Goal: Task Accomplishment & Management: Complete application form

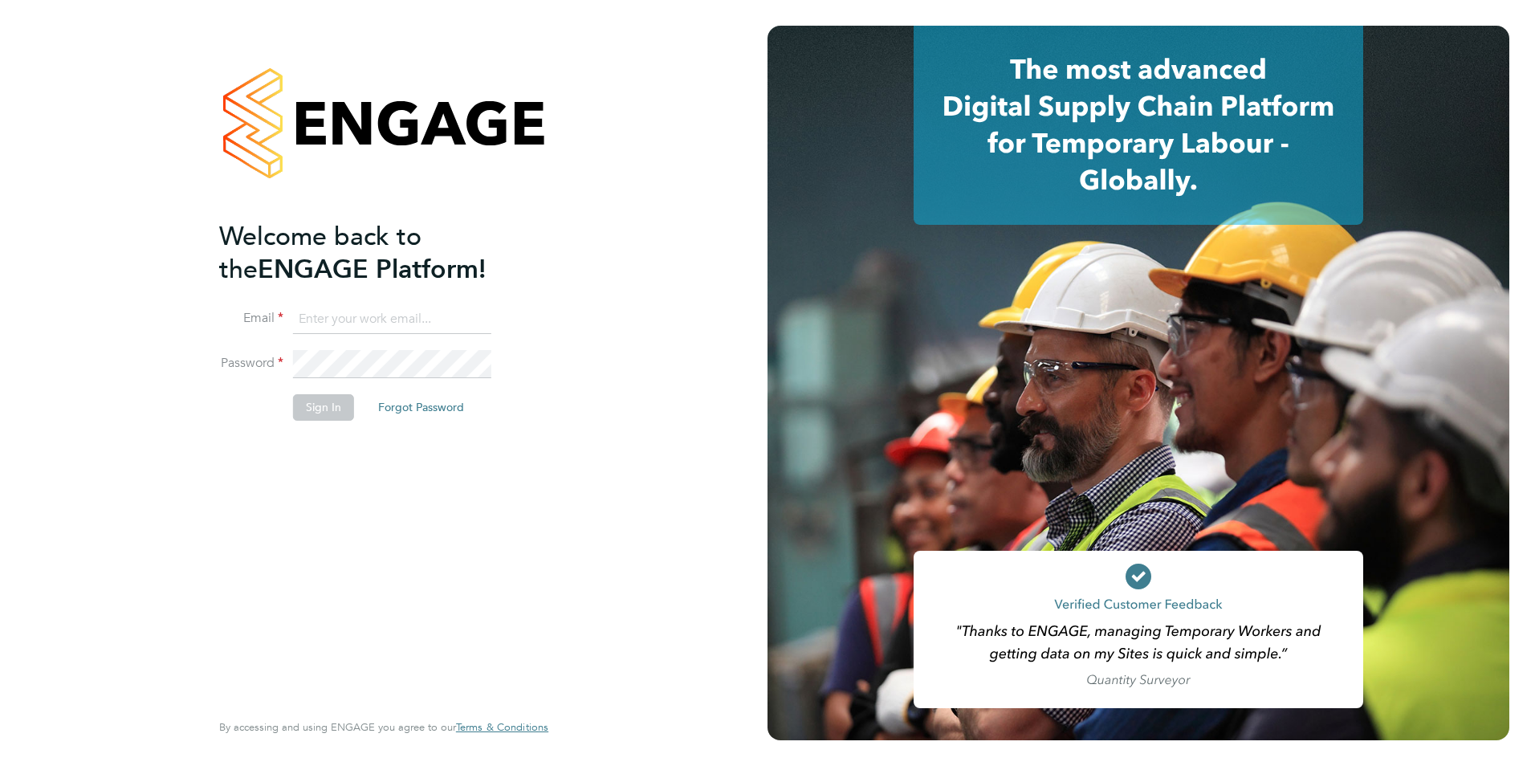
type input "rhymel@thrivesw.co.uk"
click at [326, 411] on button "Sign In" at bounding box center [323, 407] width 61 height 26
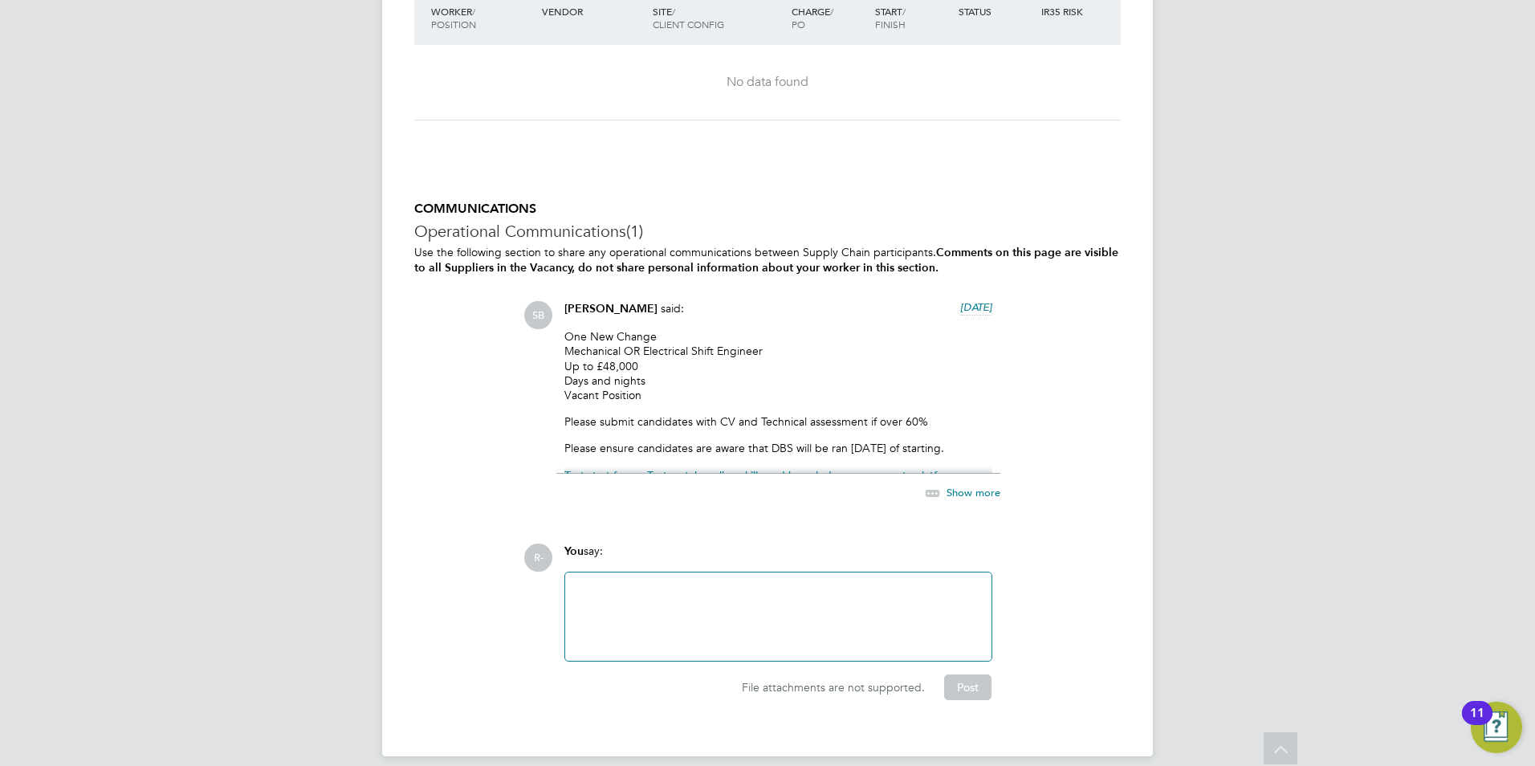
scroll to position [2439, 0]
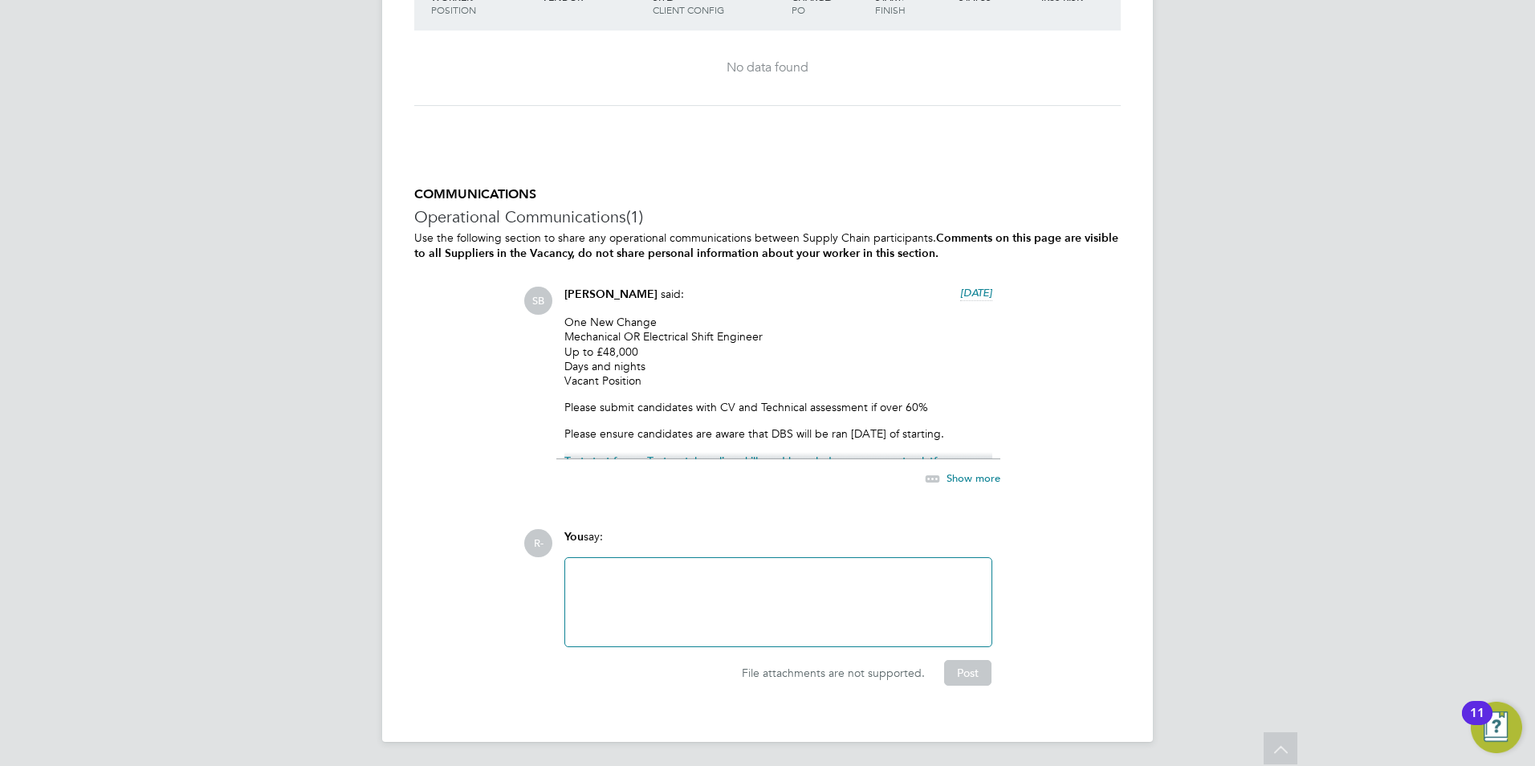
click at [974, 478] on span "Show more" at bounding box center [973, 478] width 54 height 14
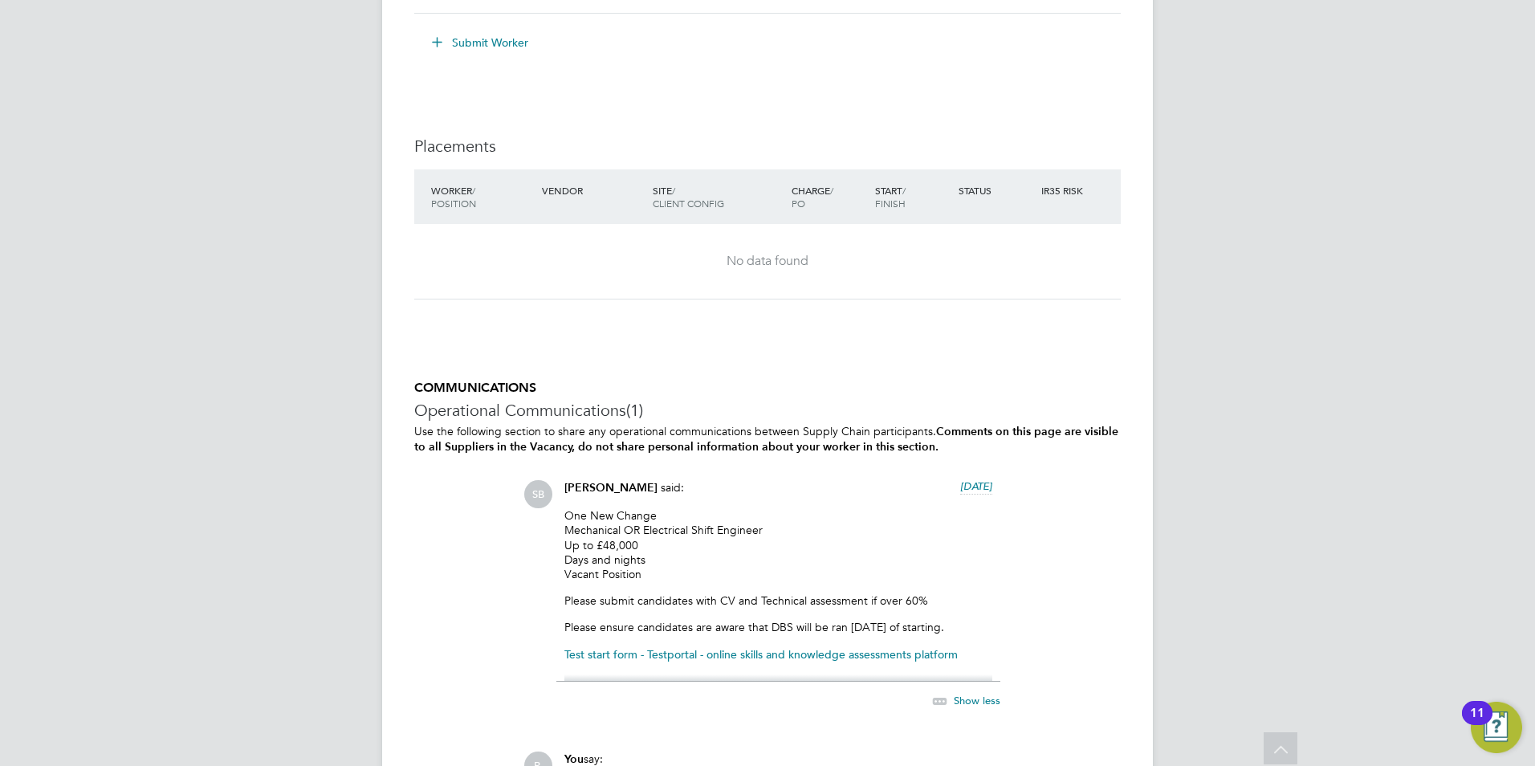
scroll to position [2248, 0]
drag, startPoint x: 653, startPoint y: 512, endPoint x: 563, endPoint y: 516, distance: 90.8
click at [563, 516] on div "Sasha Baird said: 2 days ago One New Change Mechanical OR Electrical Shift Engi…" at bounding box center [778, 601] width 444 height 247
drag, startPoint x: 563, startPoint y: 516, endPoint x: 585, endPoint y: 511, distance: 23.2
copy p "One New Change"
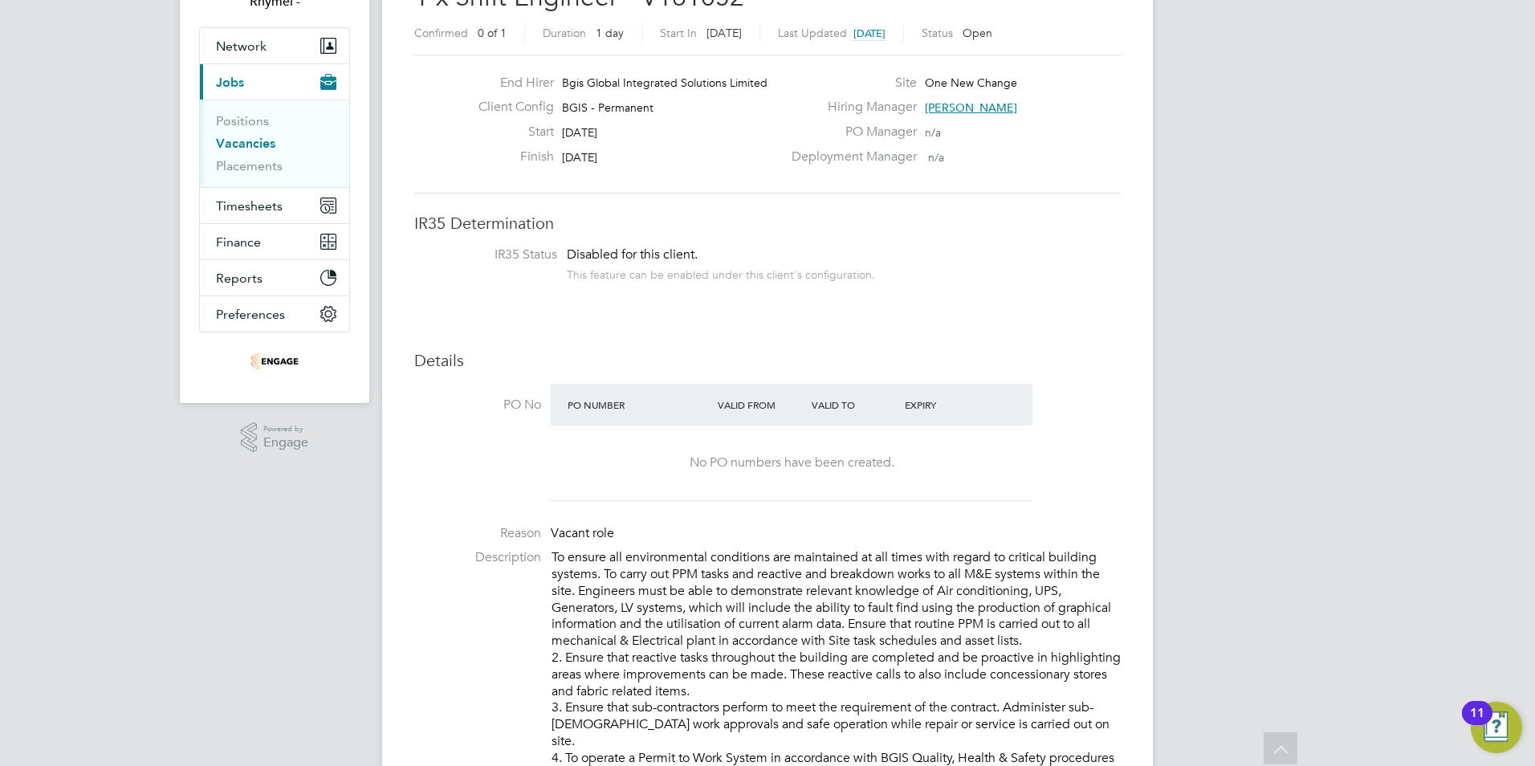
scroll to position [0, 0]
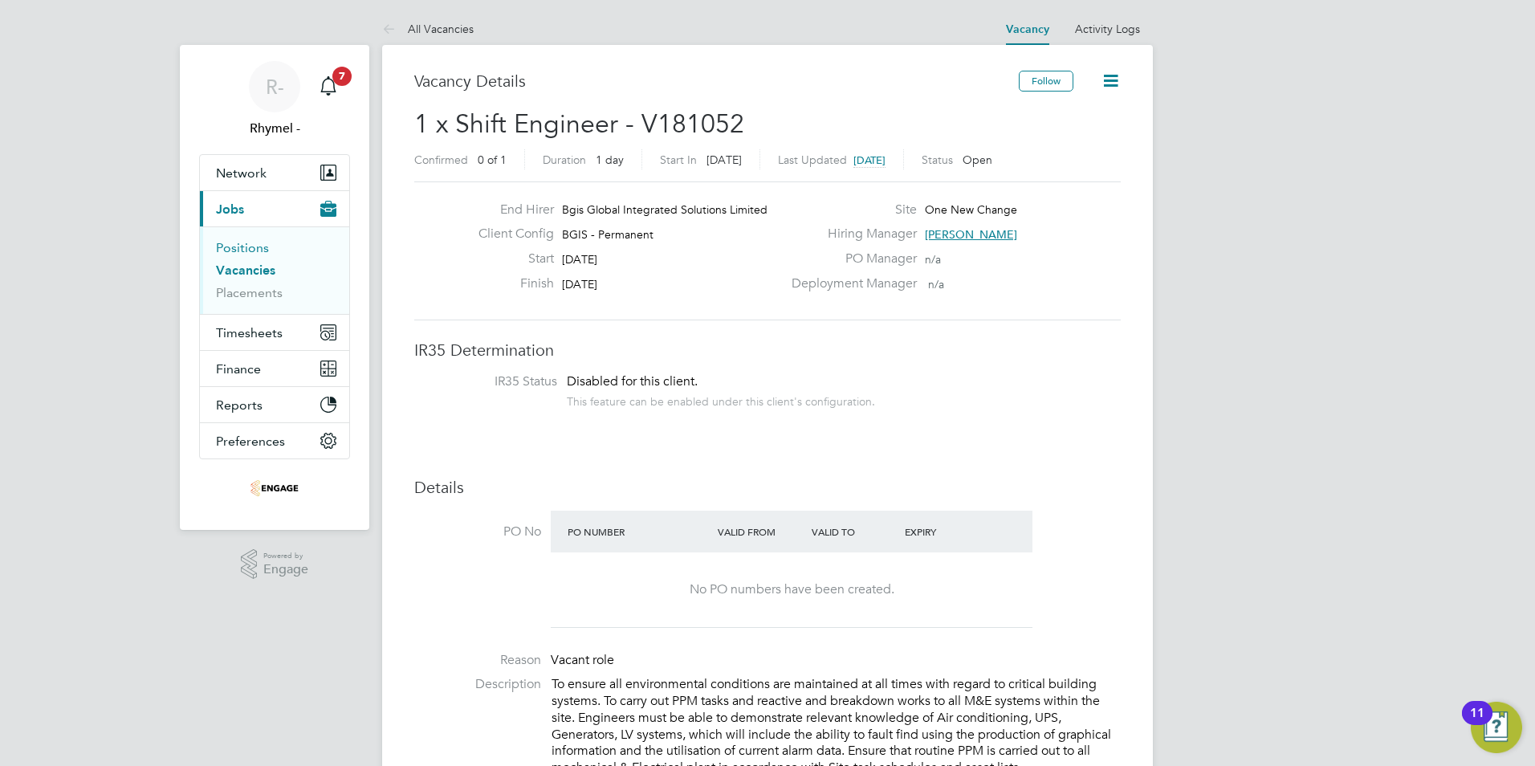
click at [258, 242] on link "Positions" at bounding box center [242, 247] width 53 height 15
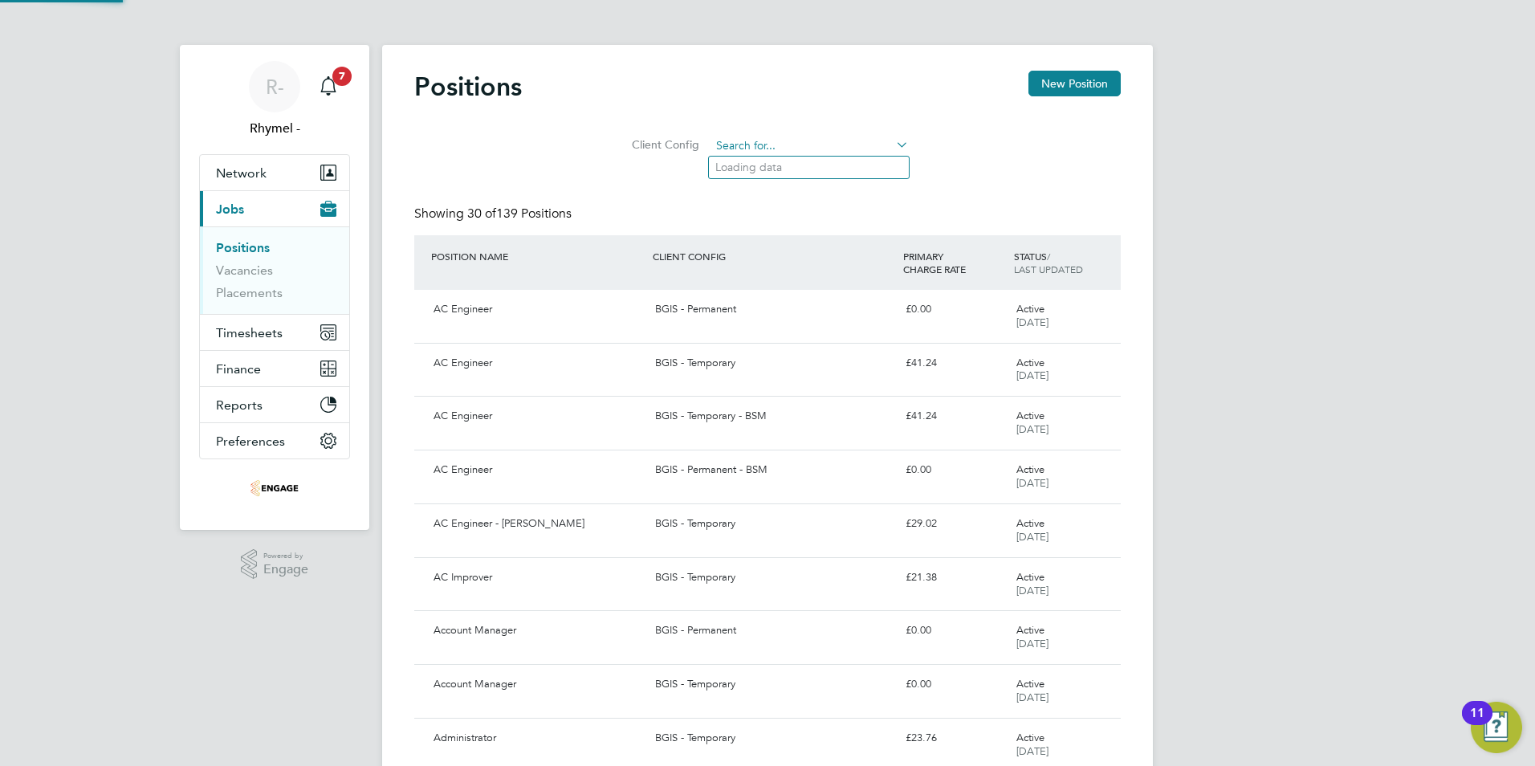
click at [764, 141] on input at bounding box center [809, 146] width 198 height 22
paste input "One New Change"
click at [881, 140] on input "One New Change" at bounding box center [809, 146] width 198 height 22
type input "One New Change"
click at [243, 210] on span "Jobs" at bounding box center [230, 208] width 28 height 15
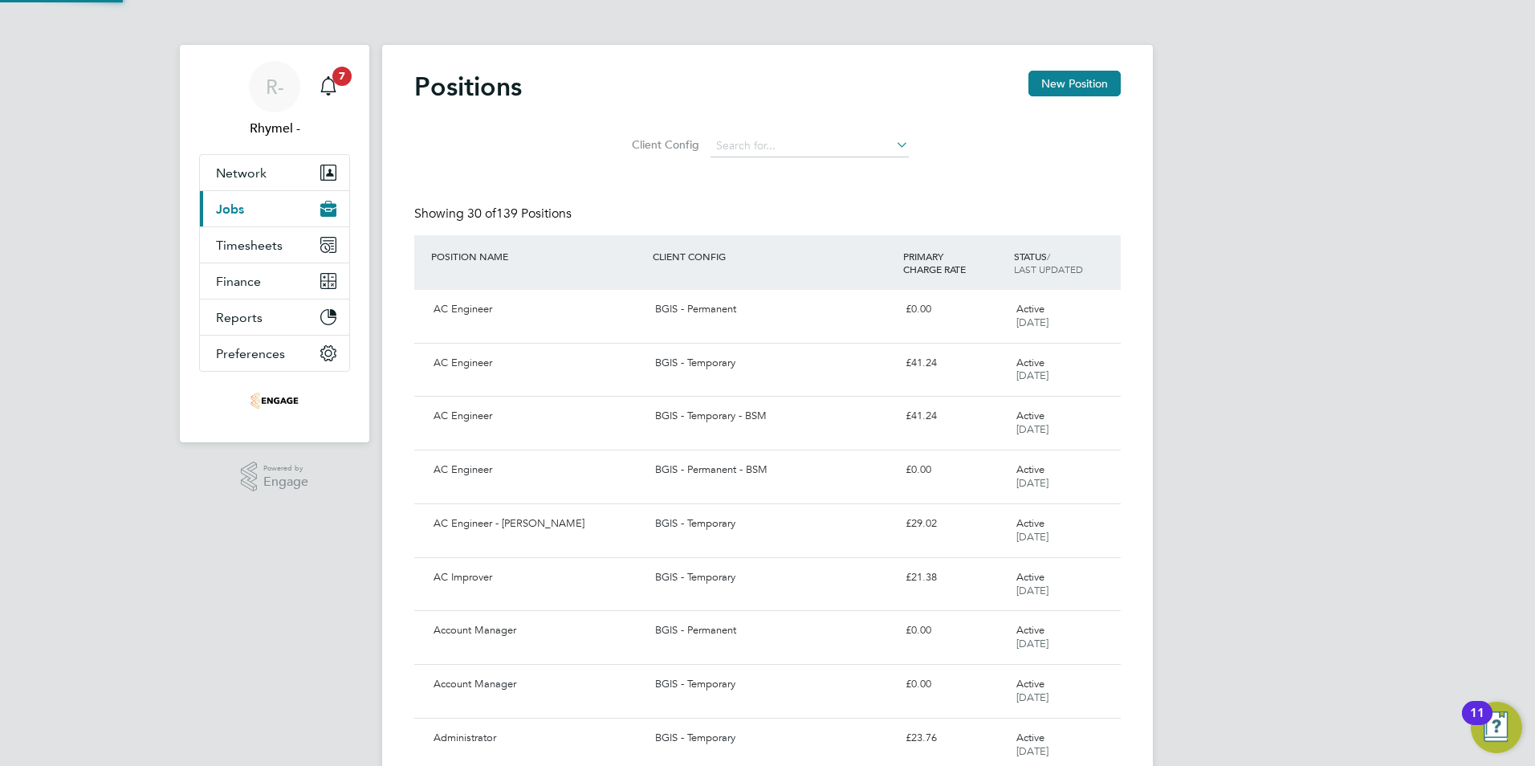
click at [243, 210] on span "Jobs" at bounding box center [230, 208] width 28 height 15
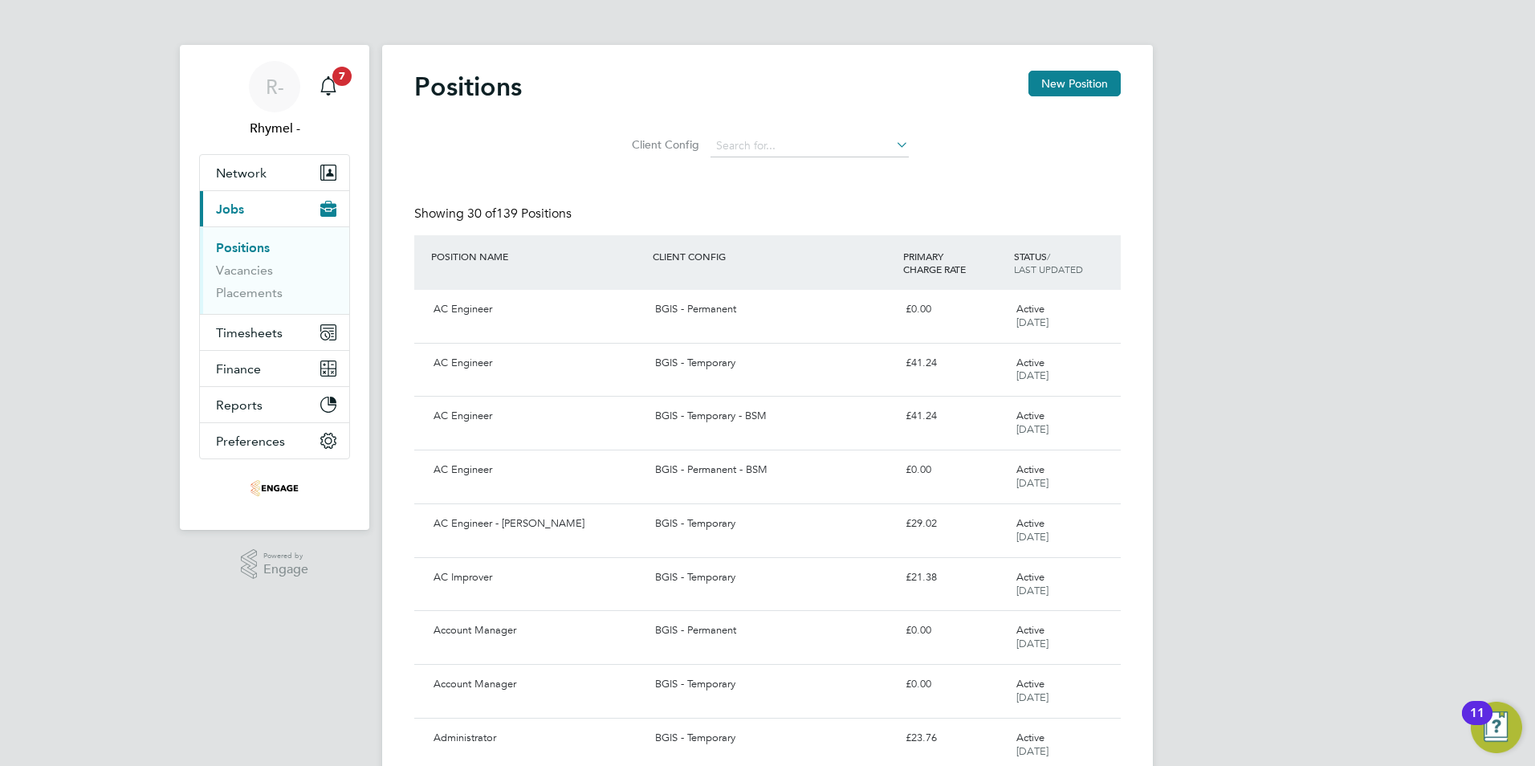
click at [243, 210] on span "Jobs" at bounding box center [230, 208] width 28 height 15
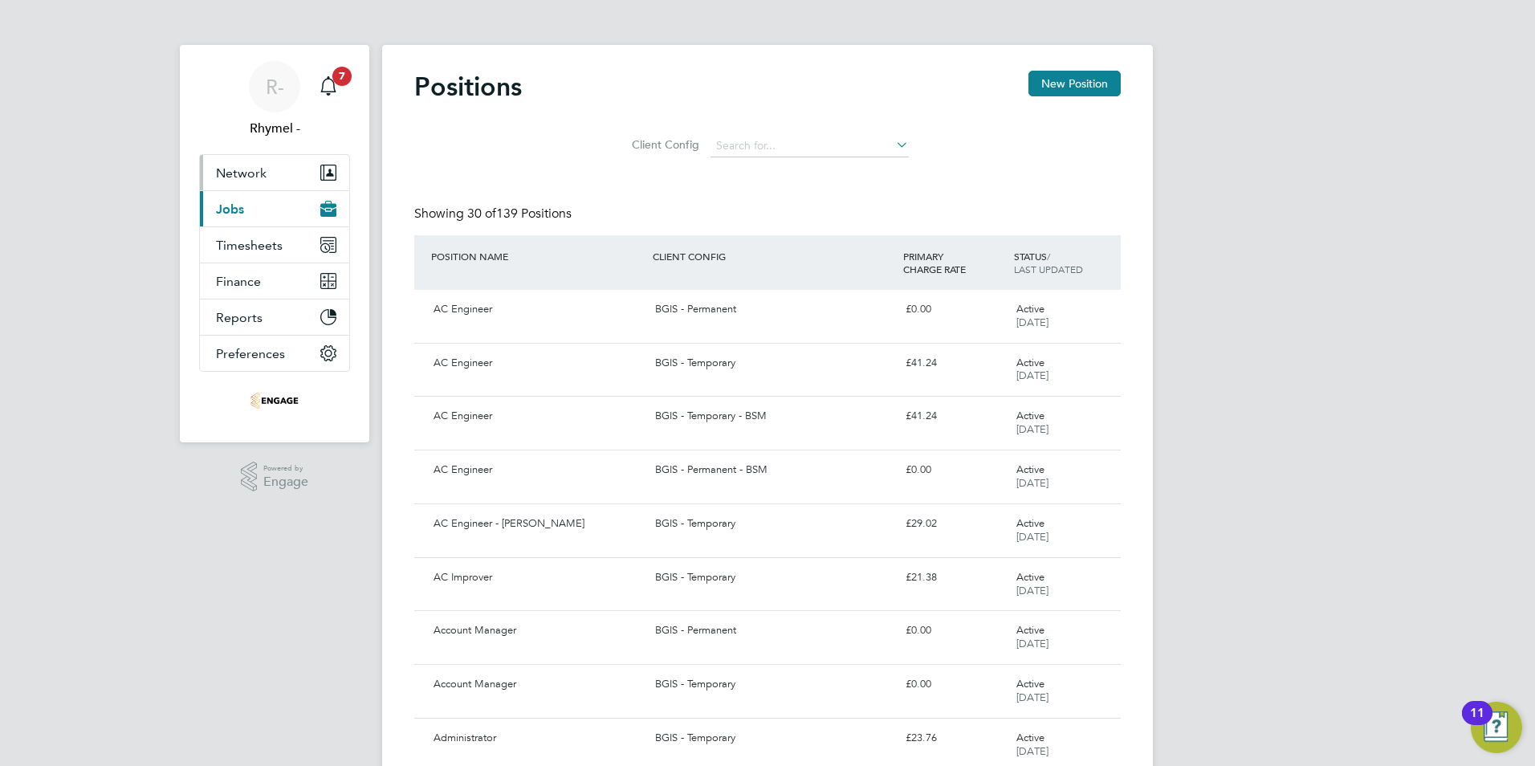
click at [260, 184] on button "Network" at bounding box center [274, 172] width 149 height 35
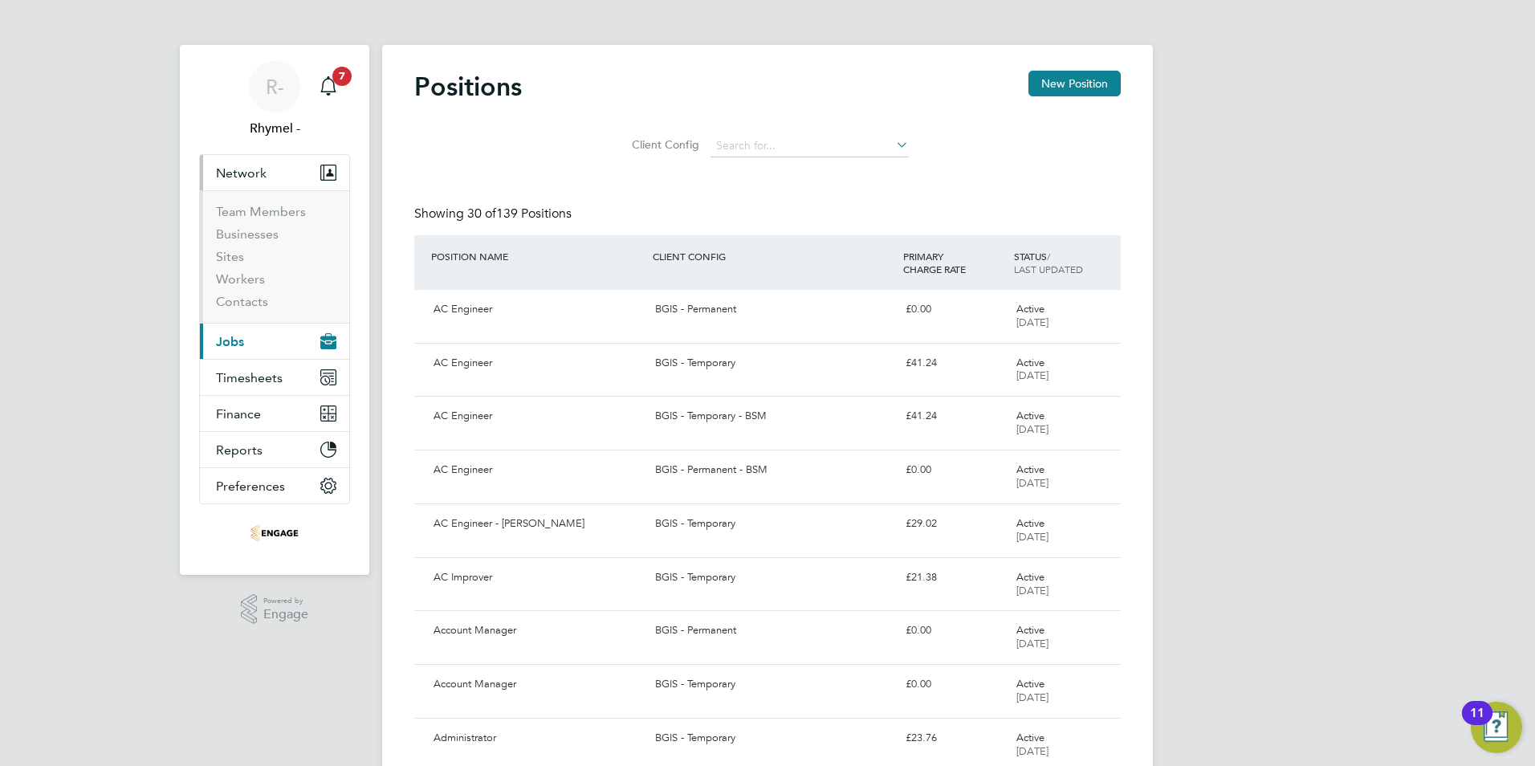
click at [242, 247] on li "Businesses" at bounding box center [276, 237] width 120 height 22
click at [236, 262] on link "Sites" at bounding box center [230, 256] width 28 height 15
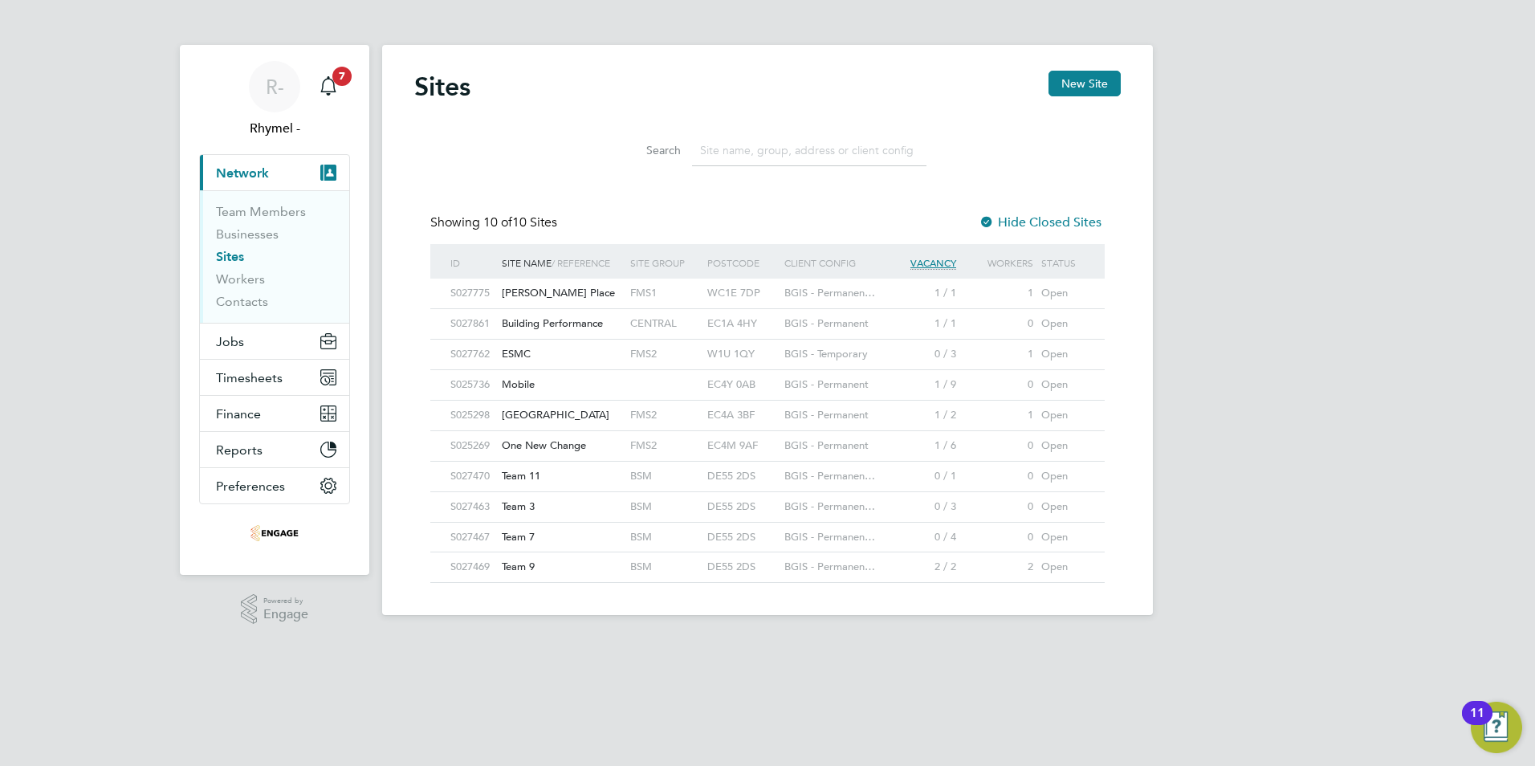
click at [808, 140] on input at bounding box center [809, 150] width 234 height 31
paste input "One New Change"
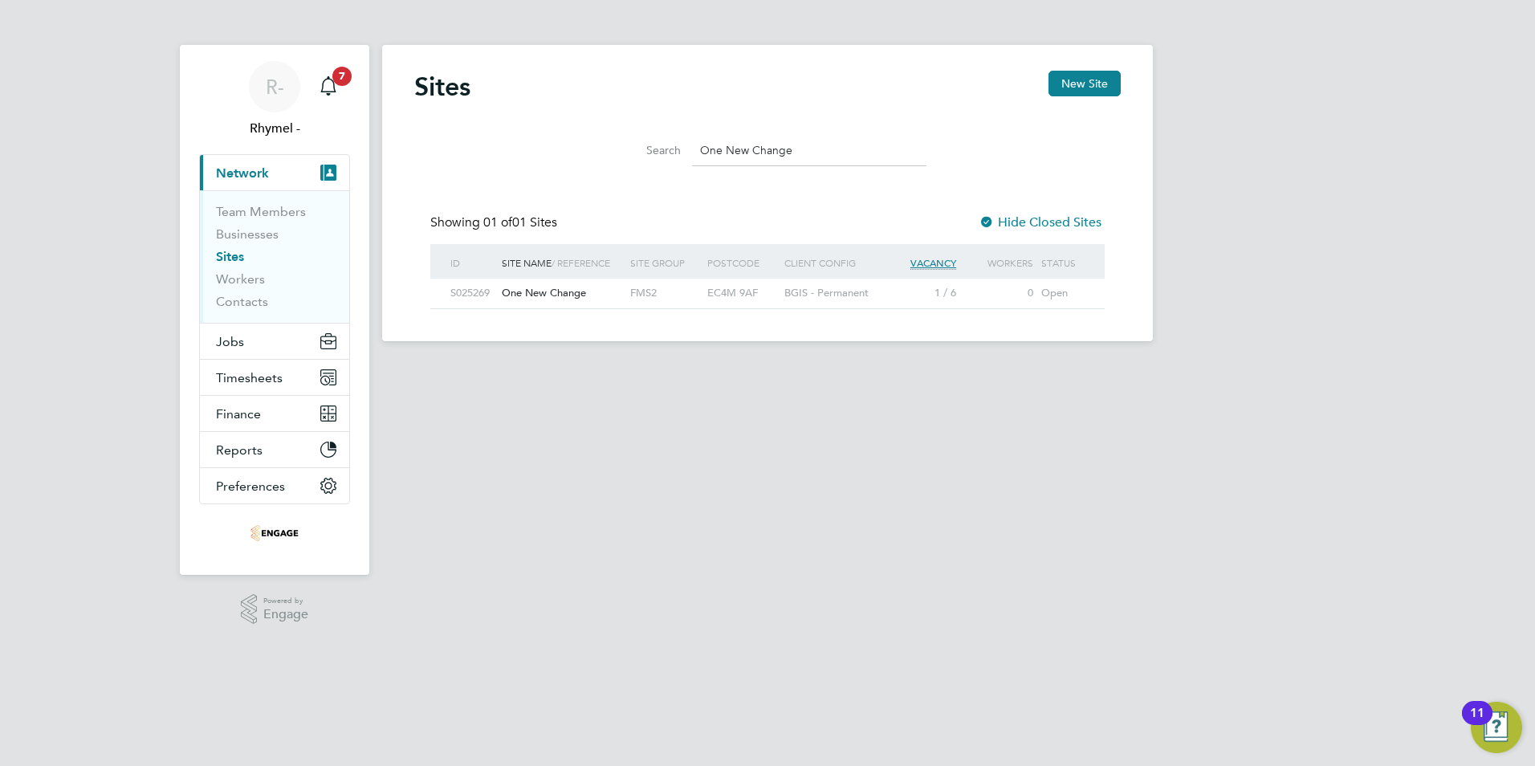
type input "One New Change"
click at [555, 293] on span "One New Change" at bounding box center [544, 293] width 84 height 14
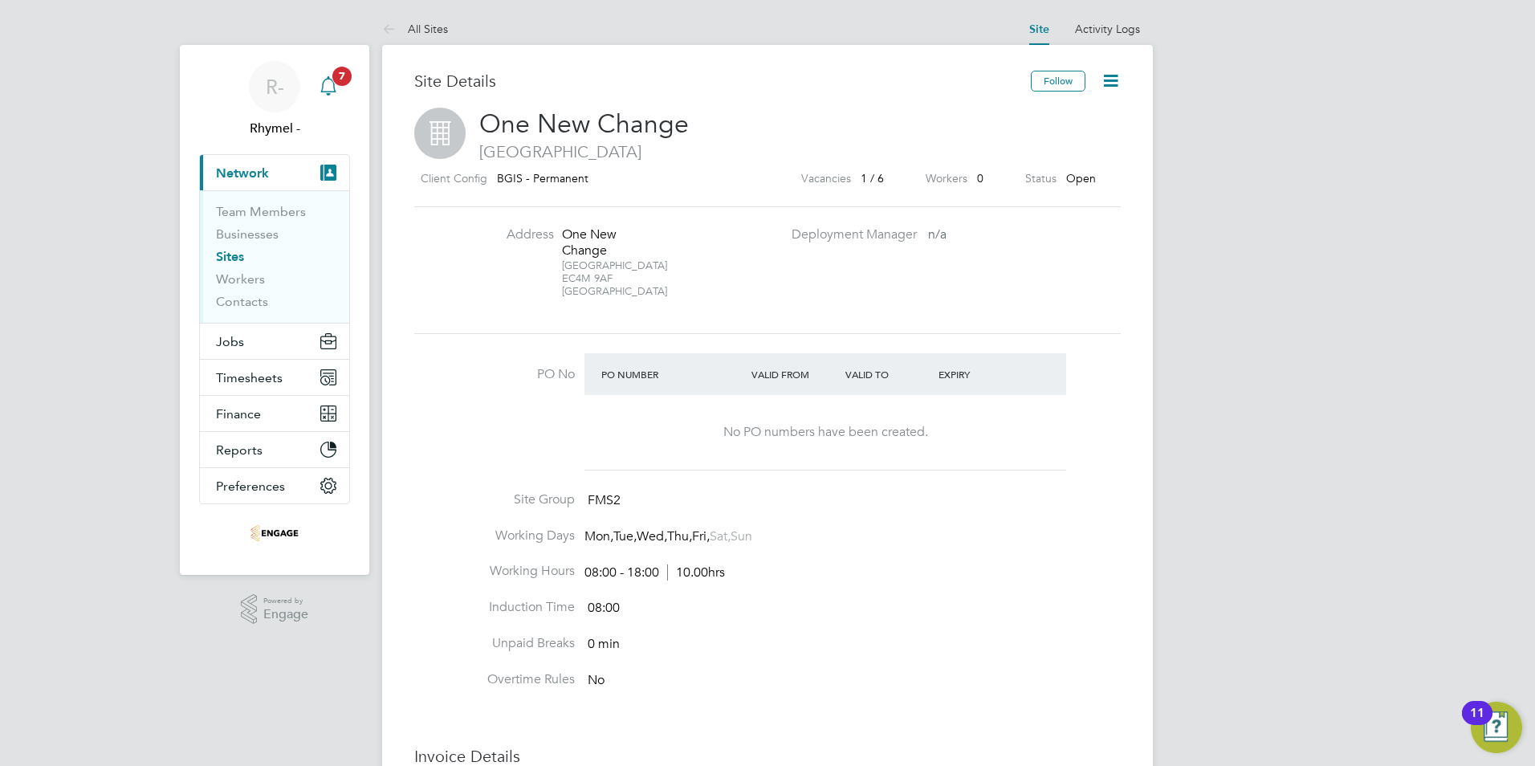
click at [343, 91] on div "Main navigation" at bounding box center [328, 87] width 32 height 32
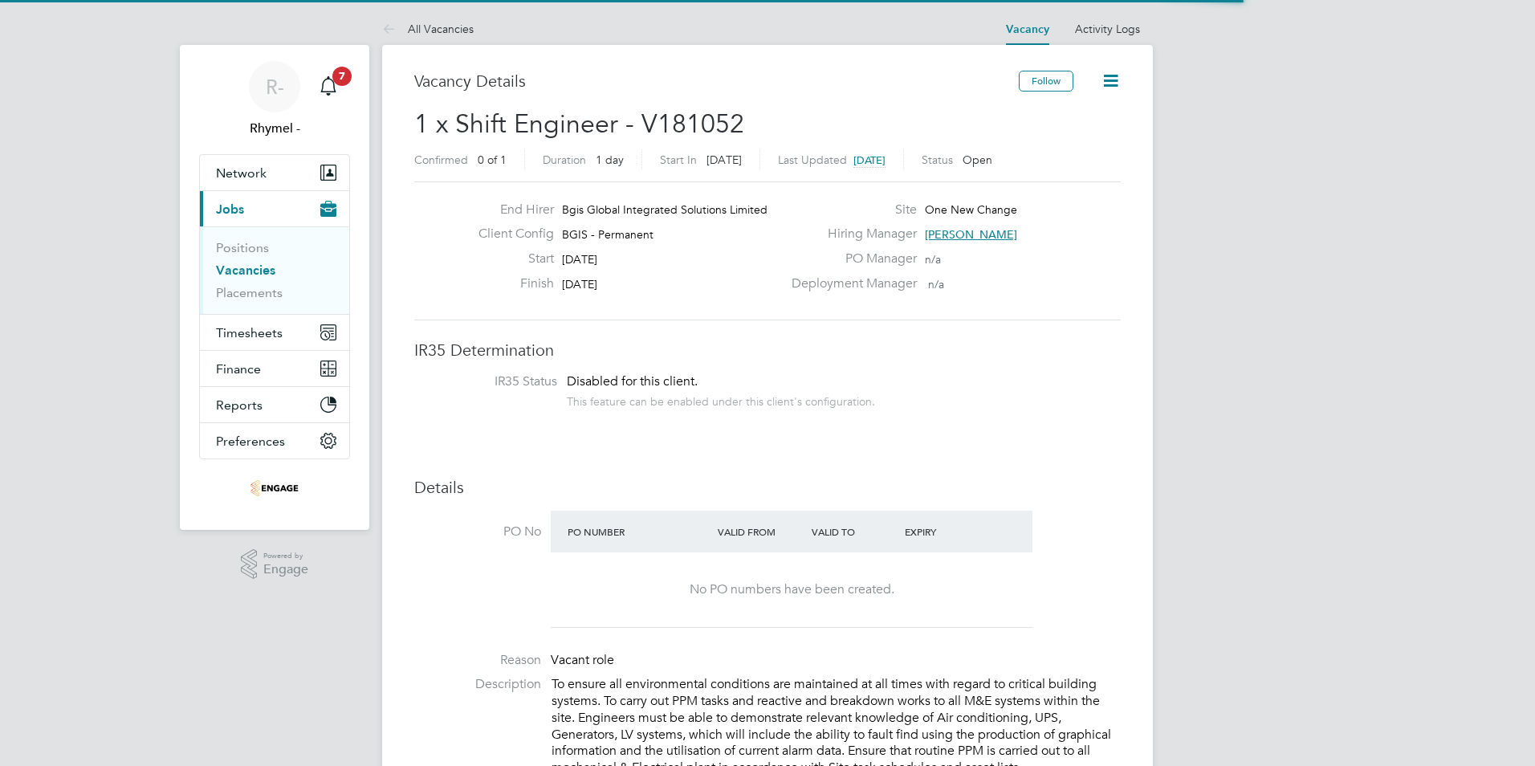
scroll to position [47, 112]
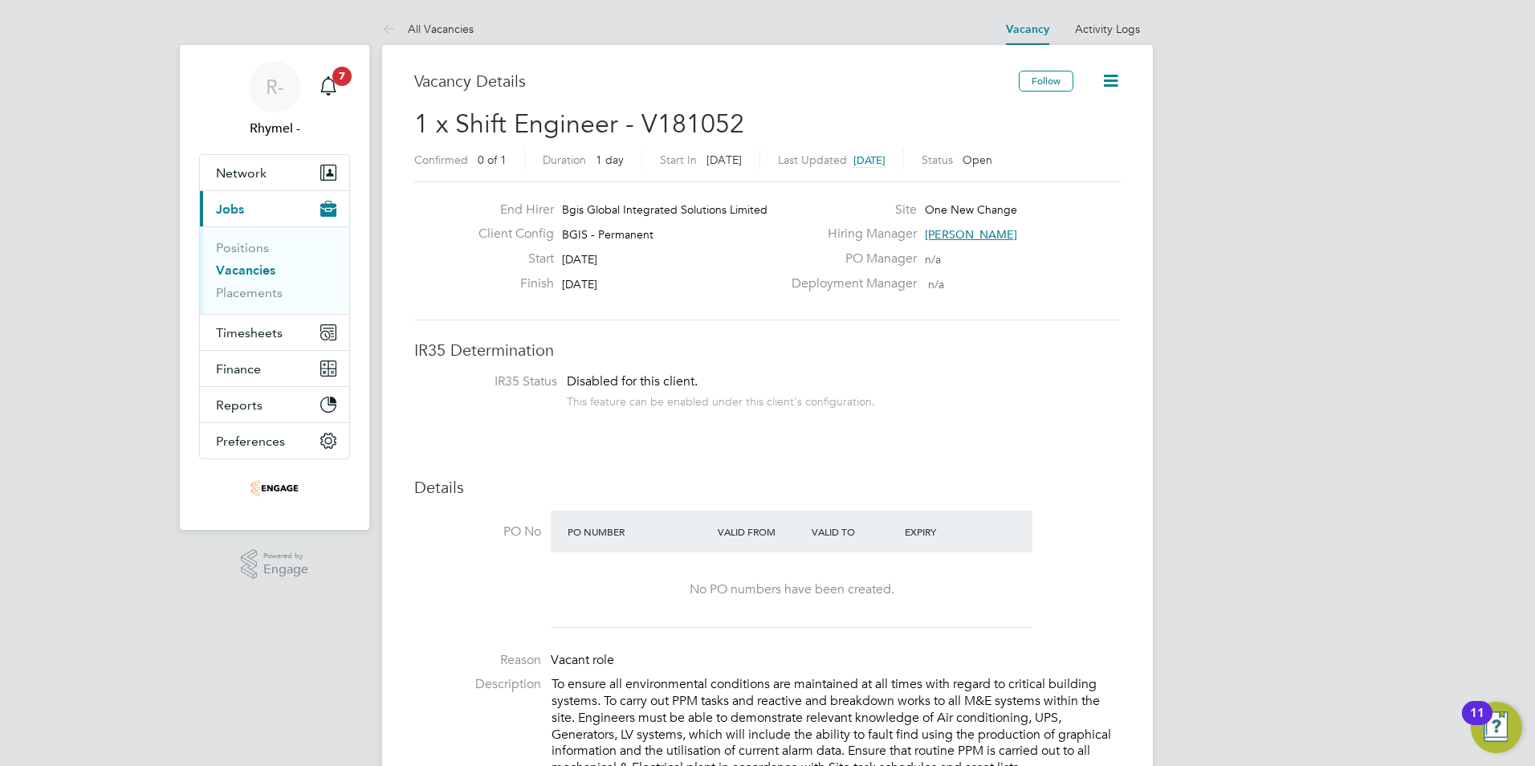
click at [962, 232] on span "[PERSON_NAME]" at bounding box center [971, 234] width 92 height 14
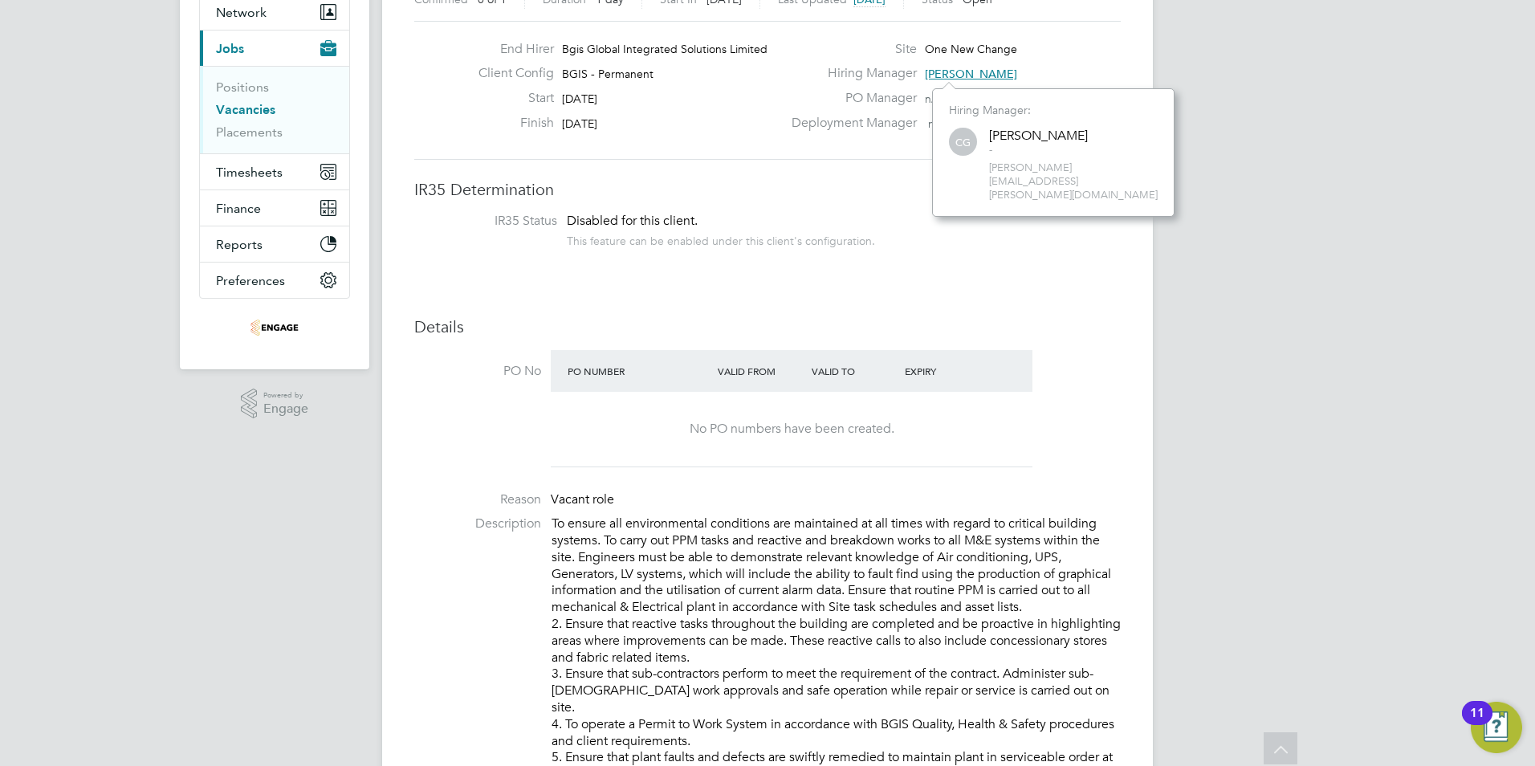
drag, startPoint x: 786, startPoint y: 233, endPoint x: 773, endPoint y: 299, distance: 67.9
click at [786, 234] on div "This feature can be enabled under this client's configuration." at bounding box center [721, 239] width 308 height 18
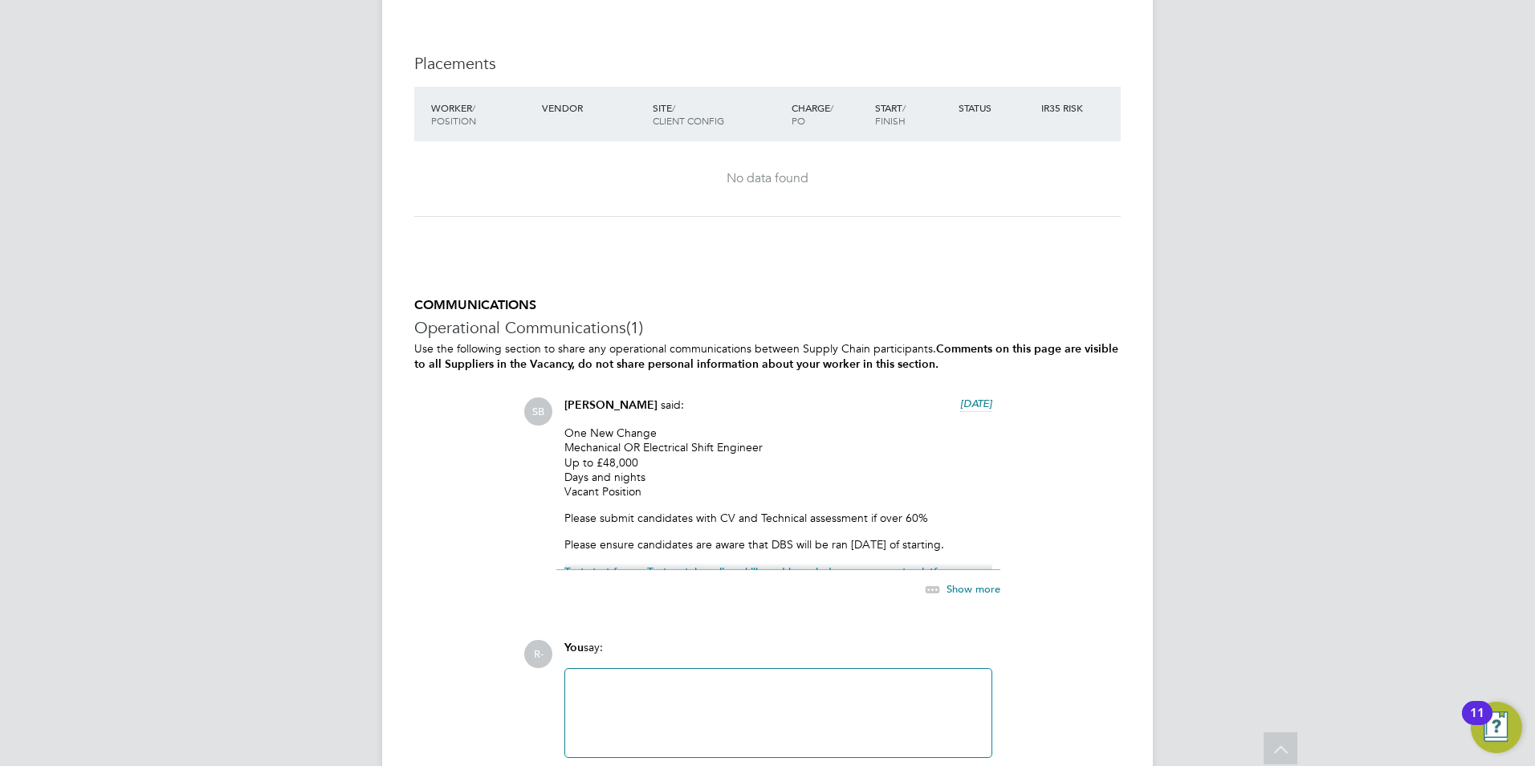
scroll to position [2408, 0]
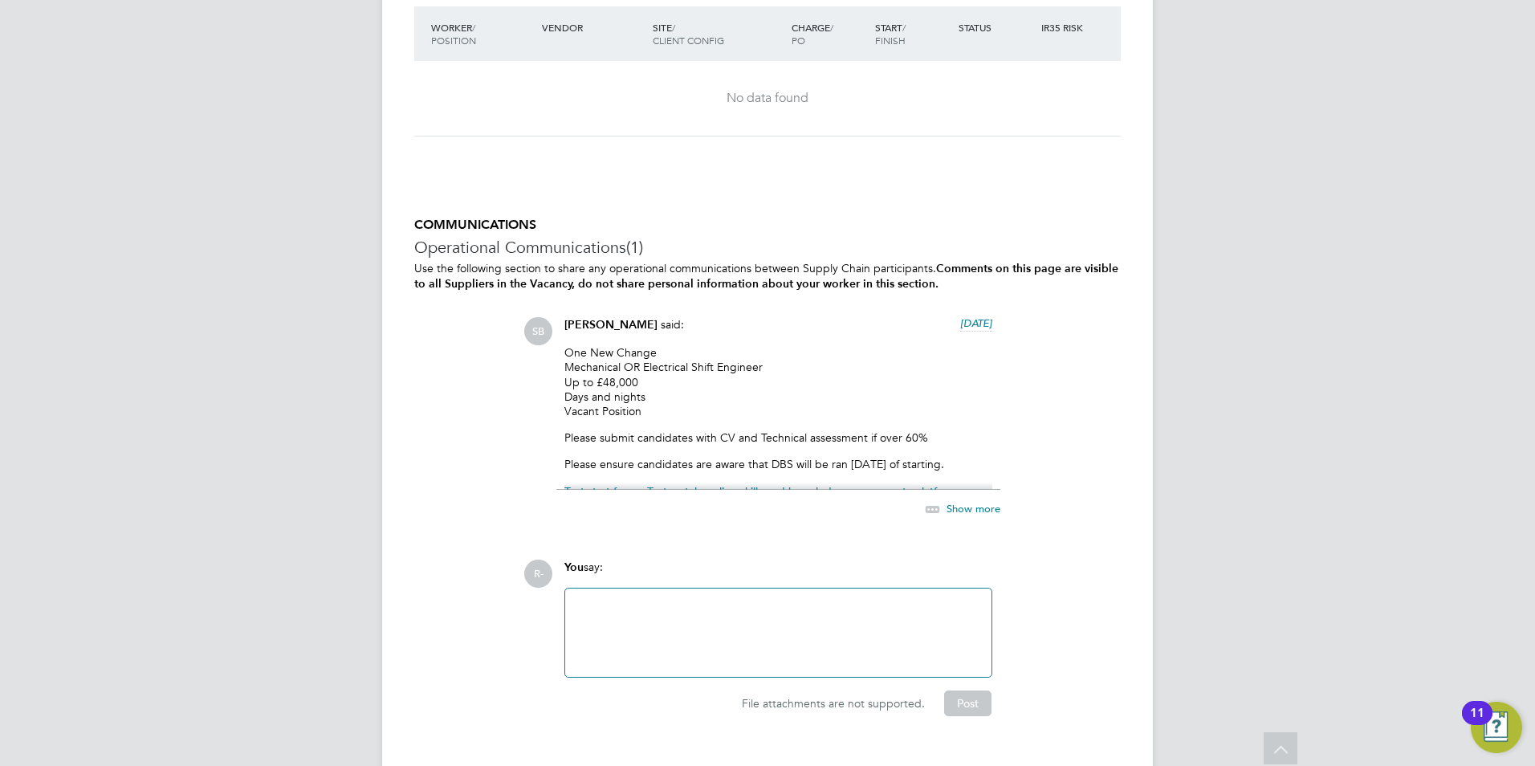
click at [959, 505] on span "Show more" at bounding box center [973, 509] width 54 height 14
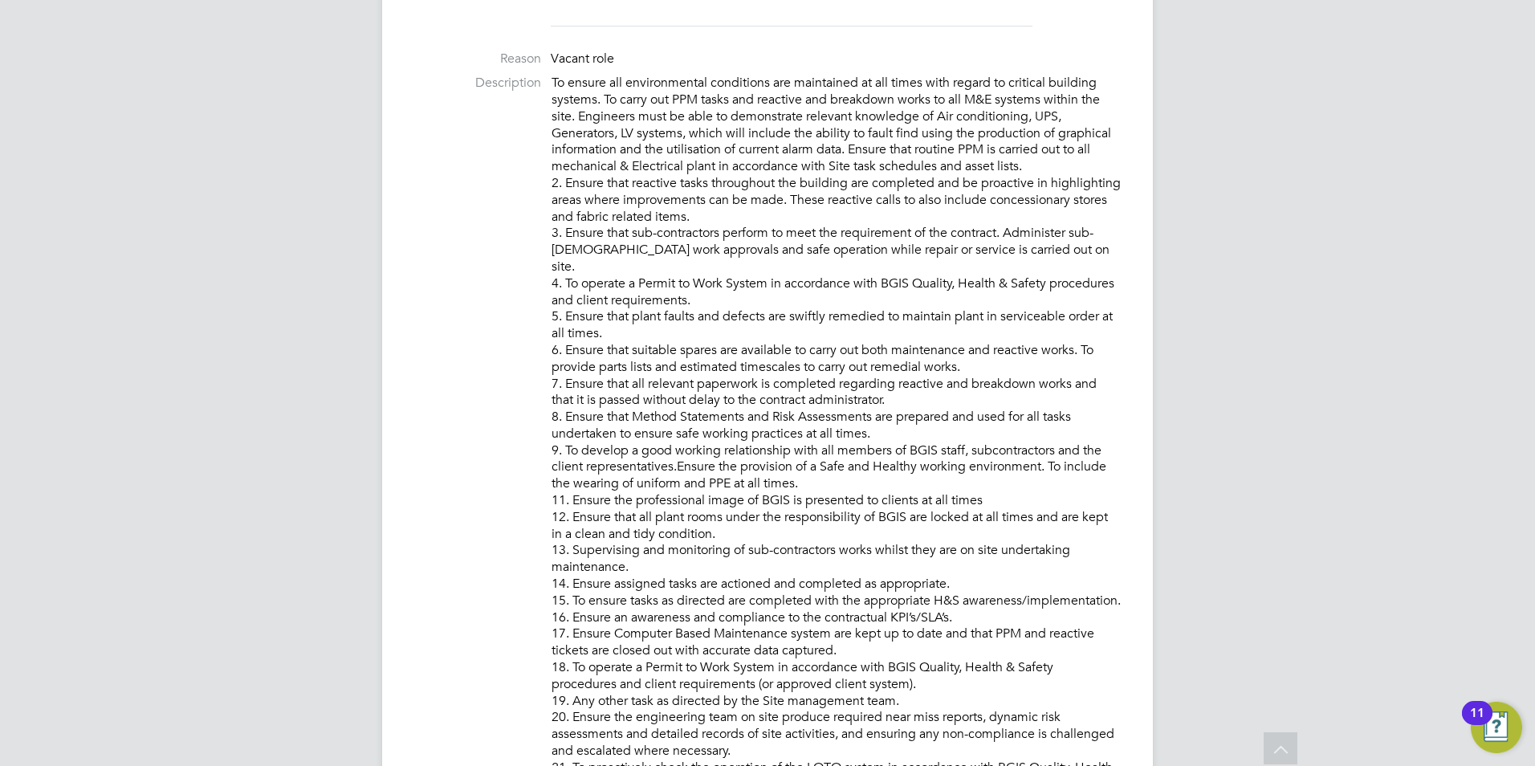
scroll to position [380, 0]
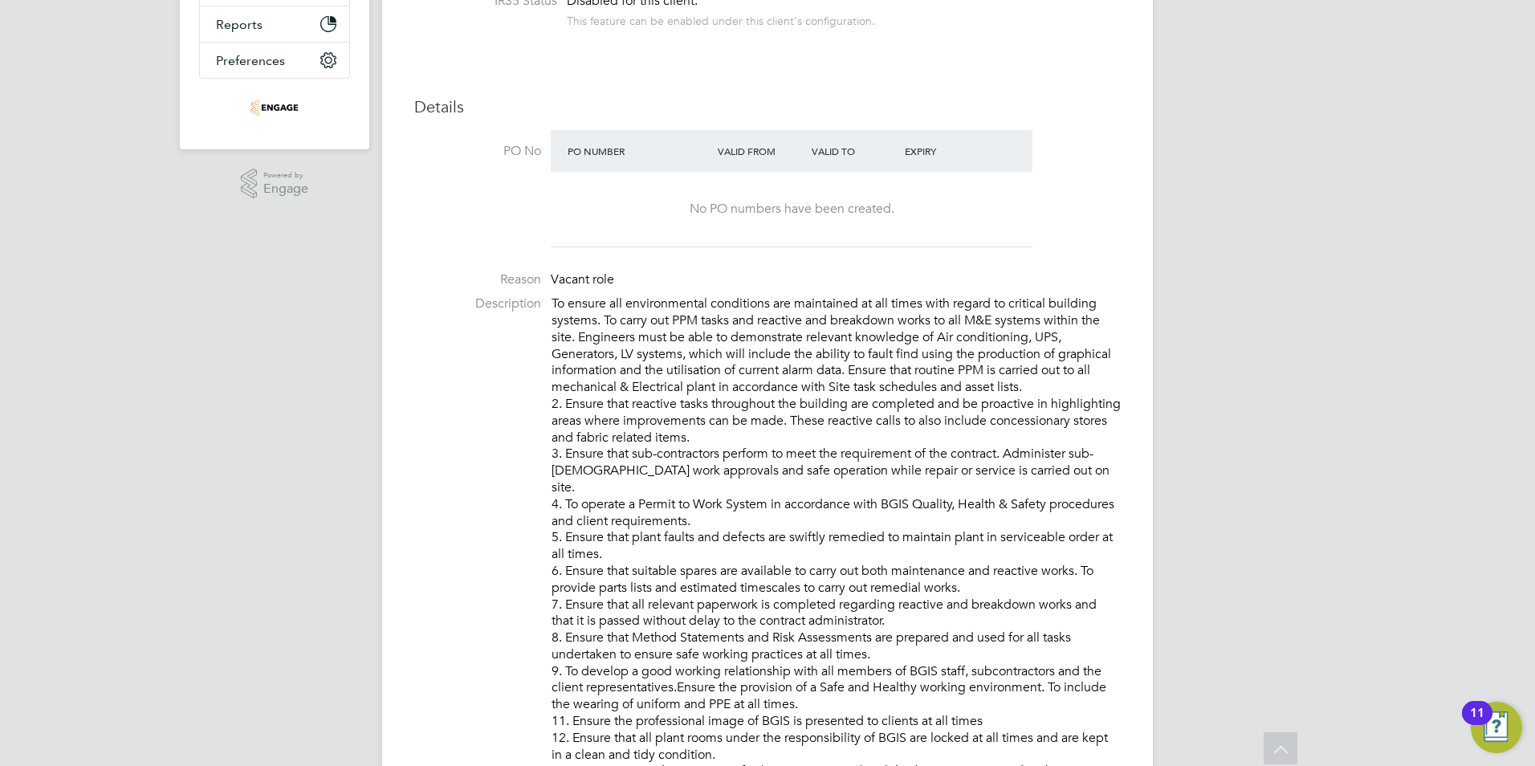
click at [1043, 401] on p "To ensure all environmental conditions are maintained at all times with regard …" at bounding box center [835, 670] width 569 height 751
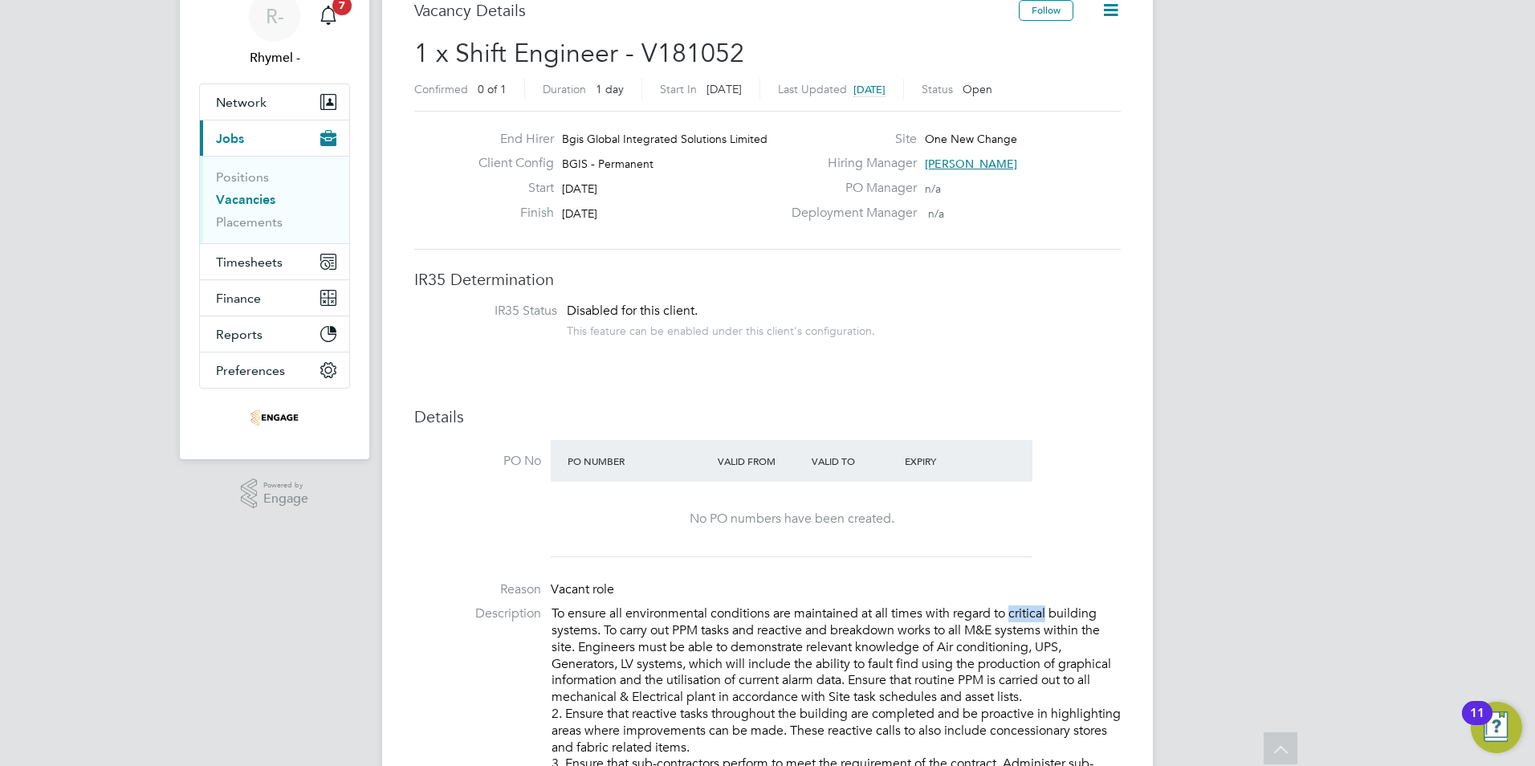
scroll to position [0, 0]
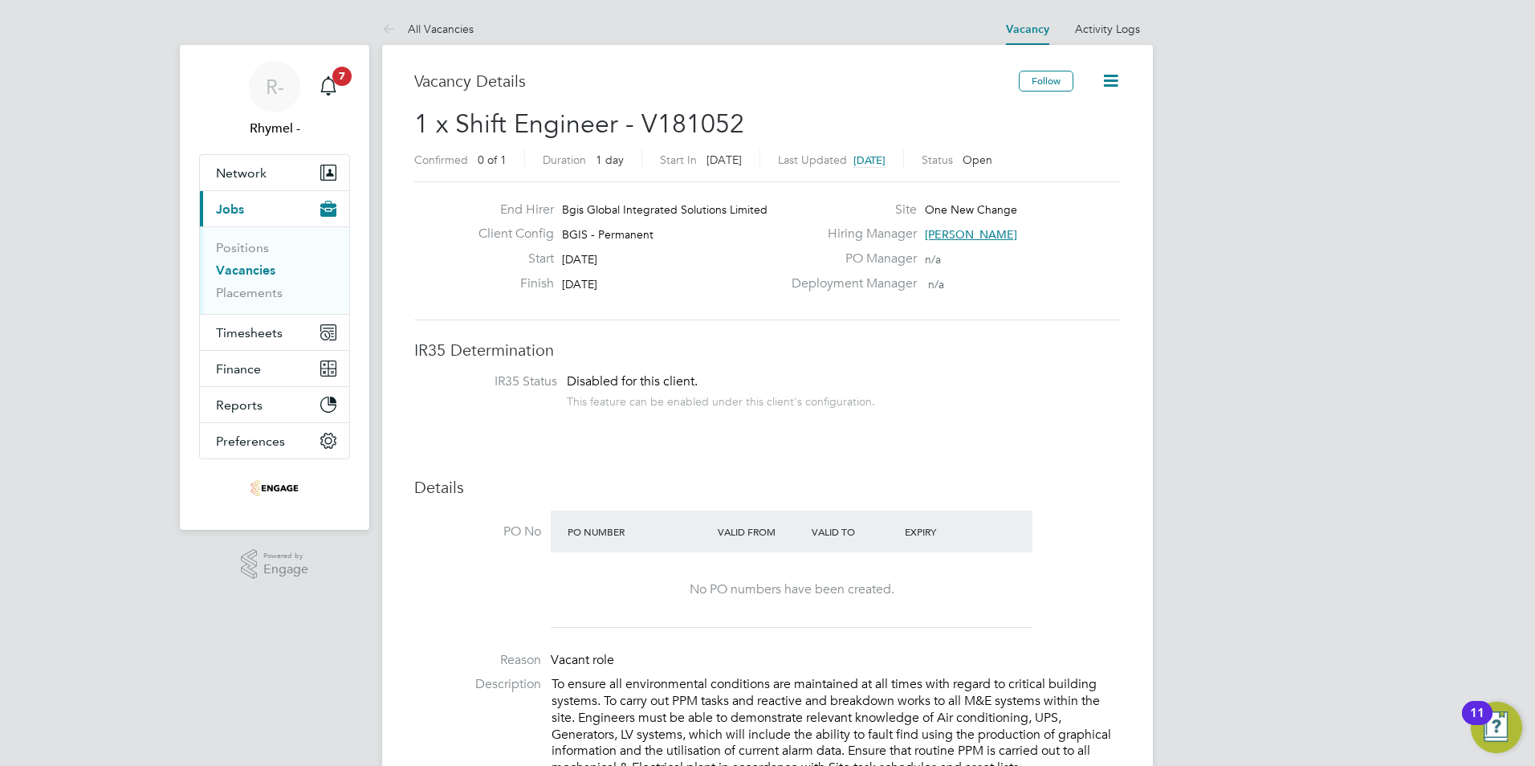
drag, startPoint x: 702, startPoint y: 383, endPoint x: 562, endPoint y: 382, distance: 140.5
click at [562, 382] on li "IR35 Status Disabled for this client. This feature can be enabled under this cl…" at bounding box center [767, 392] width 674 height 39
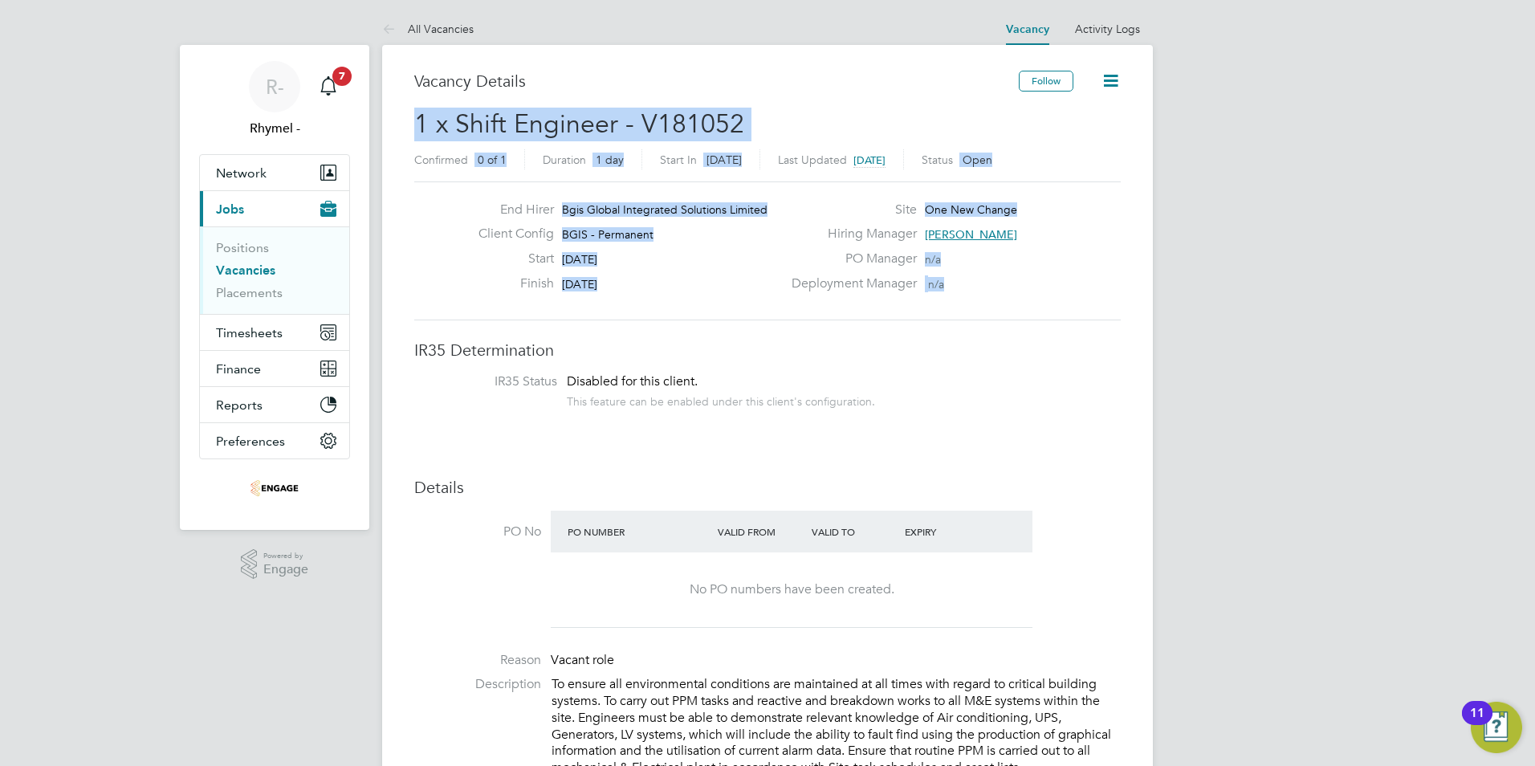
drag, startPoint x: 946, startPoint y: 277, endPoint x: 369, endPoint y: 115, distance: 599.5
drag, startPoint x: 369, startPoint y: 115, endPoint x: 518, endPoint y: 135, distance: 149.8
click at [518, 135] on span "1 x Shift Engineer - V181052" at bounding box center [579, 123] width 330 height 31
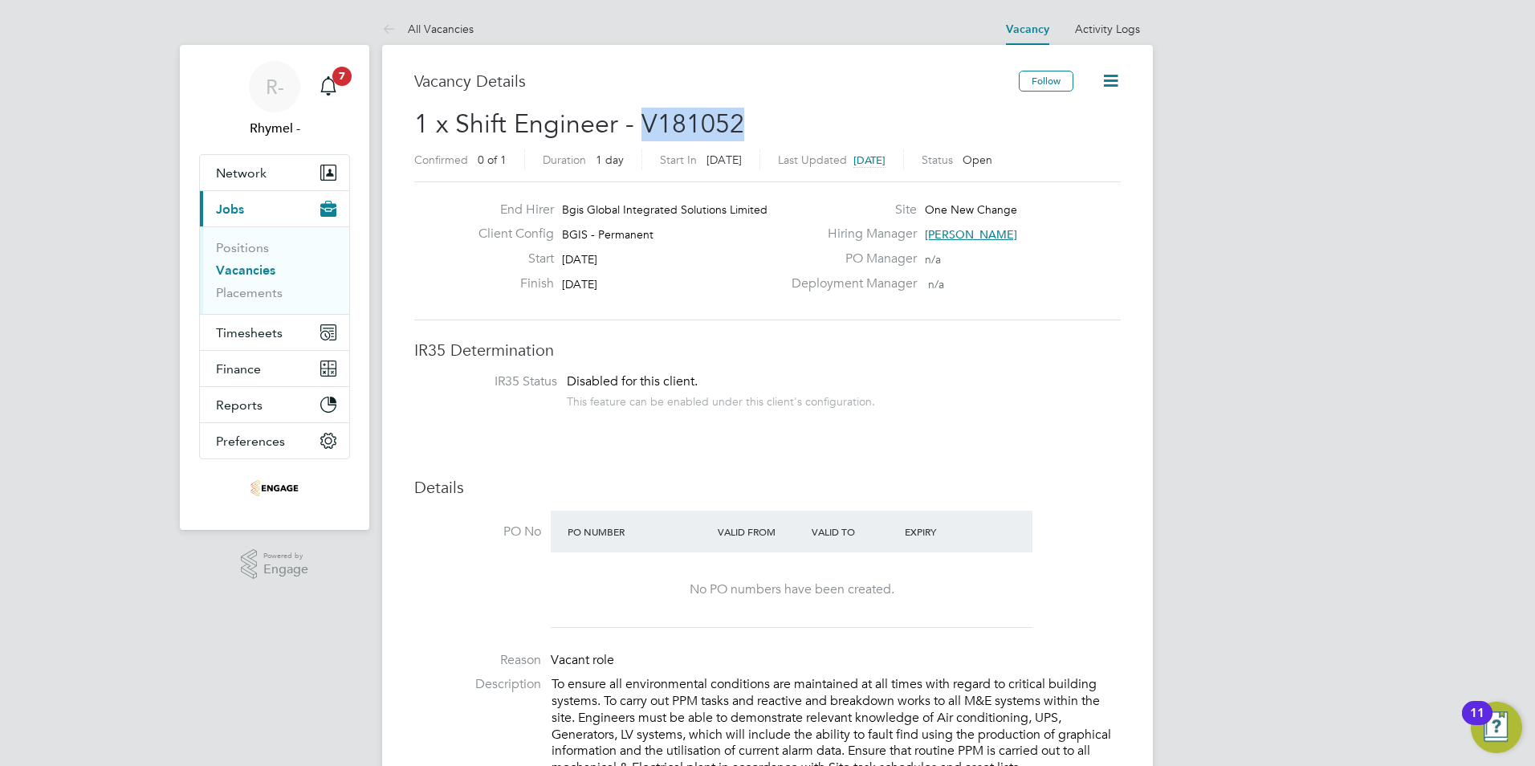
drag, startPoint x: 738, startPoint y: 120, endPoint x: 636, endPoint y: 117, distance: 102.0
click at [636, 117] on h2 "1 x Shift Engineer - V181052 Confirmed 0 of 1 Duration 1 day Start In 2 days ag…" at bounding box center [767, 141] width 706 height 67
click at [637, 118] on span "1 x Shift Engineer - V181052" at bounding box center [579, 123] width 330 height 31
click at [650, 125] on span "1 x Shift Engineer - V181052" at bounding box center [579, 123] width 330 height 31
click at [663, 125] on span "1 x Shift Engineer - V181052" at bounding box center [579, 123] width 330 height 31
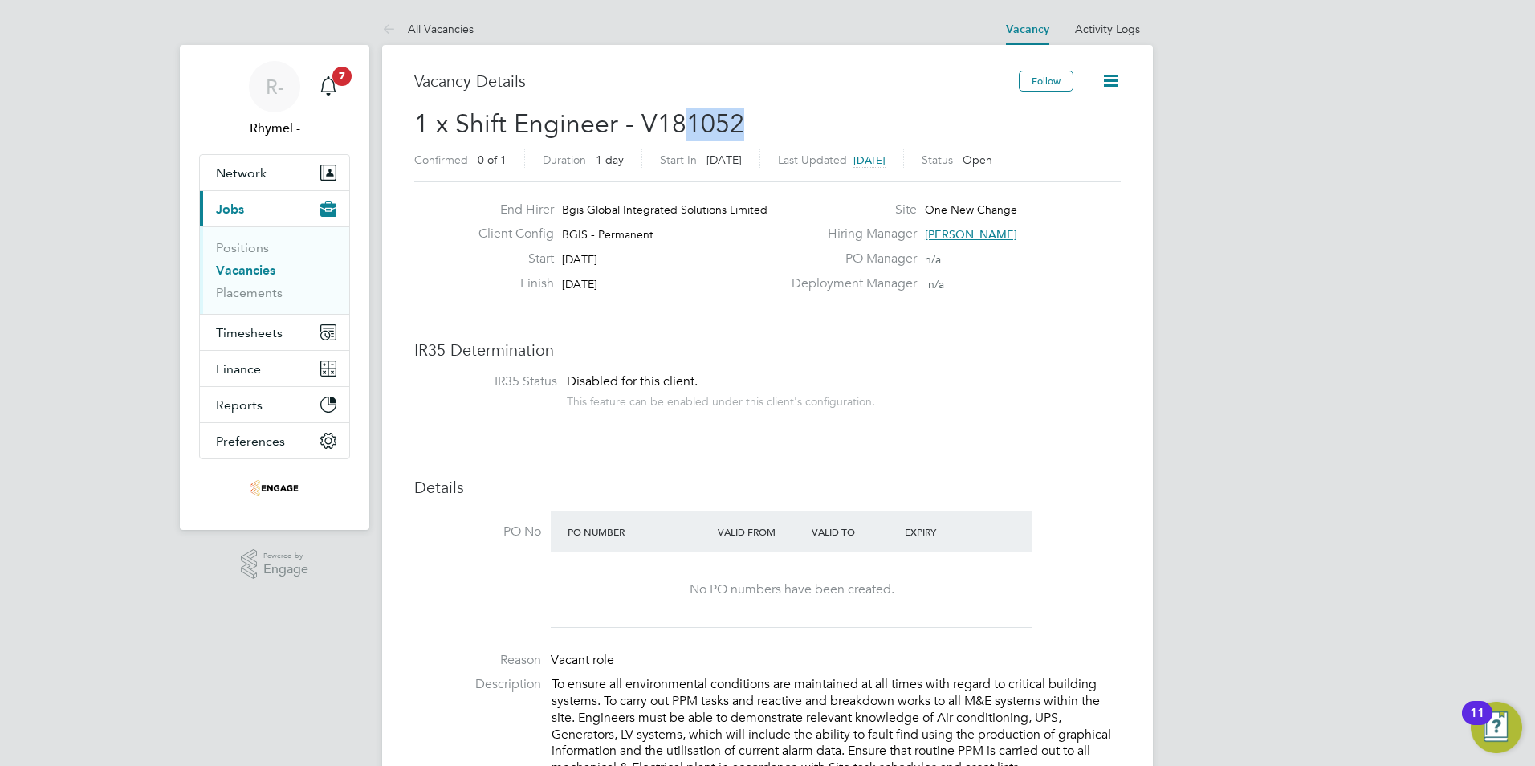
drag, startPoint x: 677, startPoint y: 127, endPoint x: 749, endPoint y: 126, distance: 72.2
click at [749, 126] on h2 "1 x Shift Engineer - V181052 Confirmed 0 of 1 Duration 1 day Start In 2 days ag…" at bounding box center [767, 141] width 706 height 67
click at [746, 126] on h2 "1 x Shift Engineer - V181052 Confirmed 0 of 1 Duration 1 day Start In 2 days ag…" at bounding box center [767, 141] width 706 height 67
drag, startPoint x: 739, startPoint y: 126, endPoint x: 638, endPoint y: 108, distance: 102.8
click at [638, 108] on h2 "1 x Shift Engineer - V181052 Confirmed 0 of 1 Duration 1 day Start In 2 days ag…" at bounding box center [767, 141] width 706 height 67
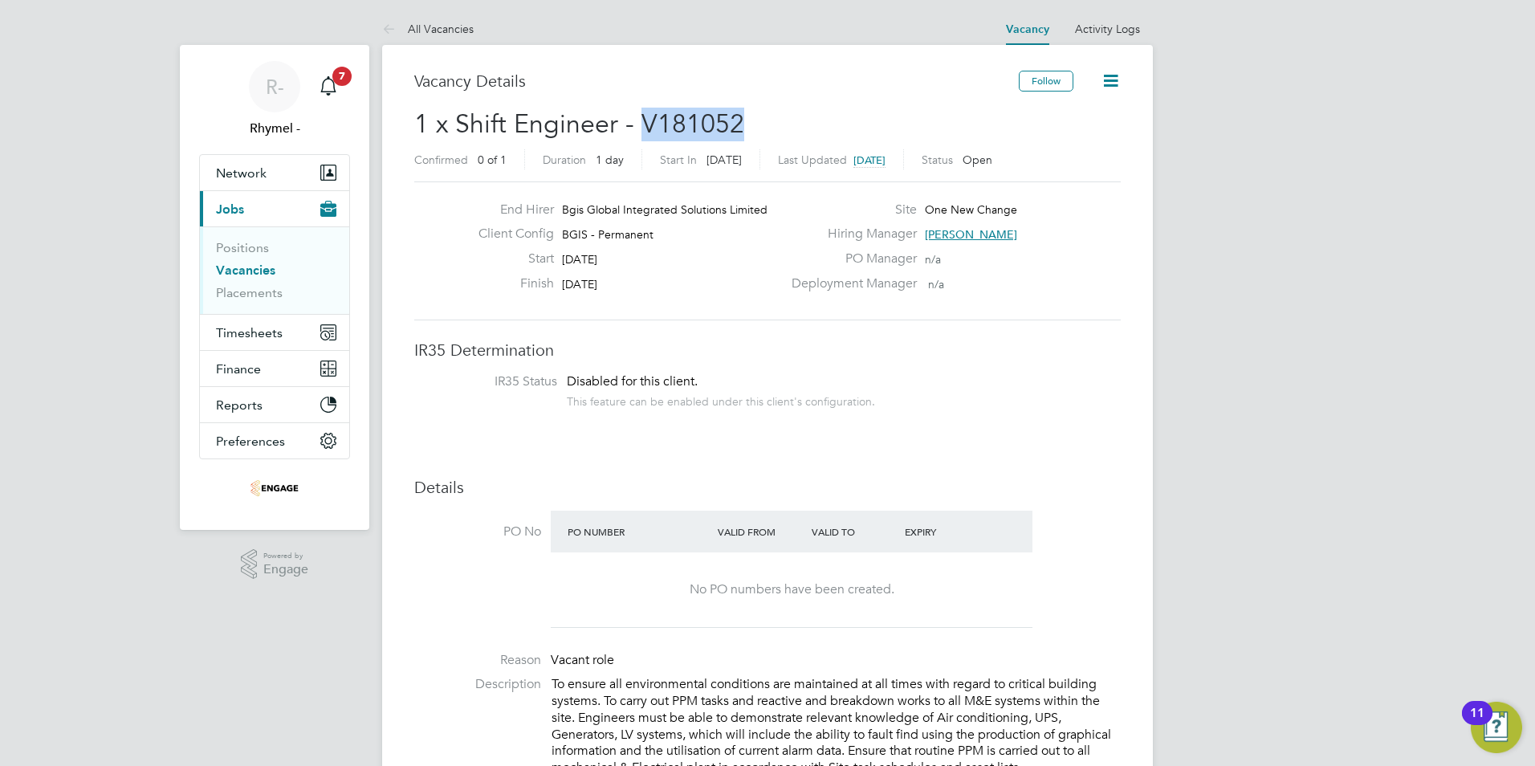
drag, startPoint x: 638, startPoint y: 108, endPoint x: 650, endPoint y: 116, distance: 14.9
click at [650, 116] on span "1 x Shift Engineer - V181052" at bounding box center [579, 123] width 330 height 31
drag, startPoint x: 653, startPoint y: 116, endPoint x: 739, endPoint y: 129, distance: 87.6
click at [739, 129] on span "1 x Shift Engineer - V181052" at bounding box center [579, 123] width 330 height 31
drag, startPoint x: 739, startPoint y: 129, endPoint x: 661, endPoint y: 127, distance: 77.9
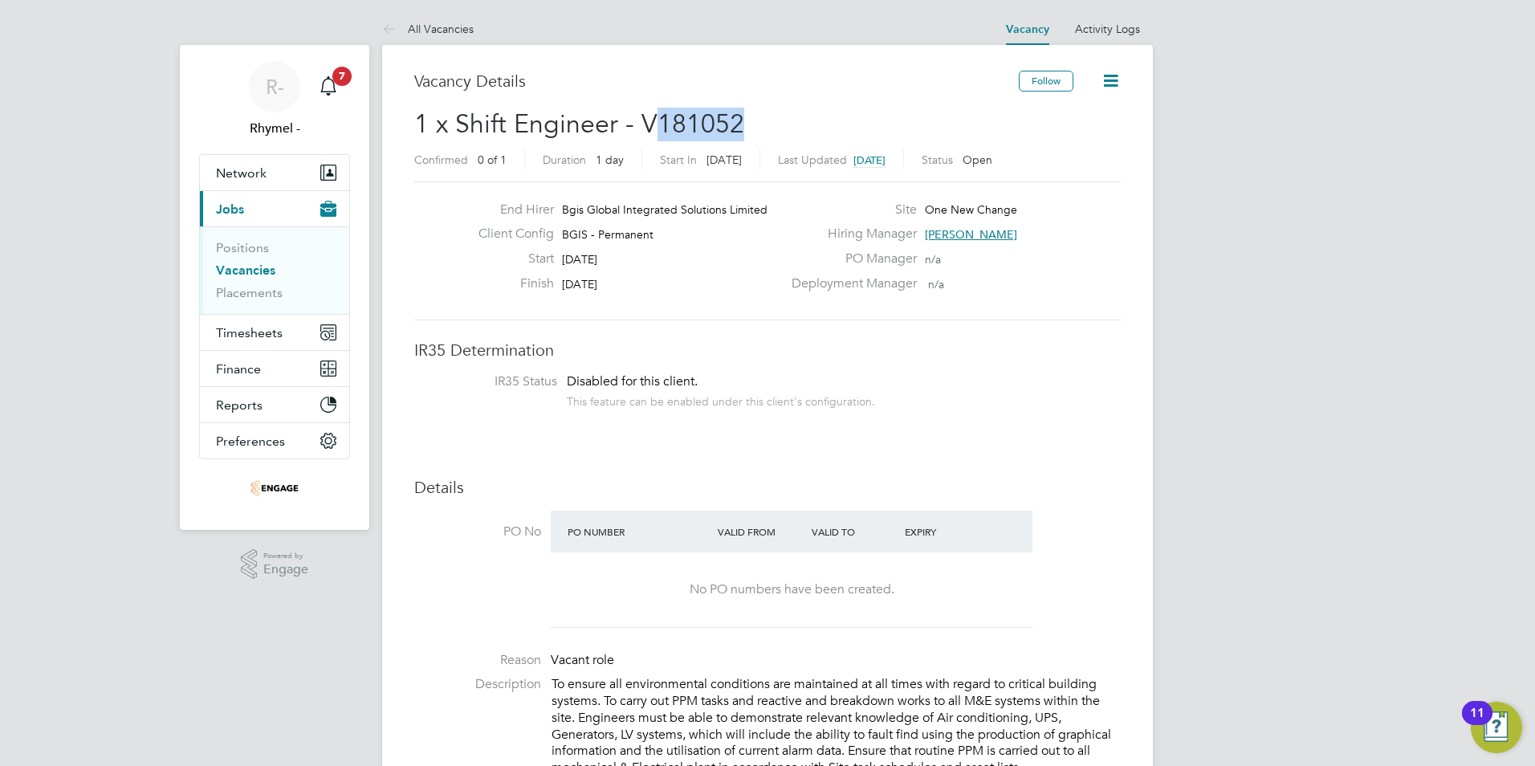
click at [661, 127] on span "1 x Shift Engineer - V181052" at bounding box center [579, 123] width 330 height 31
drag, startPoint x: 634, startPoint y: 114, endPoint x: 743, endPoint y: 118, distance: 109.2
click at [743, 118] on h2 "1 x Shift Engineer - V181052 Confirmed 0 of 1 Duration 1 day Start In 2 days ag…" at bounding box center [767, 141] width 706 height 67
drag, startPoint x: 421, startPoint y: 122, endPoint x: 745, endPoint y: 117, distance: 323.5
click at [745, 117] on h2 "1 x Shift Engineer - V181052 Confirmed 0 of 1 Duration 1 day Start In 2 days ag…" at bounding box center [767, 141] width 706 height 67
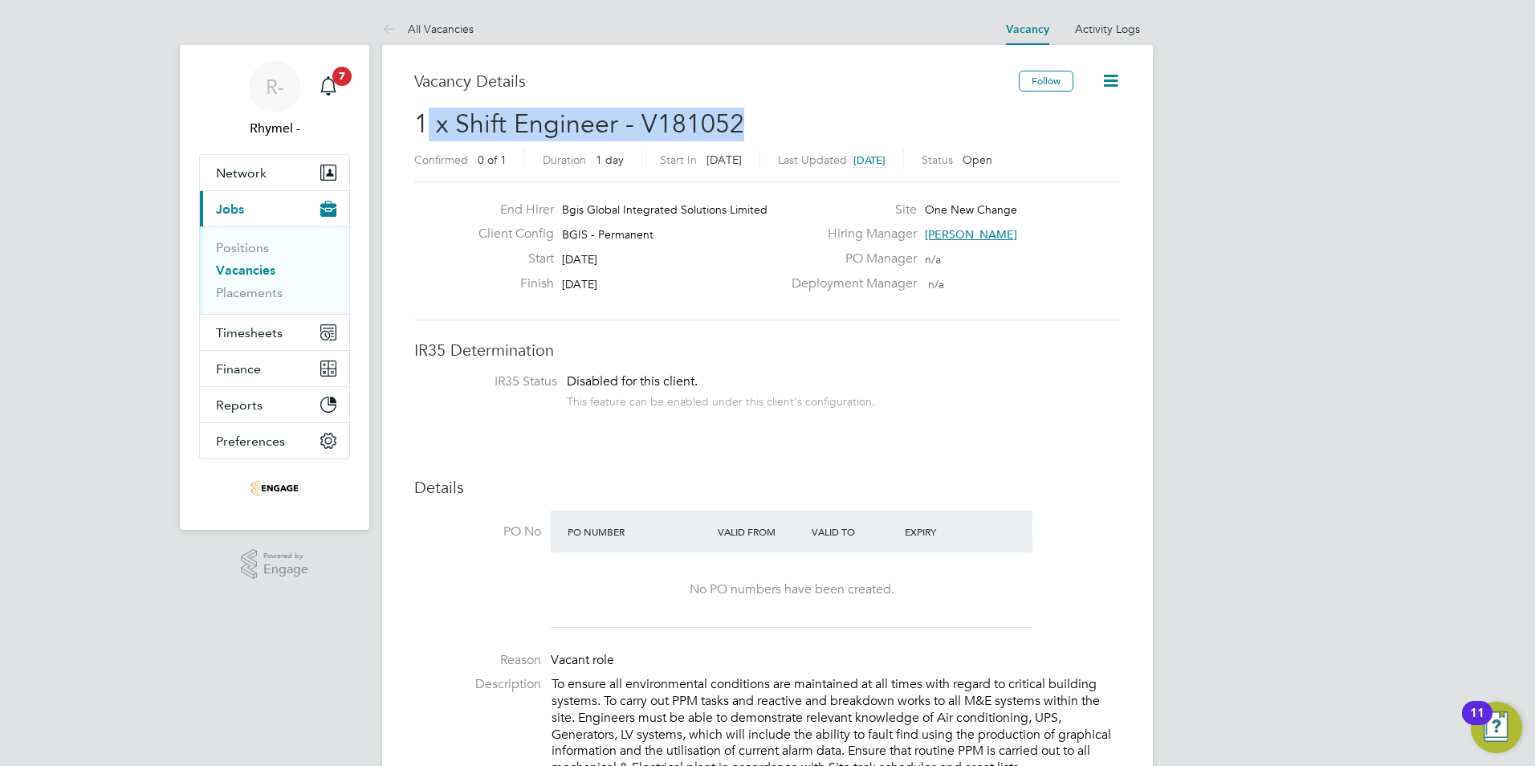
click at [746, 118] on h2 "1 x Shift Engineer - V181052 Confirmed 0 of 1 Duration 1 day Start In 2 days ag…" at bounding box center [767, 141] width 706 height 67
drag, startPoint x: 743, startPoint y: 124, endPoint x: 417, endPoint y: 112, distance: 326.2
click at [417, 112] on h2 "1 x Shift Engineer - V181052 Confirmed 0 of 1 Duration 1 day Start In 2 days ag…" at bounding box center [767, 141] width 706 height 67
click at [249, 249] on link "Positions" at bounding box center [242, 247] width 53 height 15
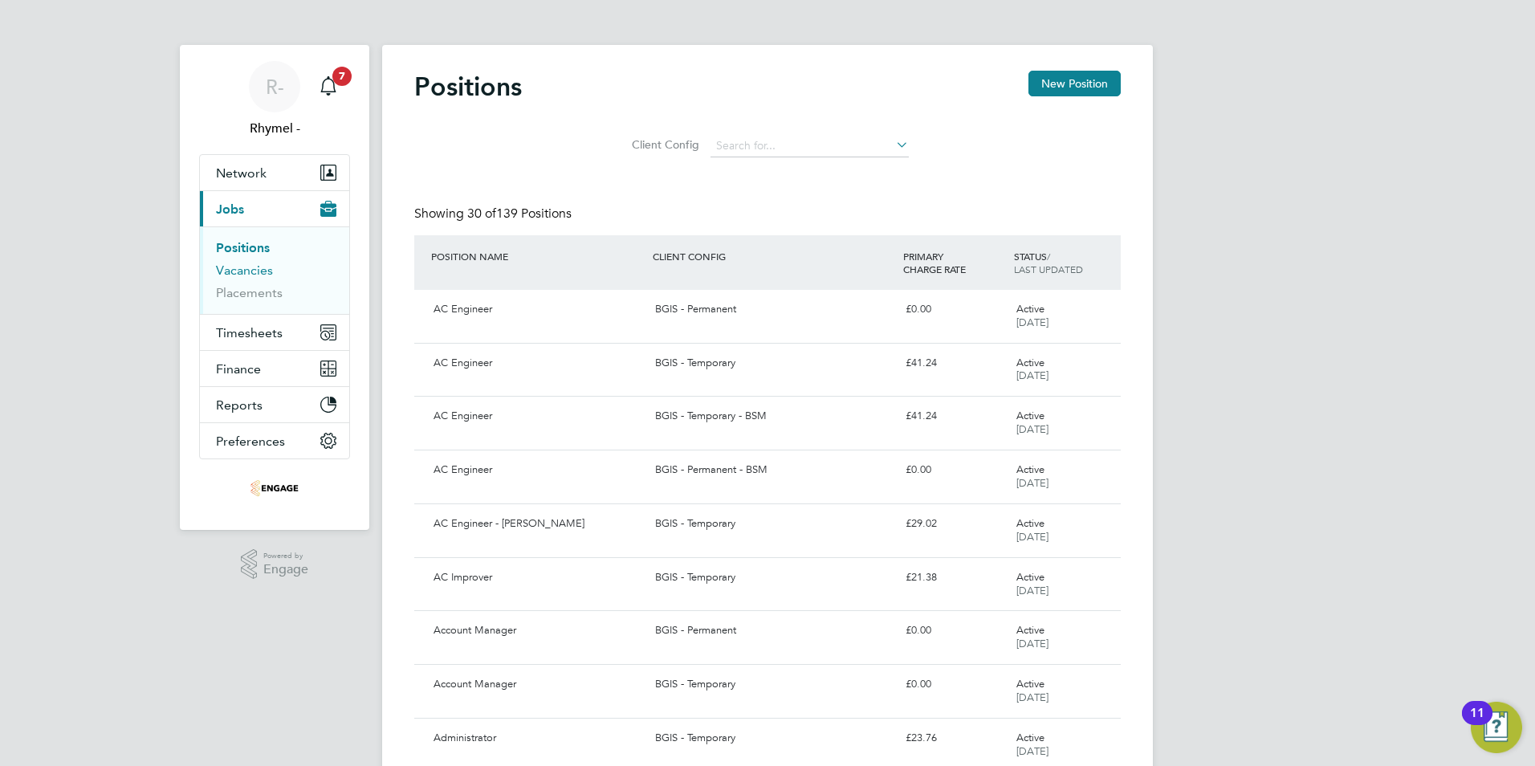
click at [240, 274] on link "Vacancies" at bounding box center [244, 269] width 57 height 15
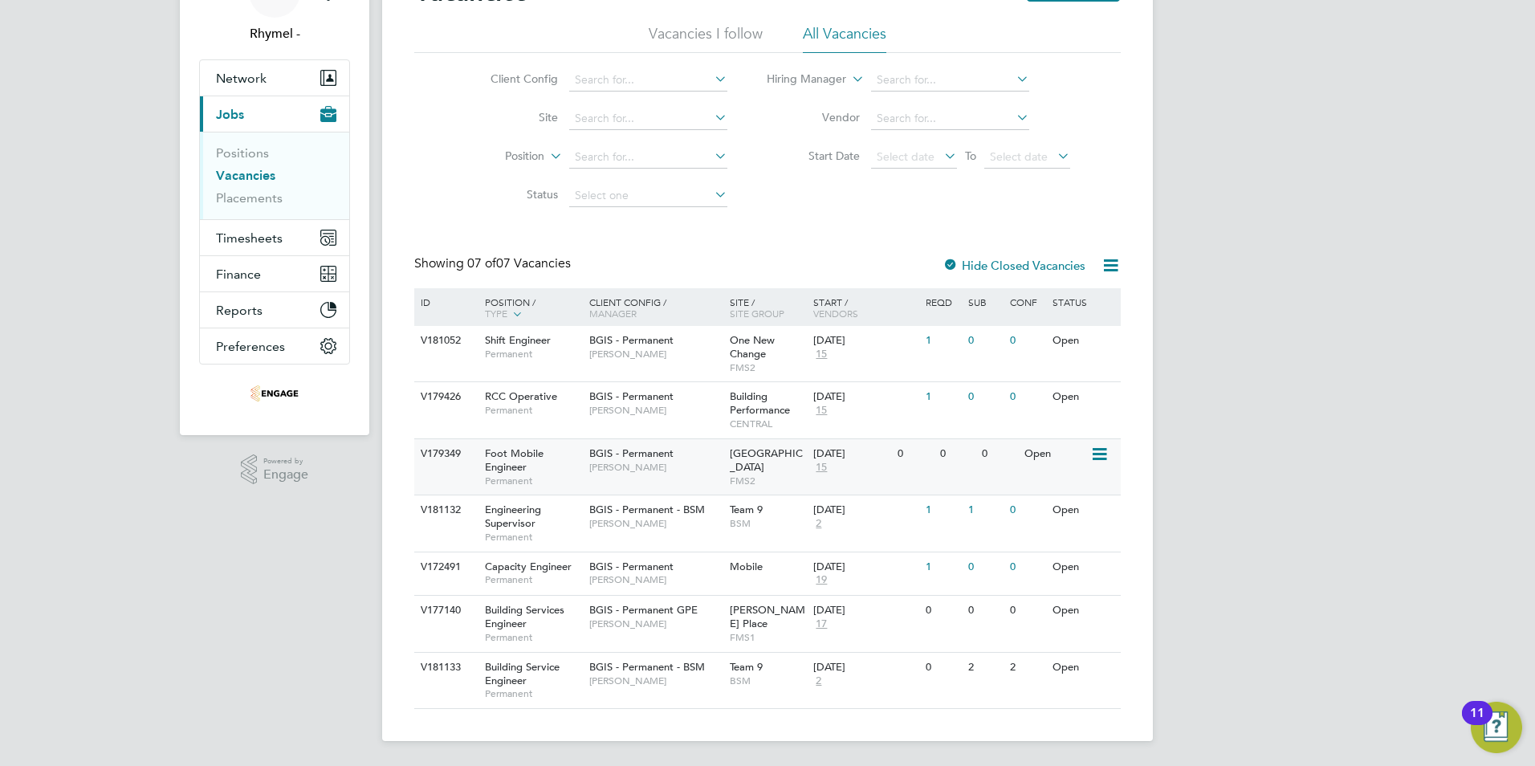
scroll to position [96, 0]
click at [515, 394] on span "RCC Operative" at bounding box center [521, 396] width 72 height 14
click at [499, 338] on span "Shift Engineer" at bounding box center [518, 339] width 66 height 14
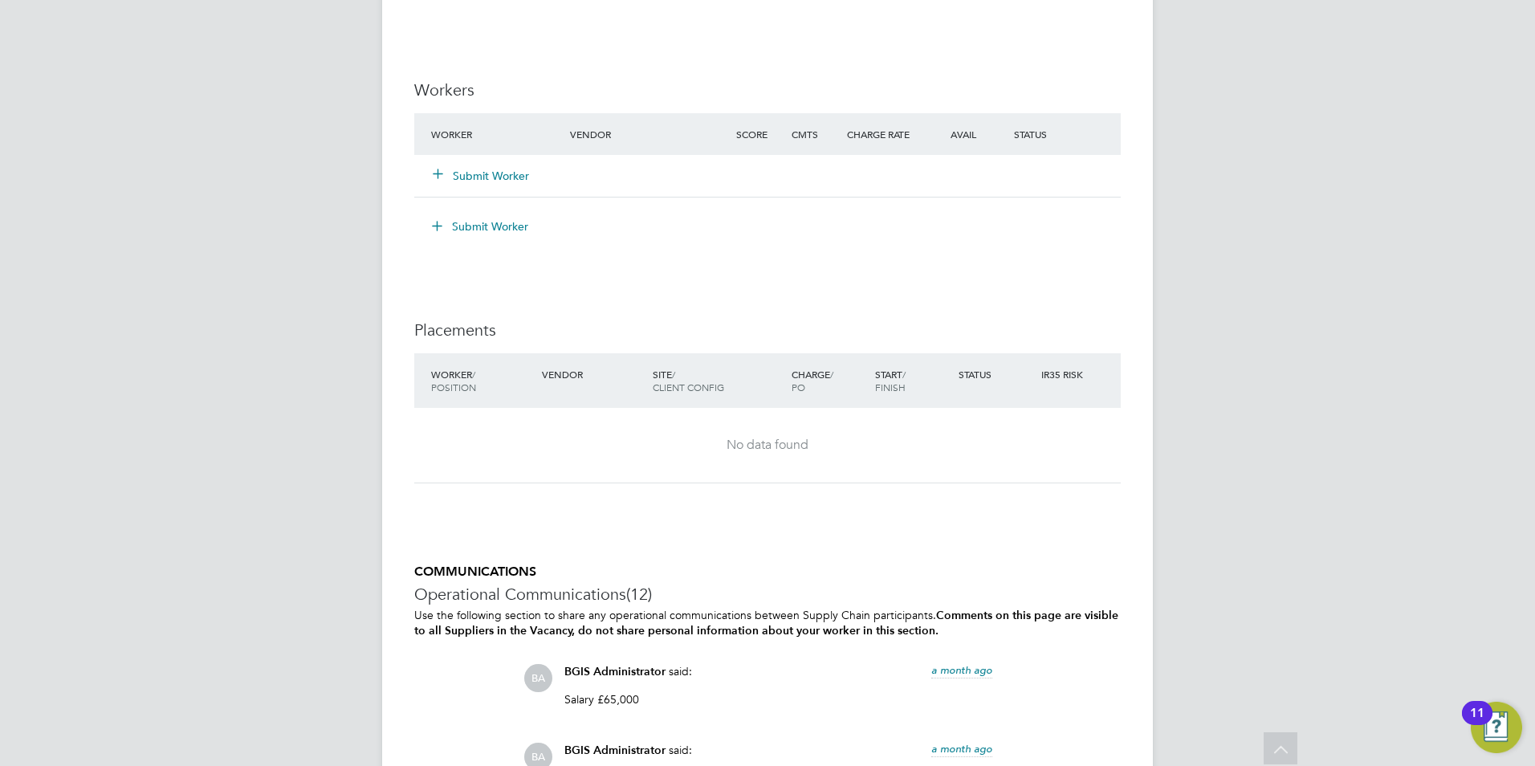
scroll to position [3050, 0]
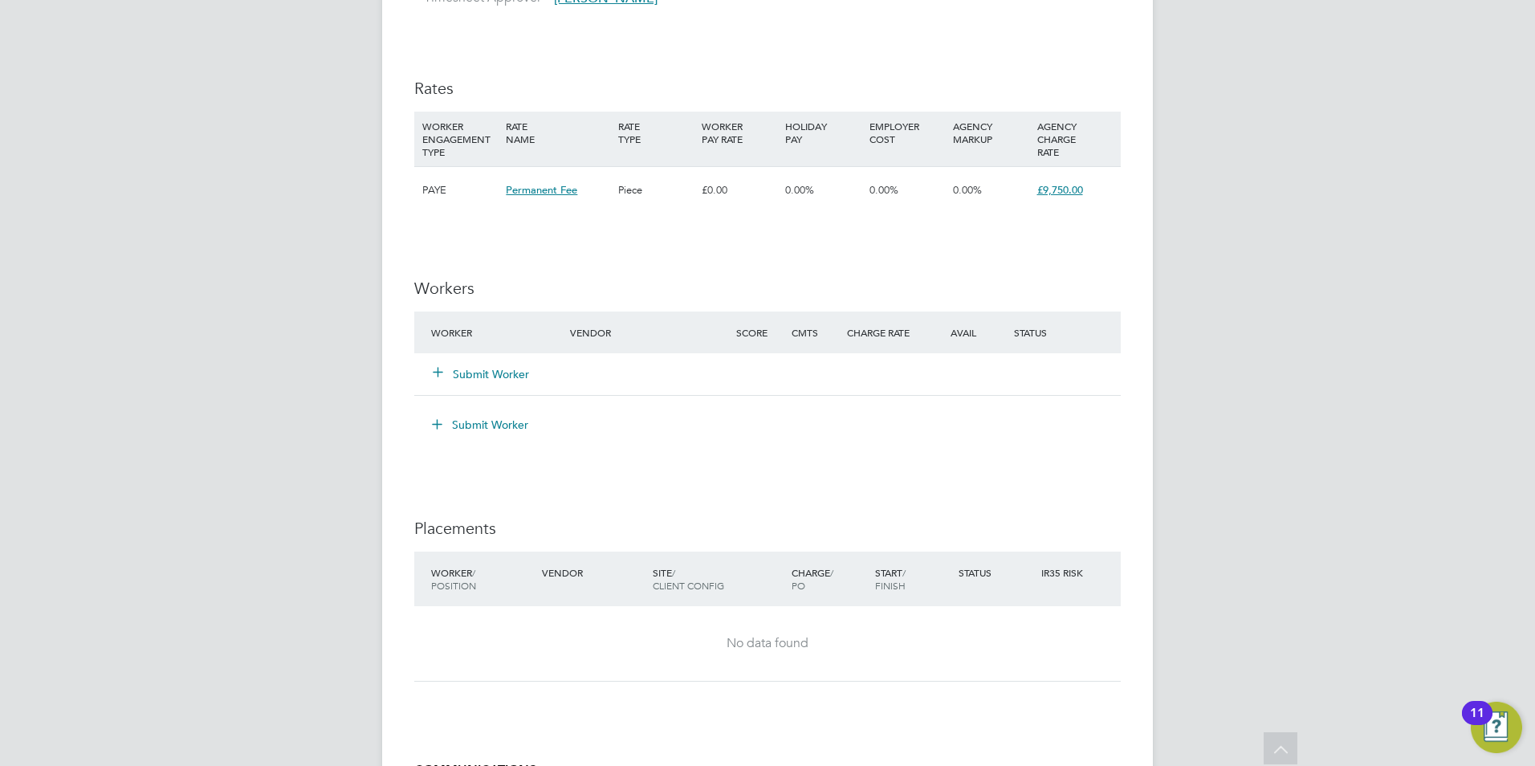
click at [468, 382] on button "Submit Worker" at bounding box center [481, 374] width 96 height 16
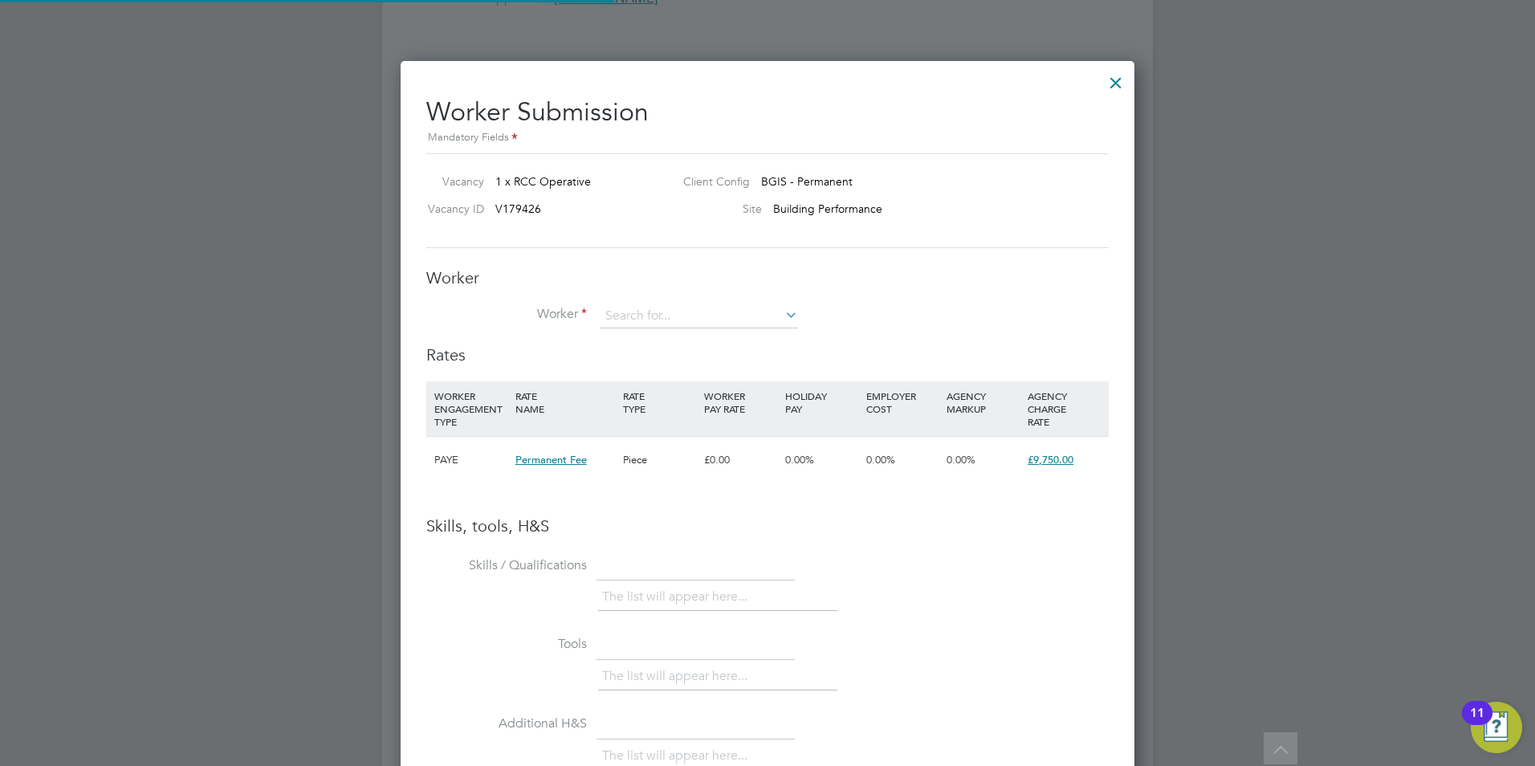
scroll to position [1015, 734]
click at [688, 317] on input at bounding box center [699, 316] width 198 height 24
click at [645, 421] on li "+ Add new" at bounding box center [728, 426] width 259 height 22
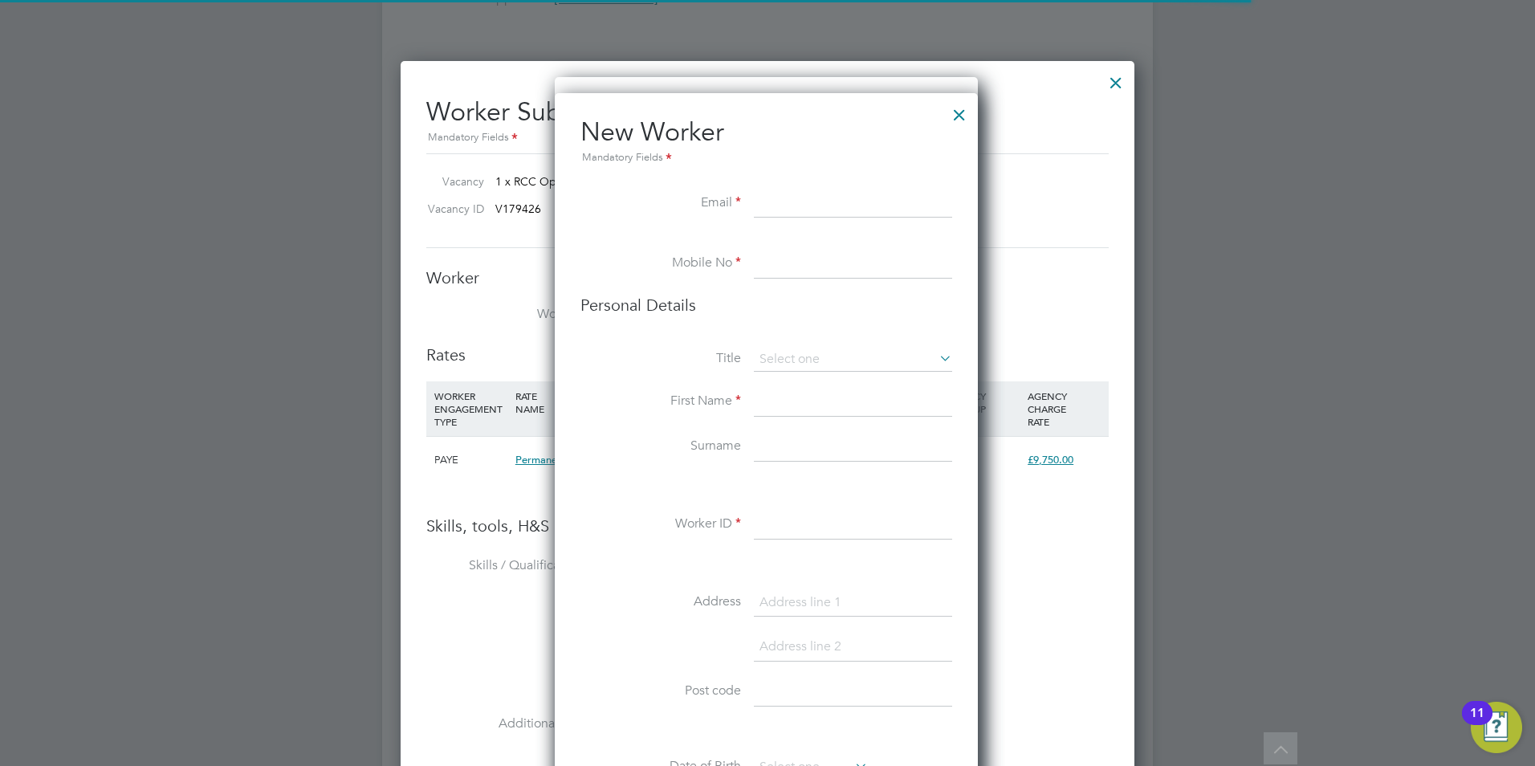
scroll to position [1358, 425]
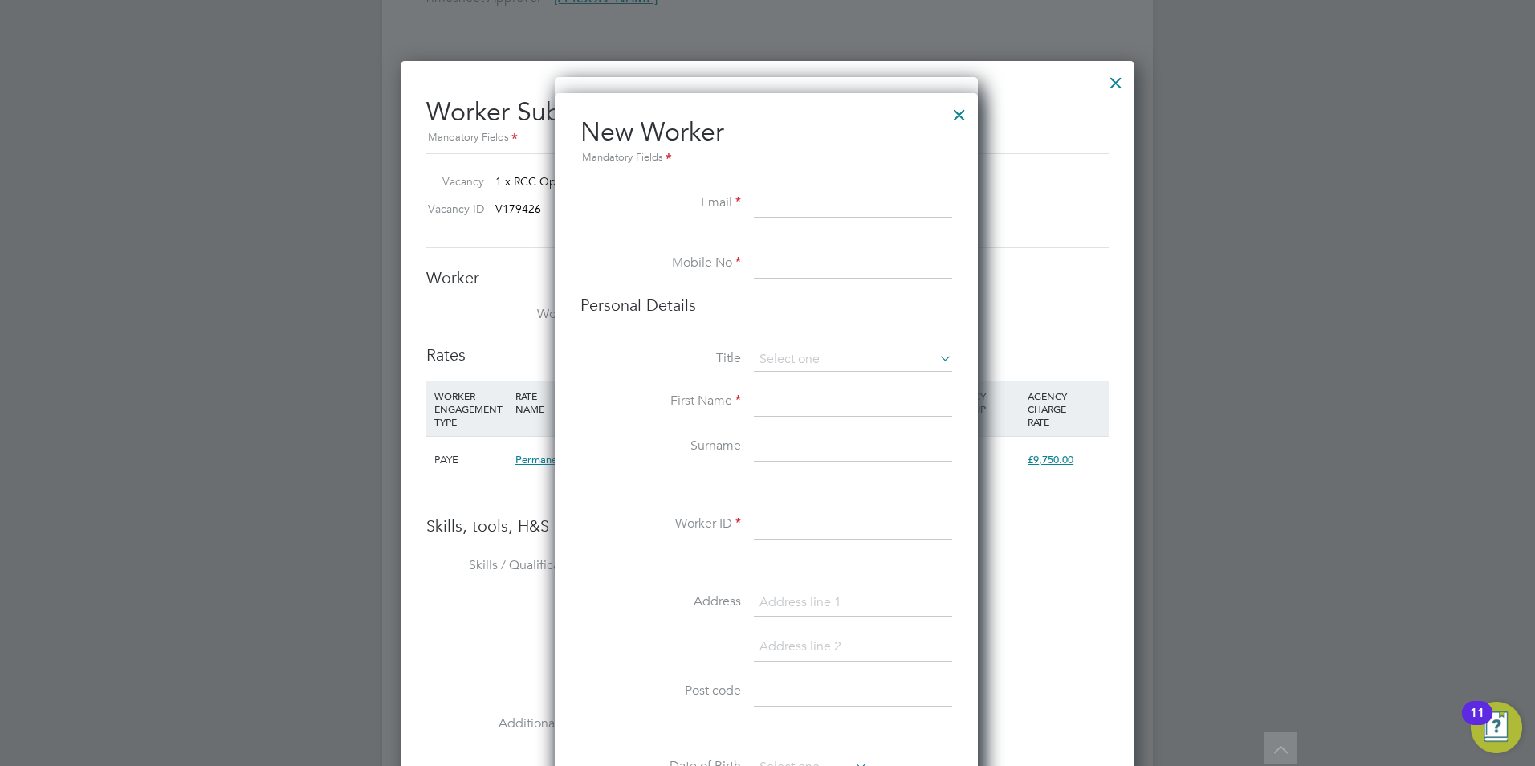
click at [769, 197] on input at bounding box center [853, 203] width 198 height 29
paste input "omolashokayode@yahoo.com"
type input "omolashokayode@yahoo.com"
click at [804, 255] on input at bounding box center [853, 264] width 198 height 29
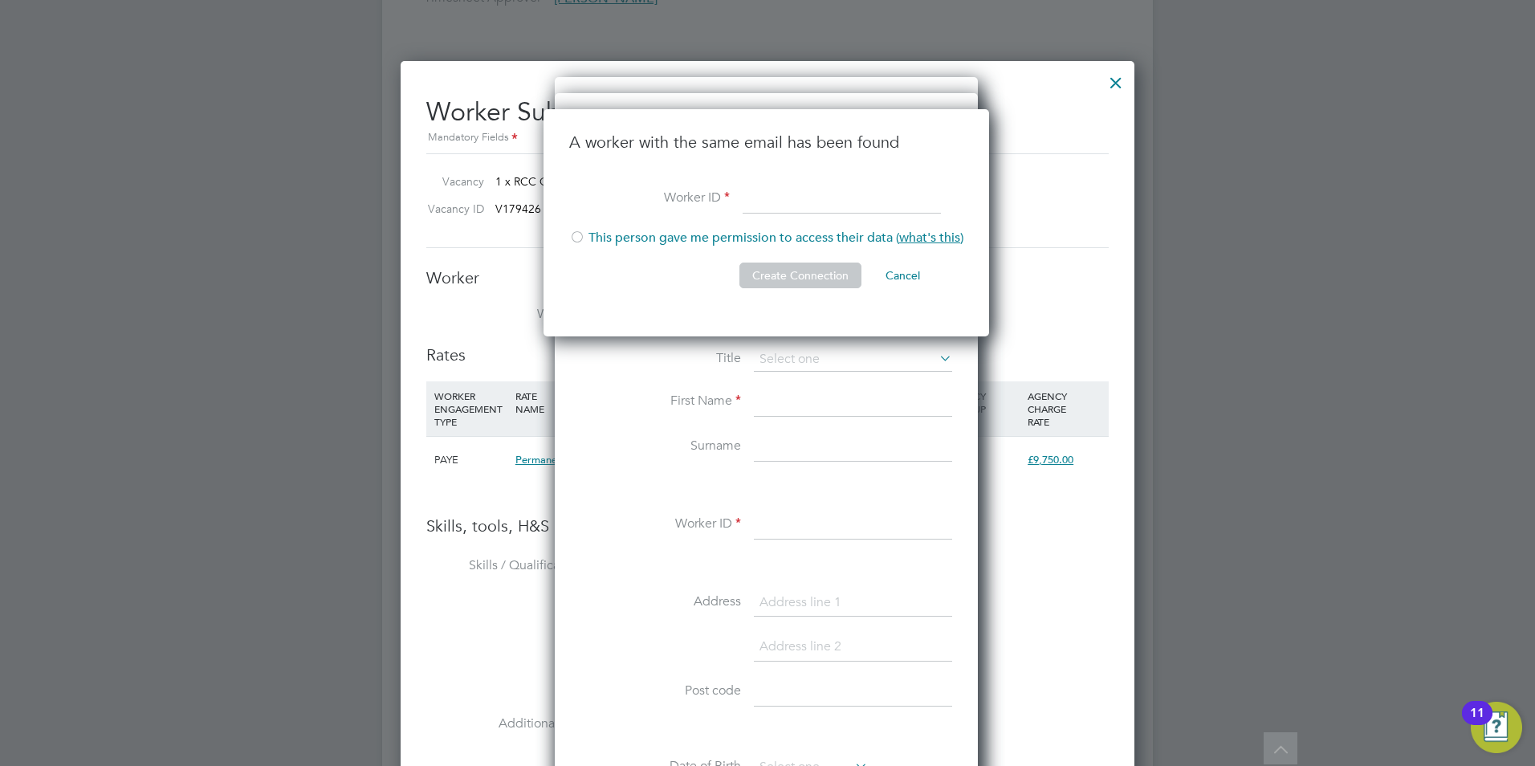
click at [829, 135] on h3 "A worker with the same email has been found" at bounding box center [766, 142] width 394 height 21
click at [913, 282] on button "Cancel" at bounding box center [903, 275] width 60 height 26
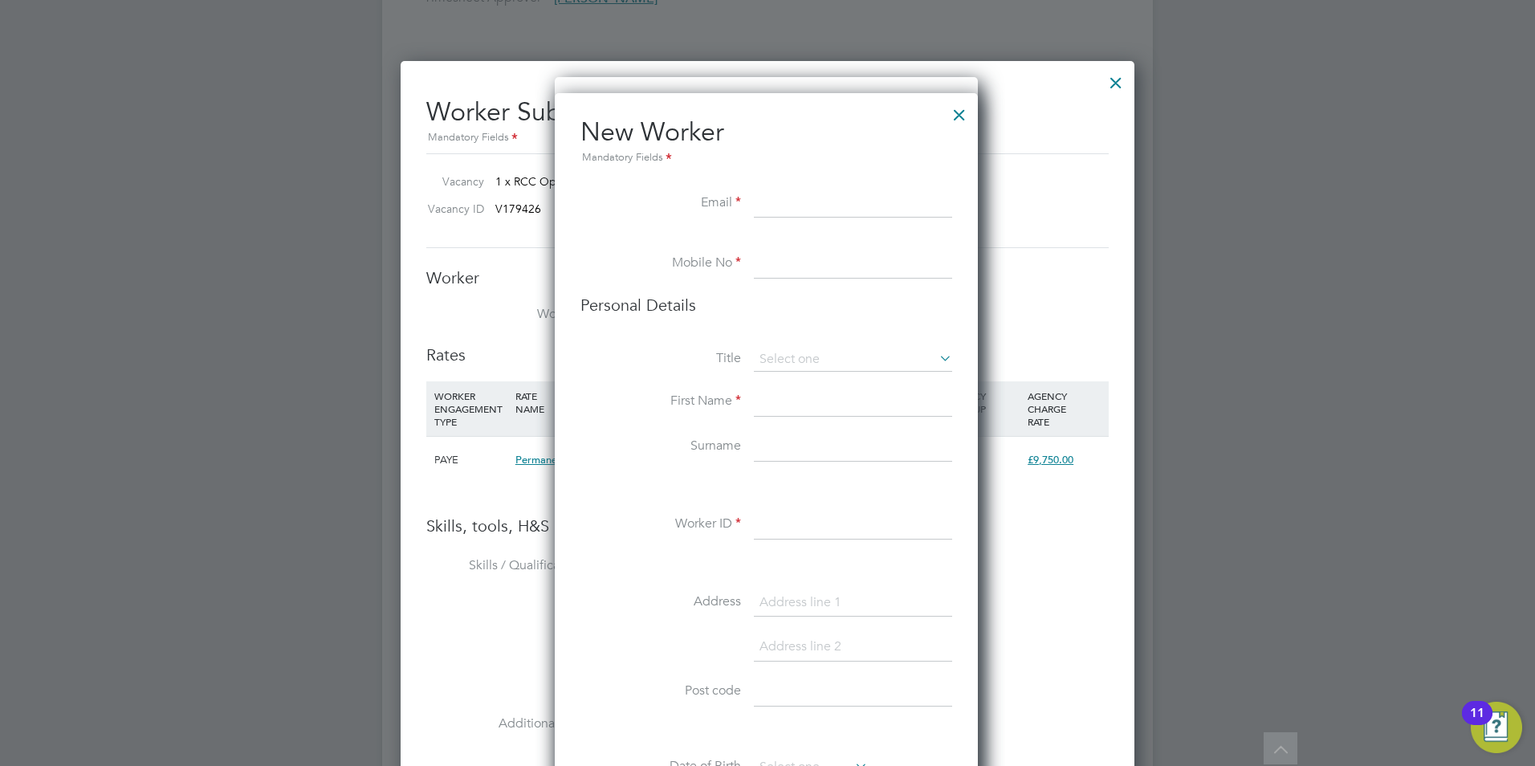
click at [966, 116] on div at bounding box center [959, 110] width 29 height 29
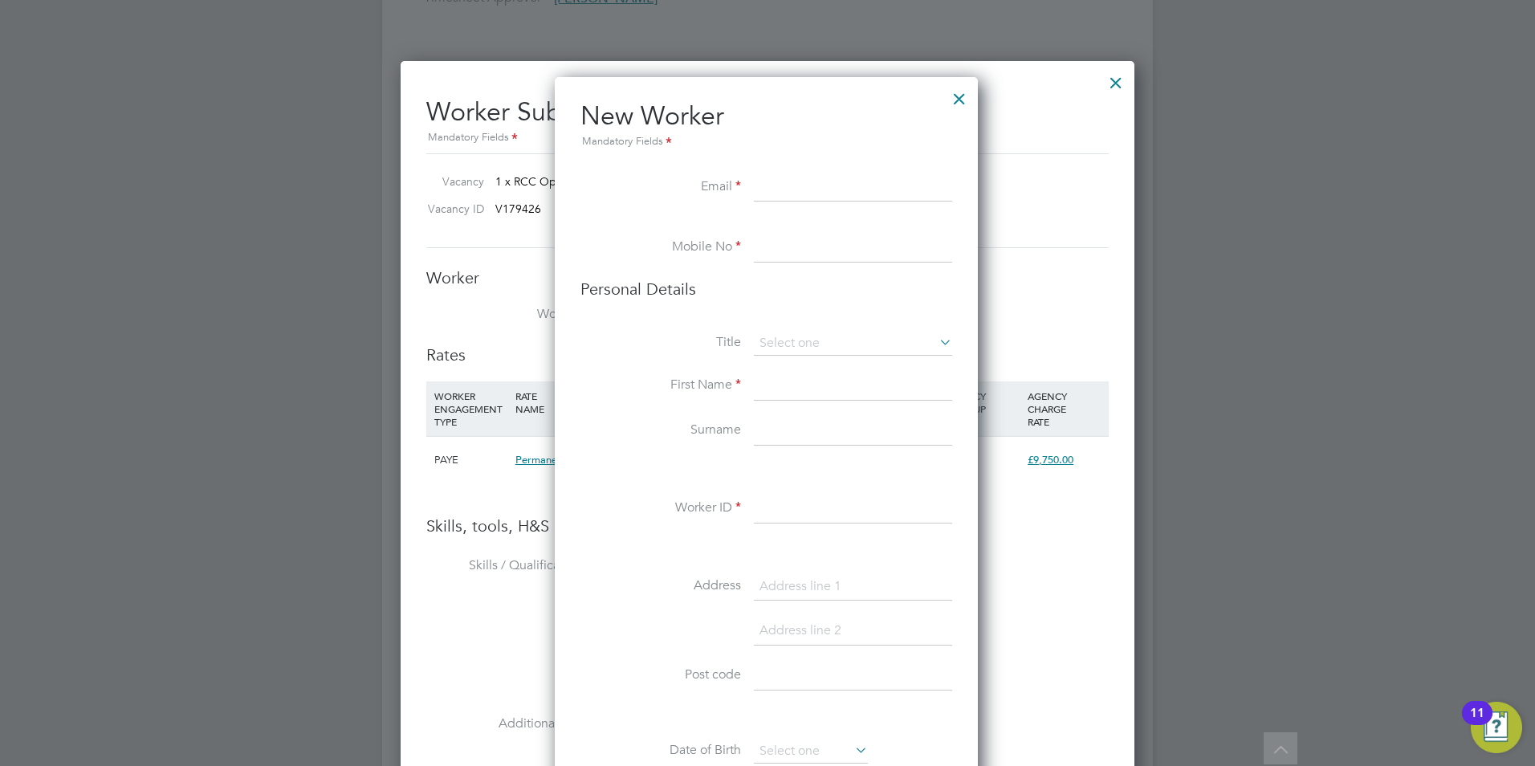
click at [962, 98] on div at bounding box center [959, 94] width 29 height 29
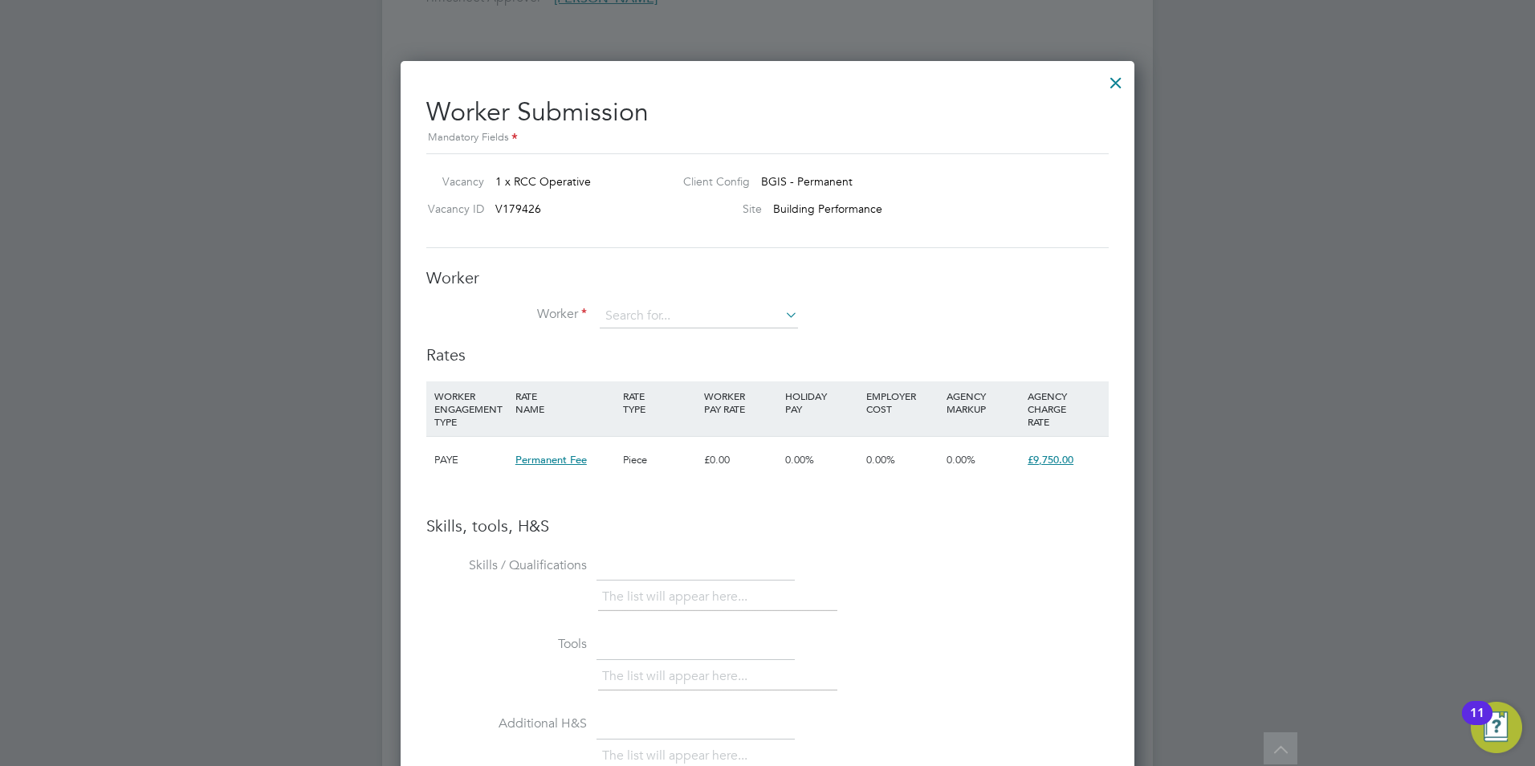
click at [1113, 80] on div at bounding box center [1115, 78] width 29 height 29
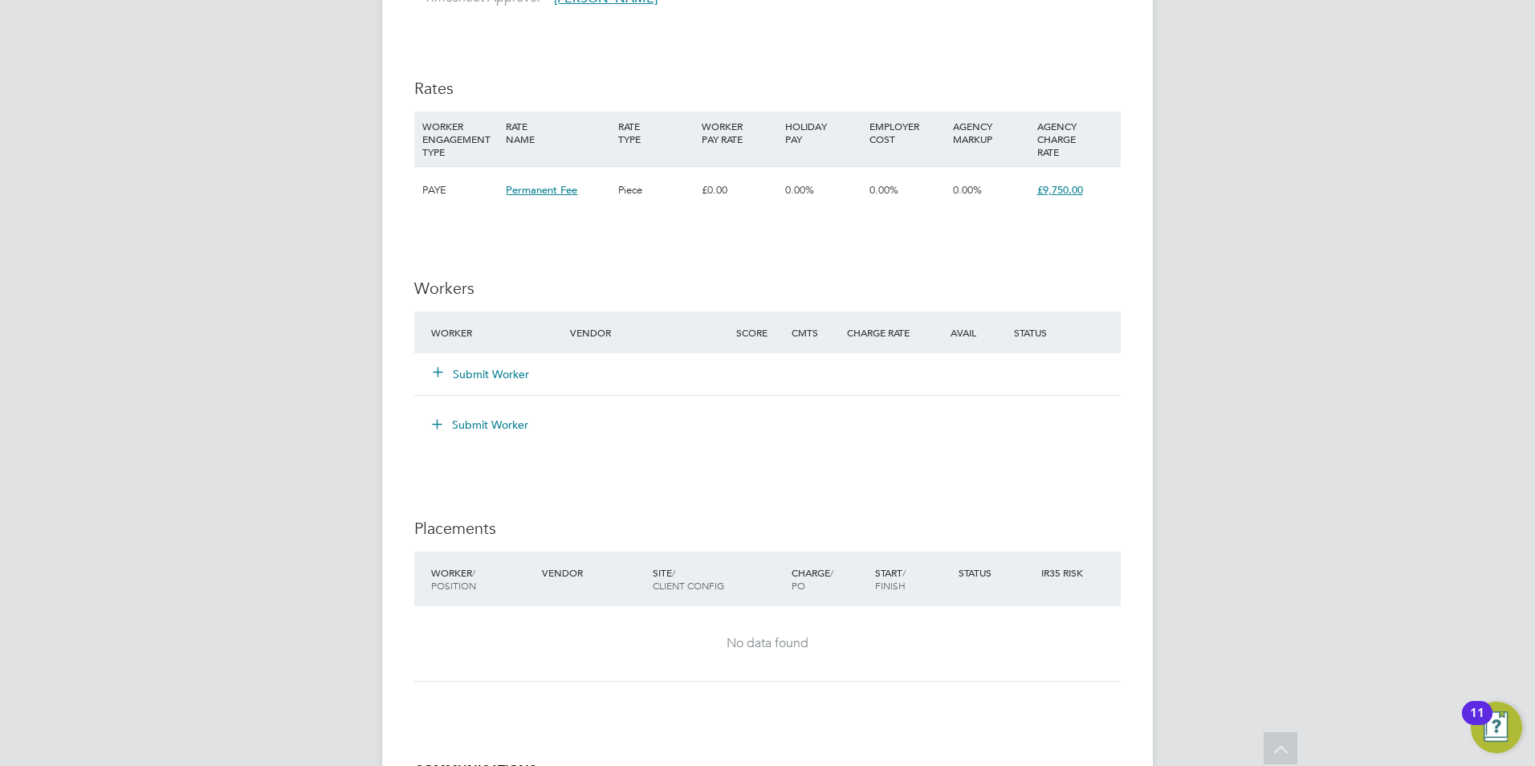
scroll to position [2649, 0]
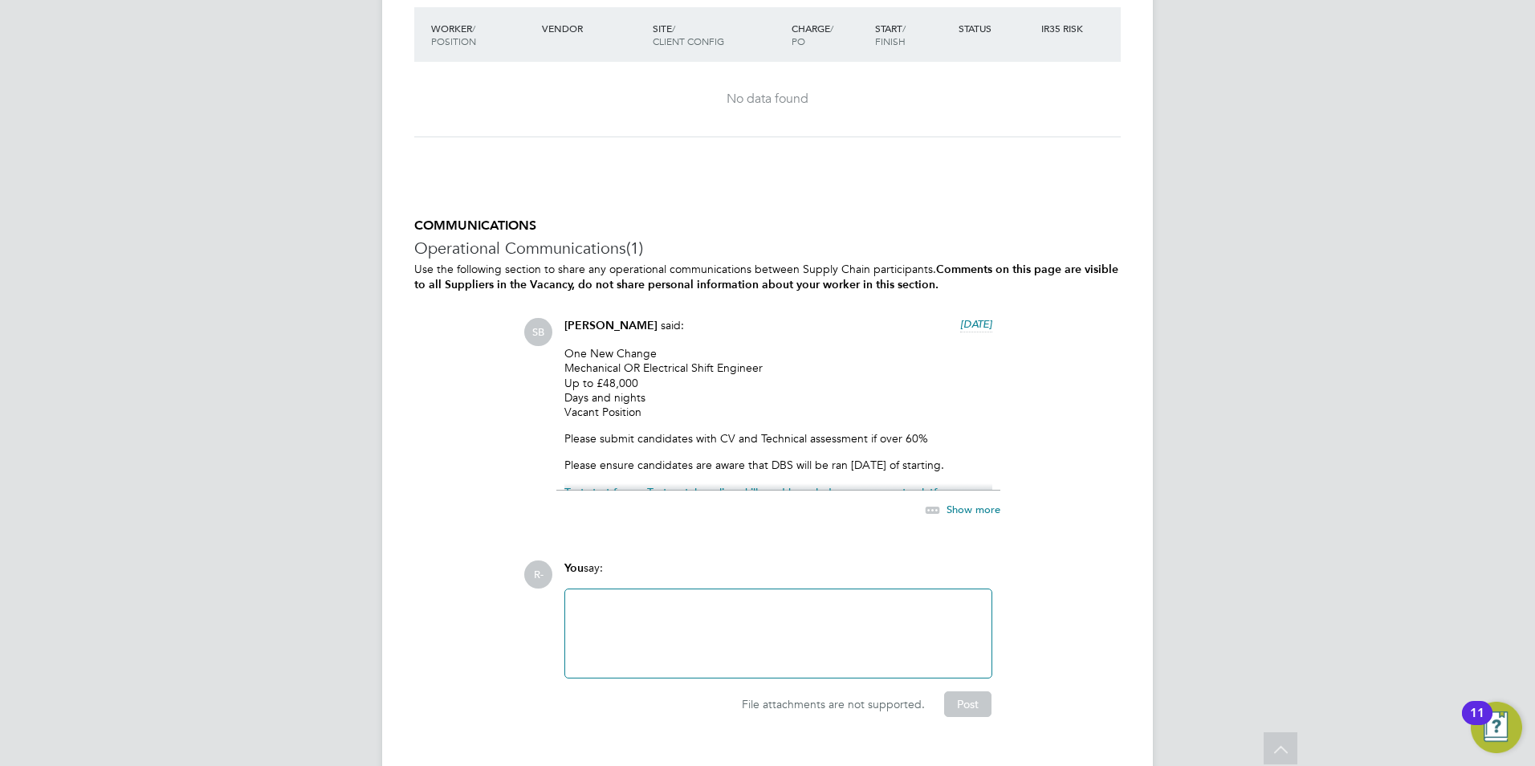
scroll to position [2408, 0]
click at [962, 507] on span "Show more" at bounding box center [973, 509] width 54 height 14
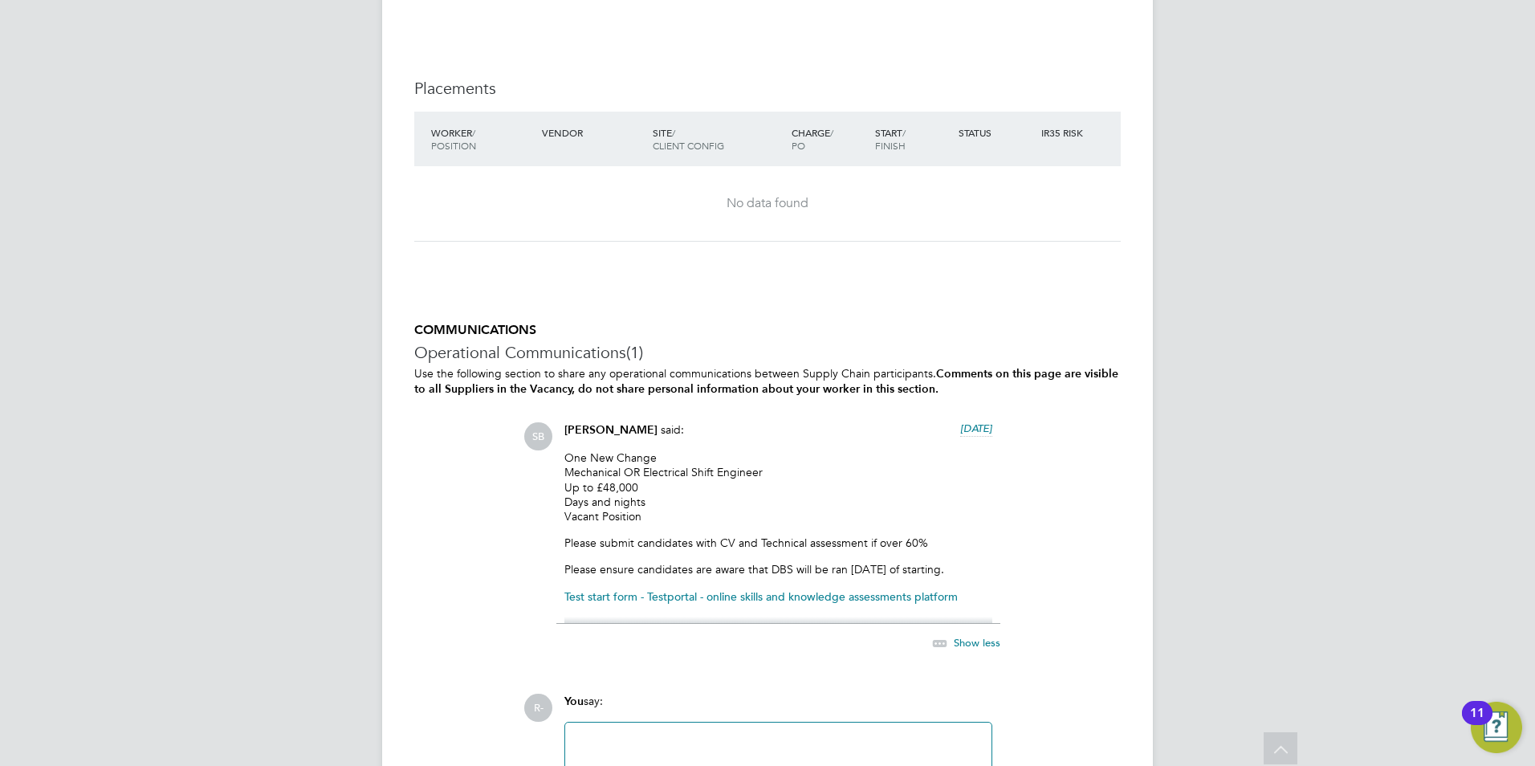
scroll to position [2328, 0]
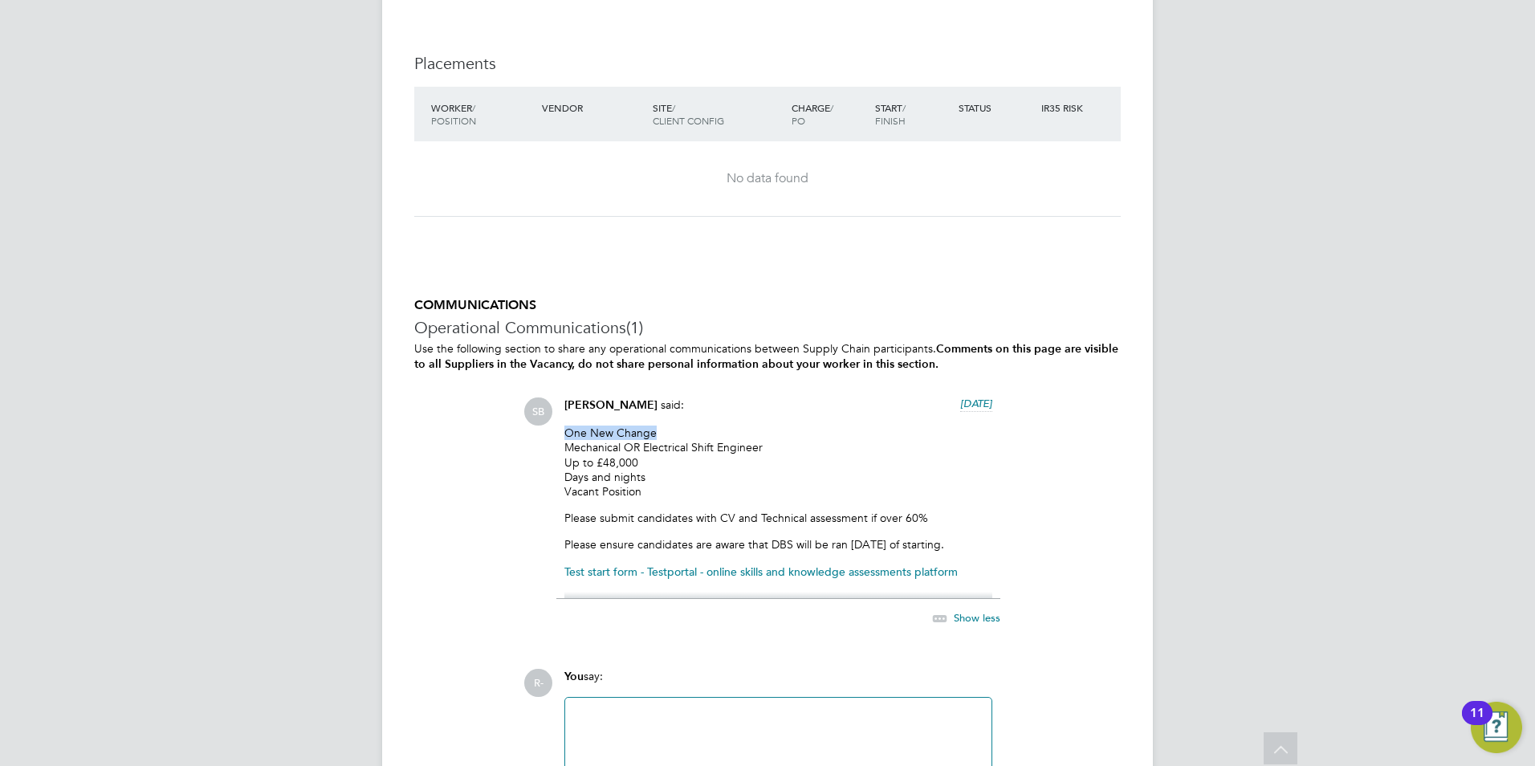
drag, startPoint x: 654, startPoint y: 432, endPoint x: 568, endPoint y: 425, distance: 87.0
click at [568, 425] on p "One New Change Mechanical OR Electrical Shift Engineer Up to £48,000 Days and n…" at bounding box center [778, 461] width 428 height 73
copy p "One New Change"
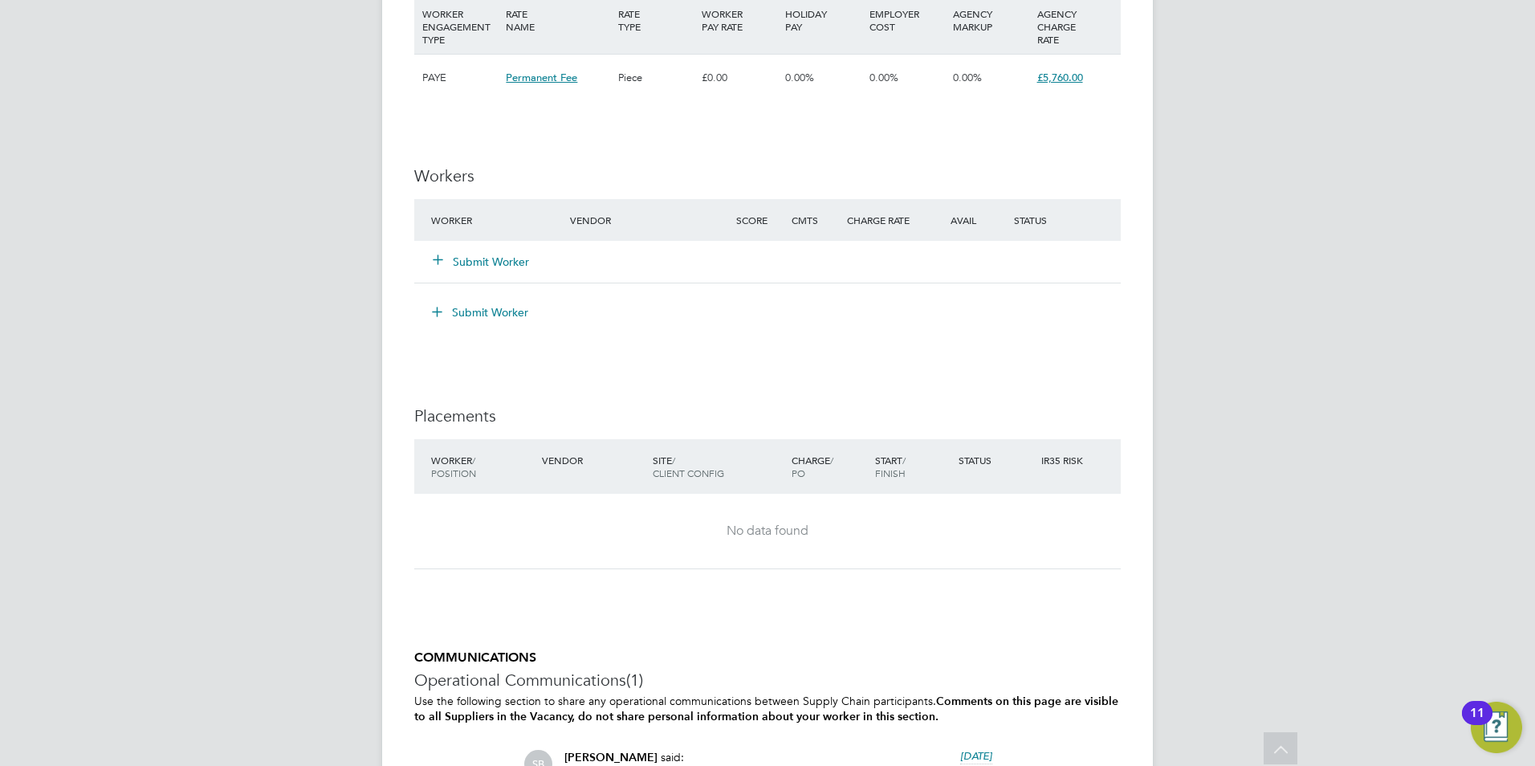
scroll to position [1926, 0]
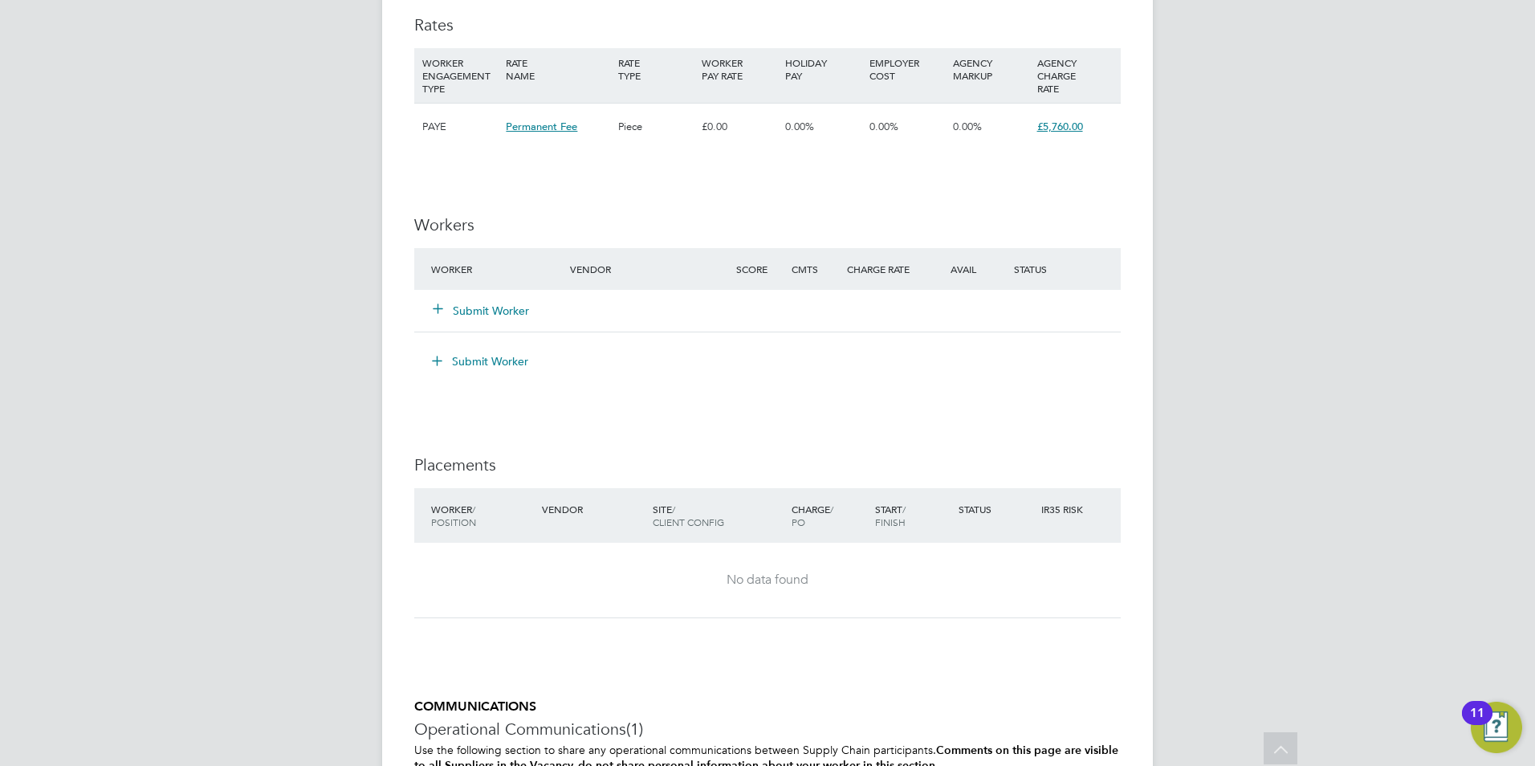
click at [458, 310] on button "Submit Worker" at bounding box center [481, 311] width 96 height 16
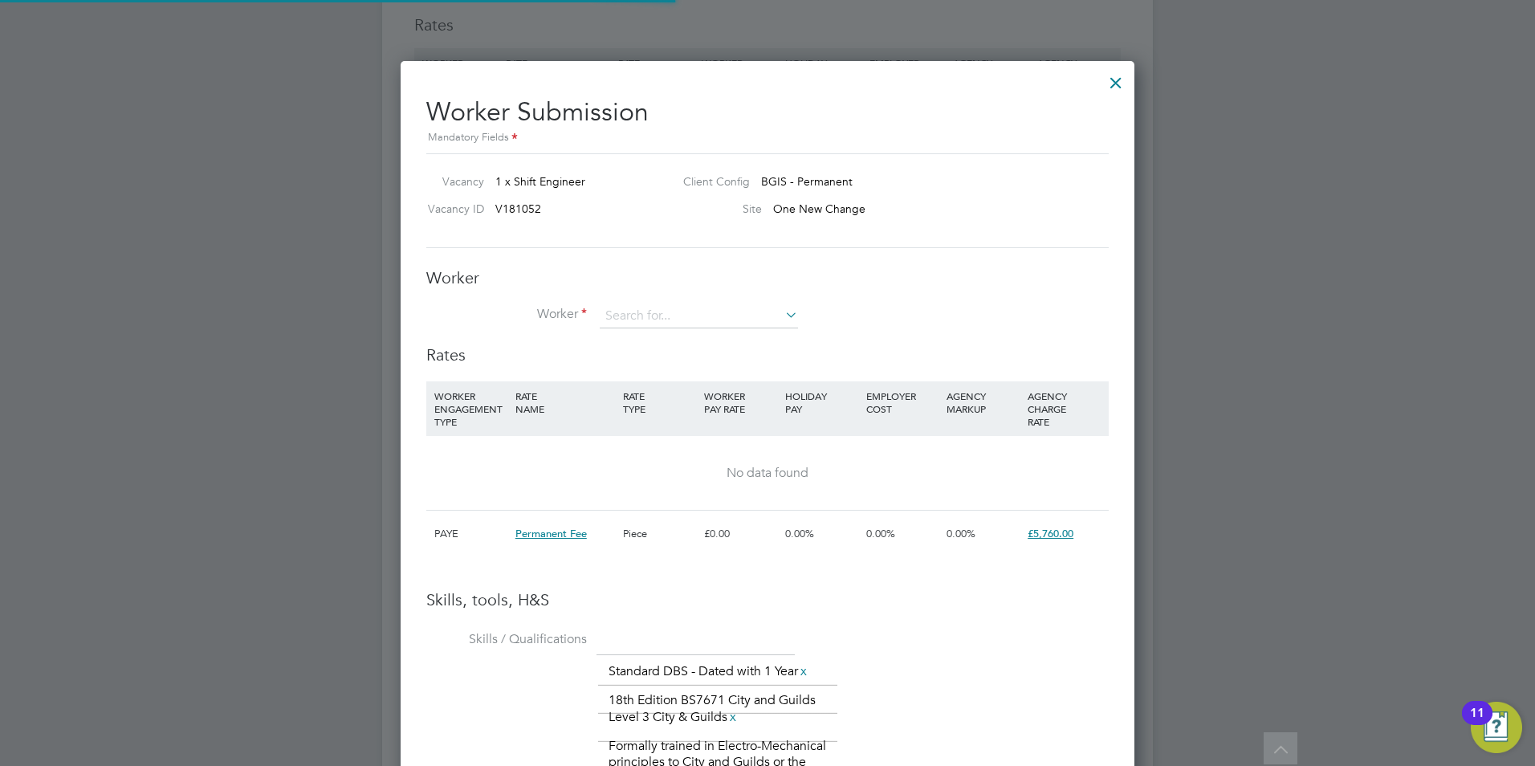
scroll to position [47, 109]
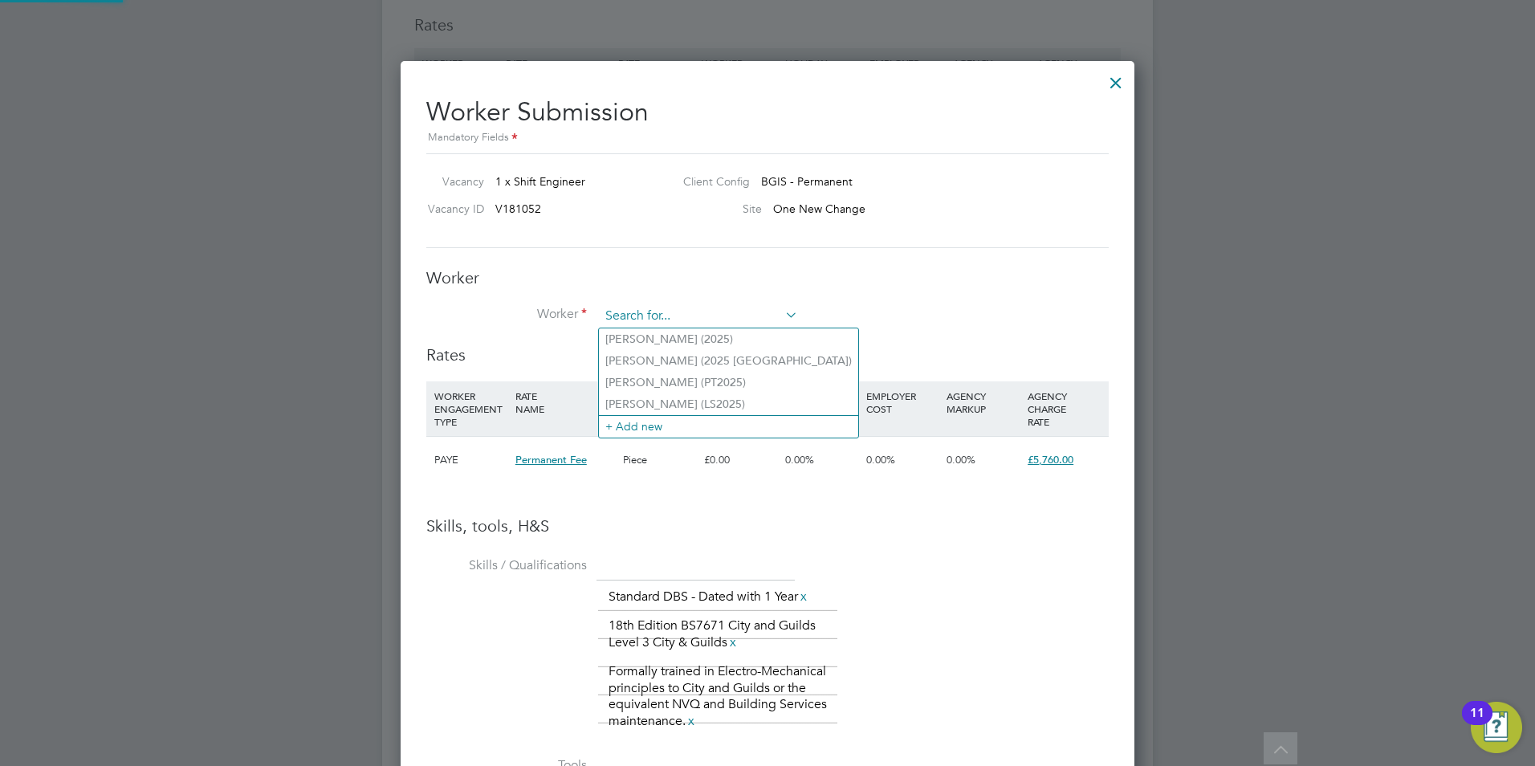
click at [662, 316] on input at bounding box center [699, 316] width 198 height 24
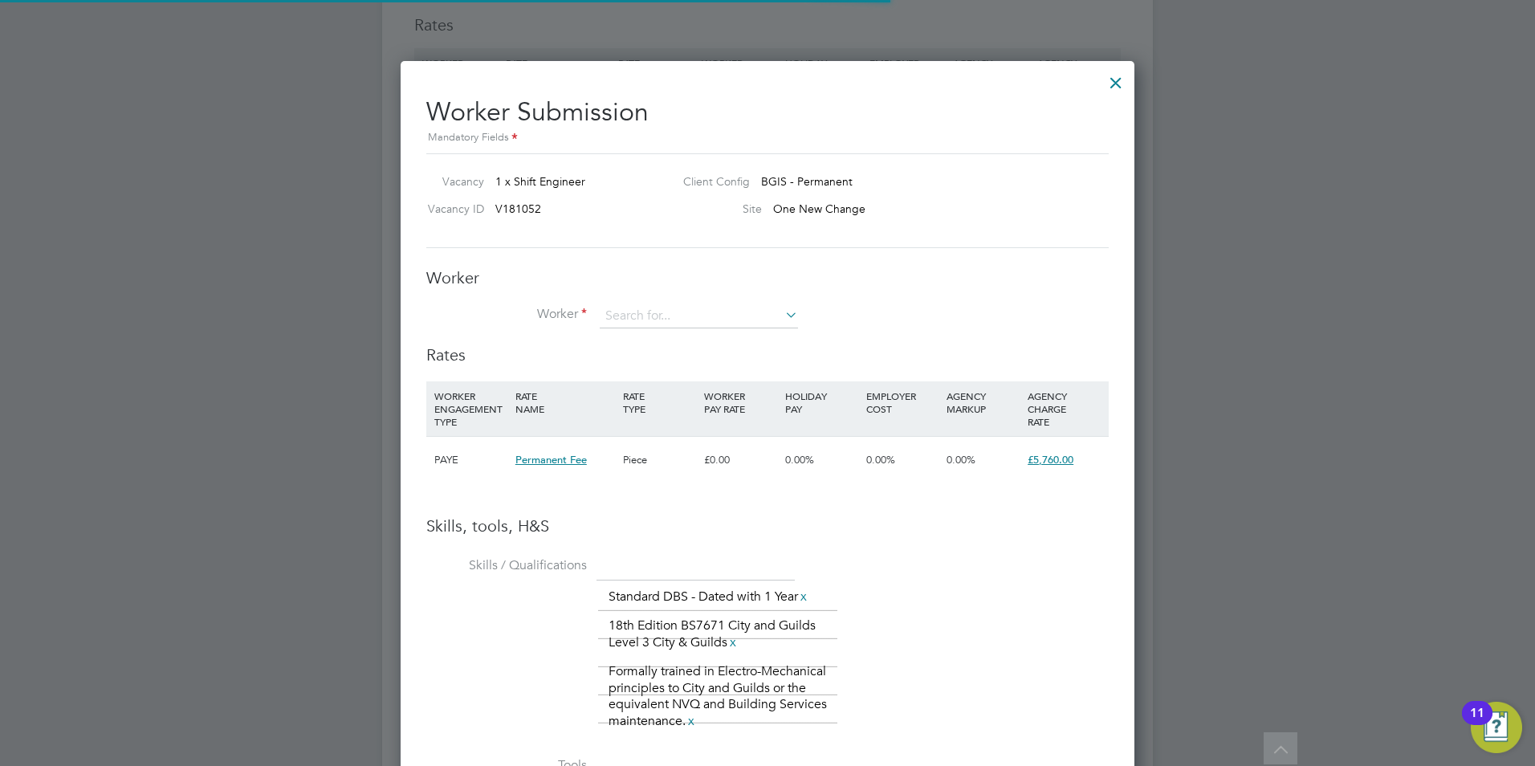
click at [655, 428] on li "+ Add new" at bounding box center [728, 426] width 259 height 22
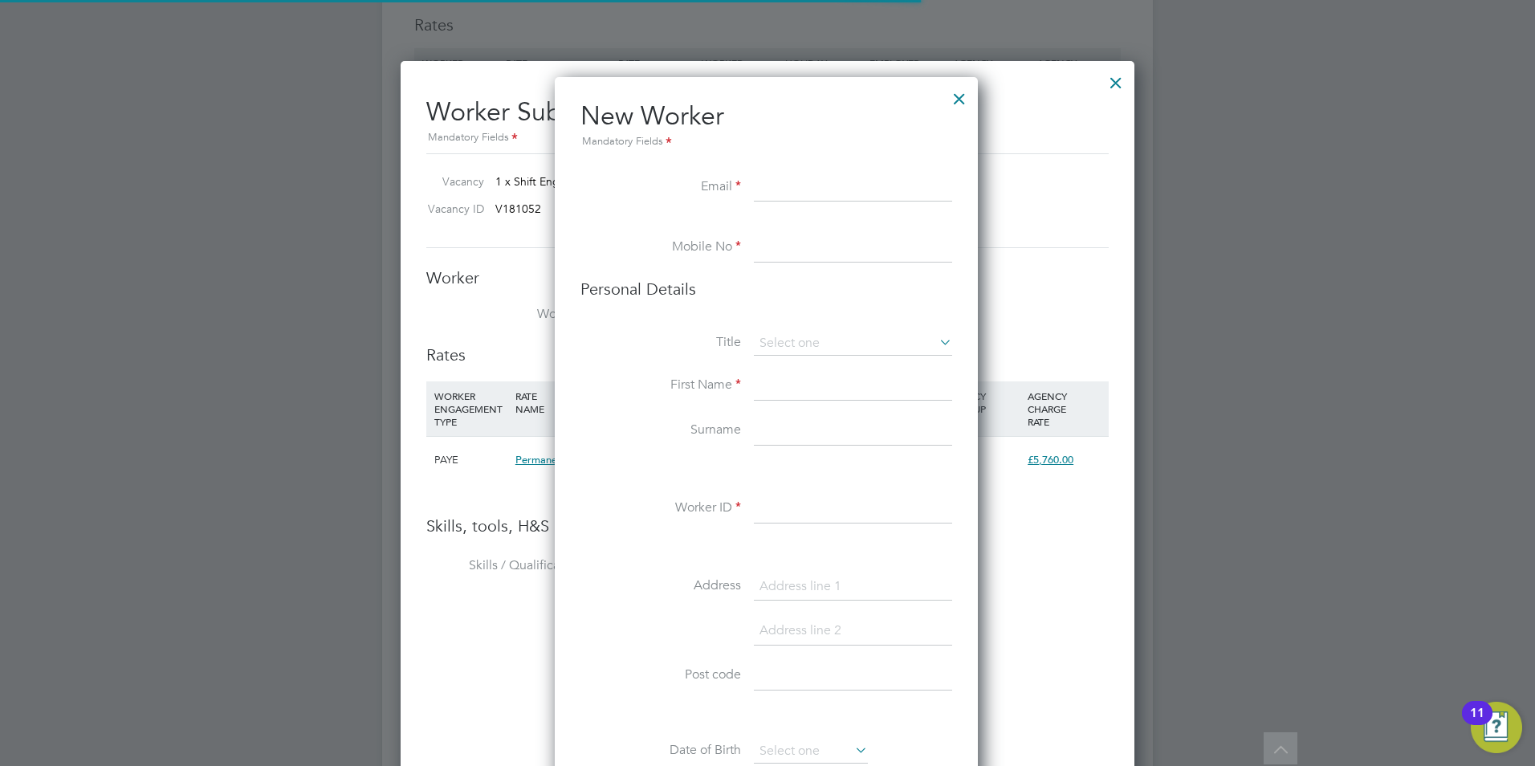
scroll to position [1358, 425]
paste input "joeddymb@gmail.com"
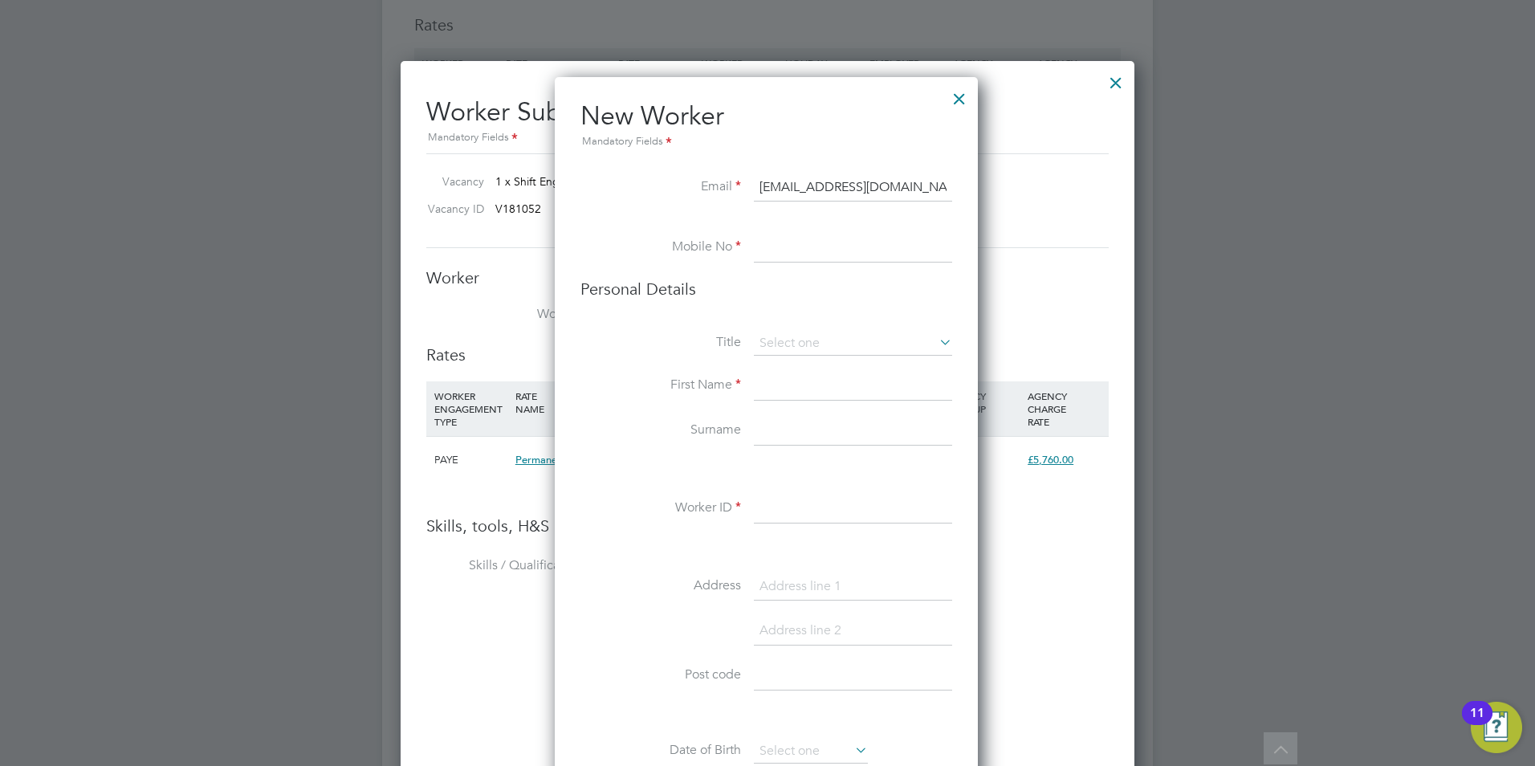
type input "joeddymb@gmail.com"
click at [799, 224] on li at bounding box center [766, 226] width 372 height 16
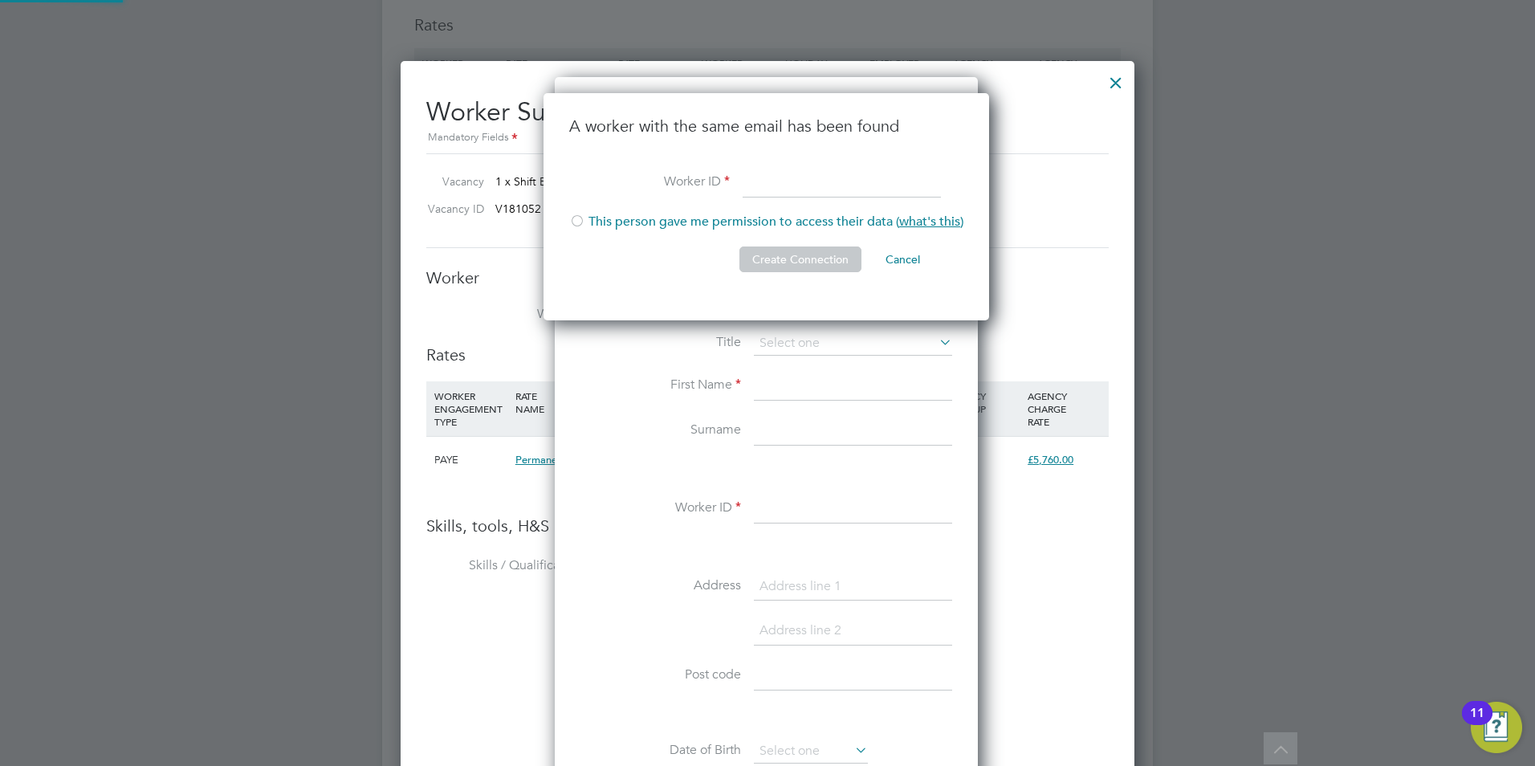
click at [795, 242] on li "This person gave me permission to access their data ( what's this )" at bounding box center [766, 230] width 394 height 33
click at [745, 140] on li "A worker with the same email has been found" at bounding box center [766, 142] width 394 height 53
click at [908, 262] on button "Cancel" at bounding box center [903, 259] width 60 height 26
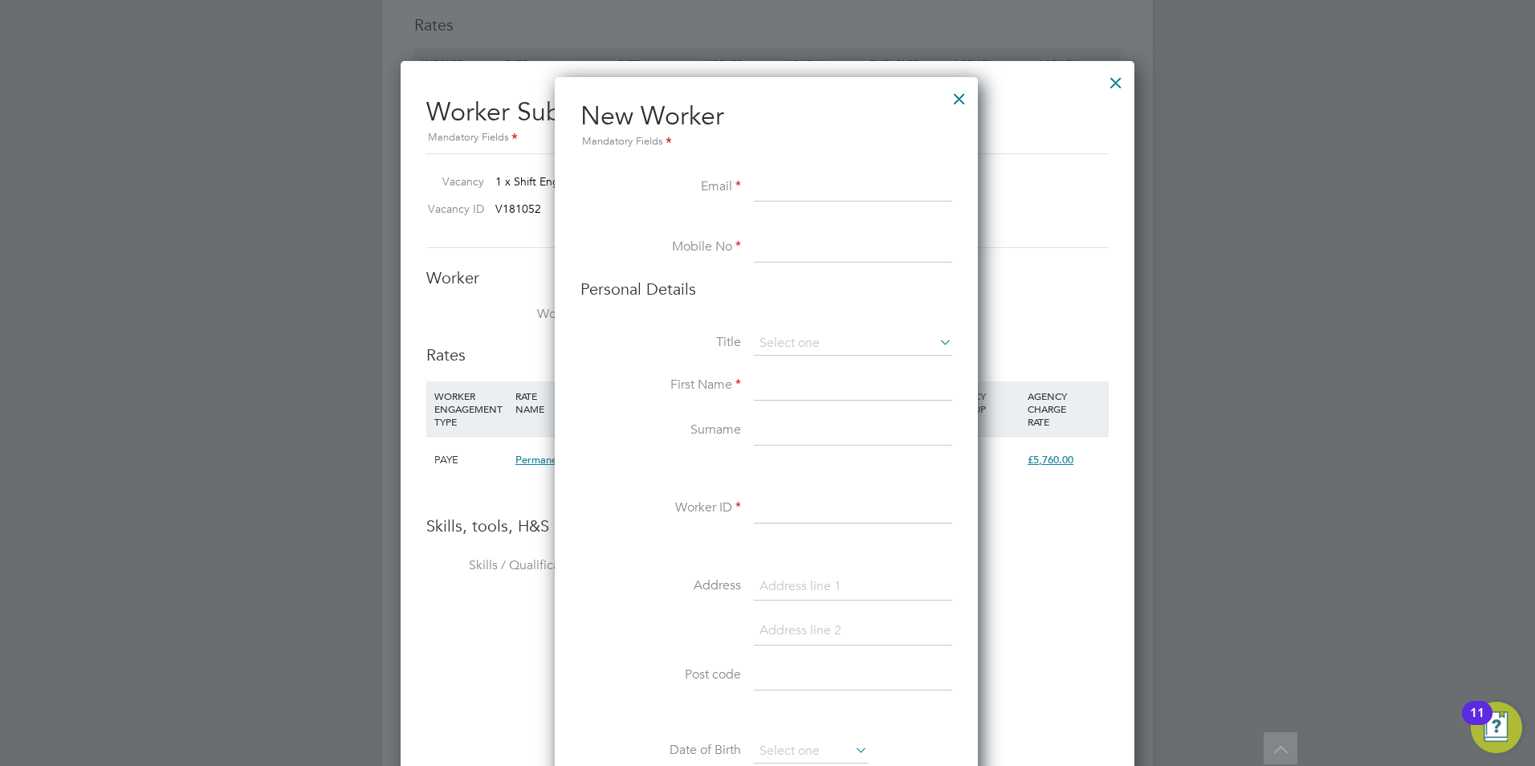
click at [958, 102] on div at bounding box center [959, 94] width 29 height 29
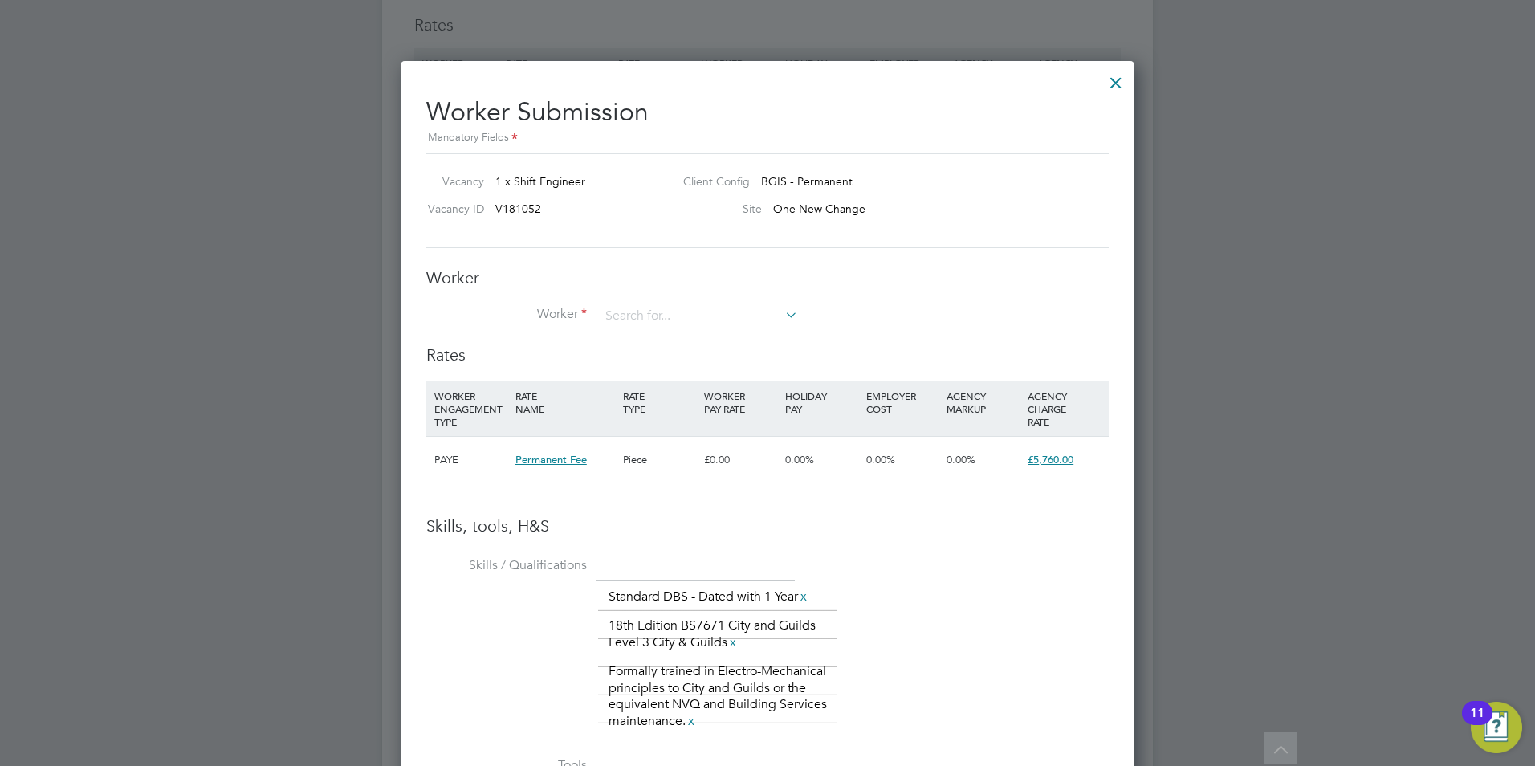
click at [1120, 81] on div at bounding box center [1115, 78] width 29 height 29
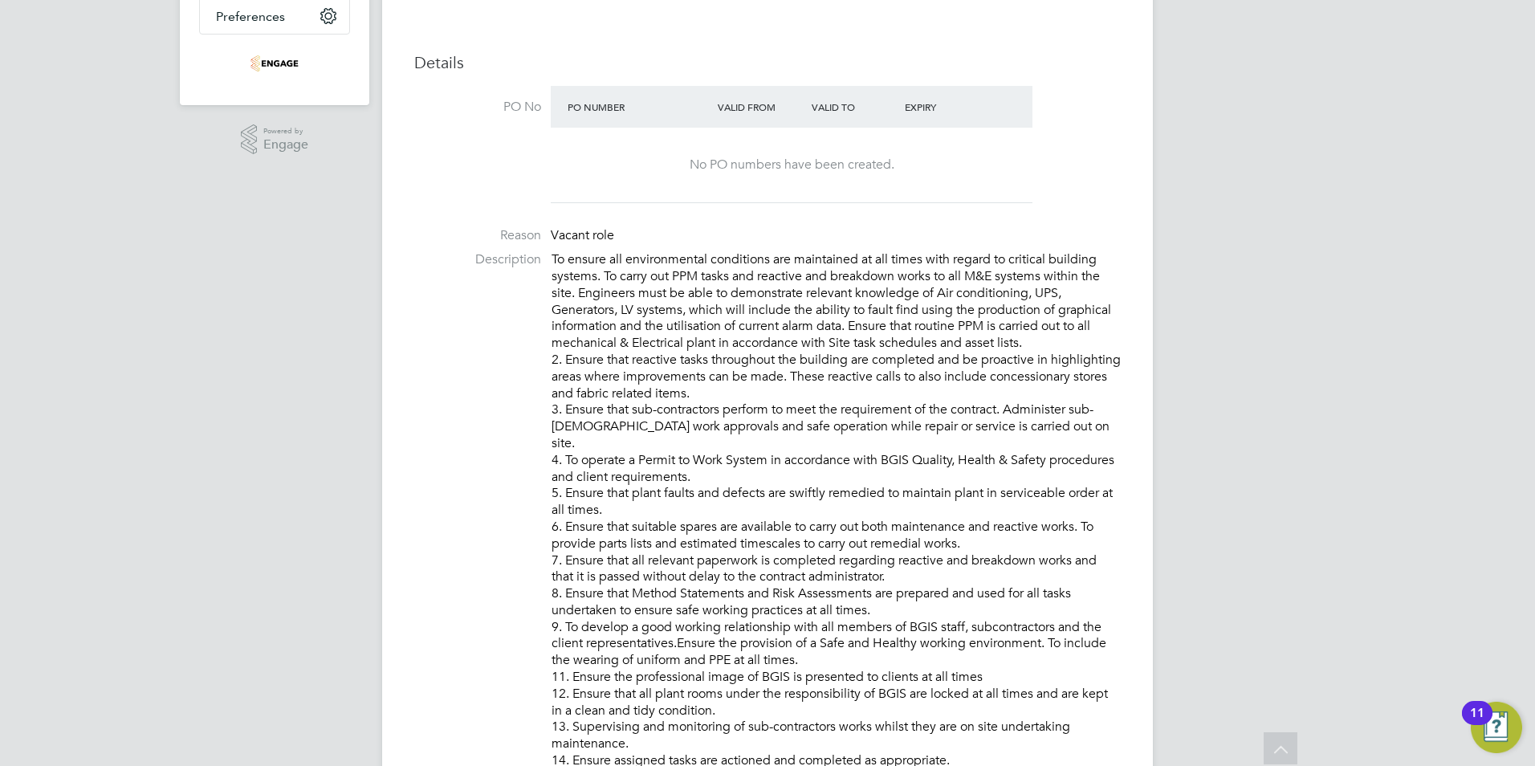
scroll to position [0, 0]
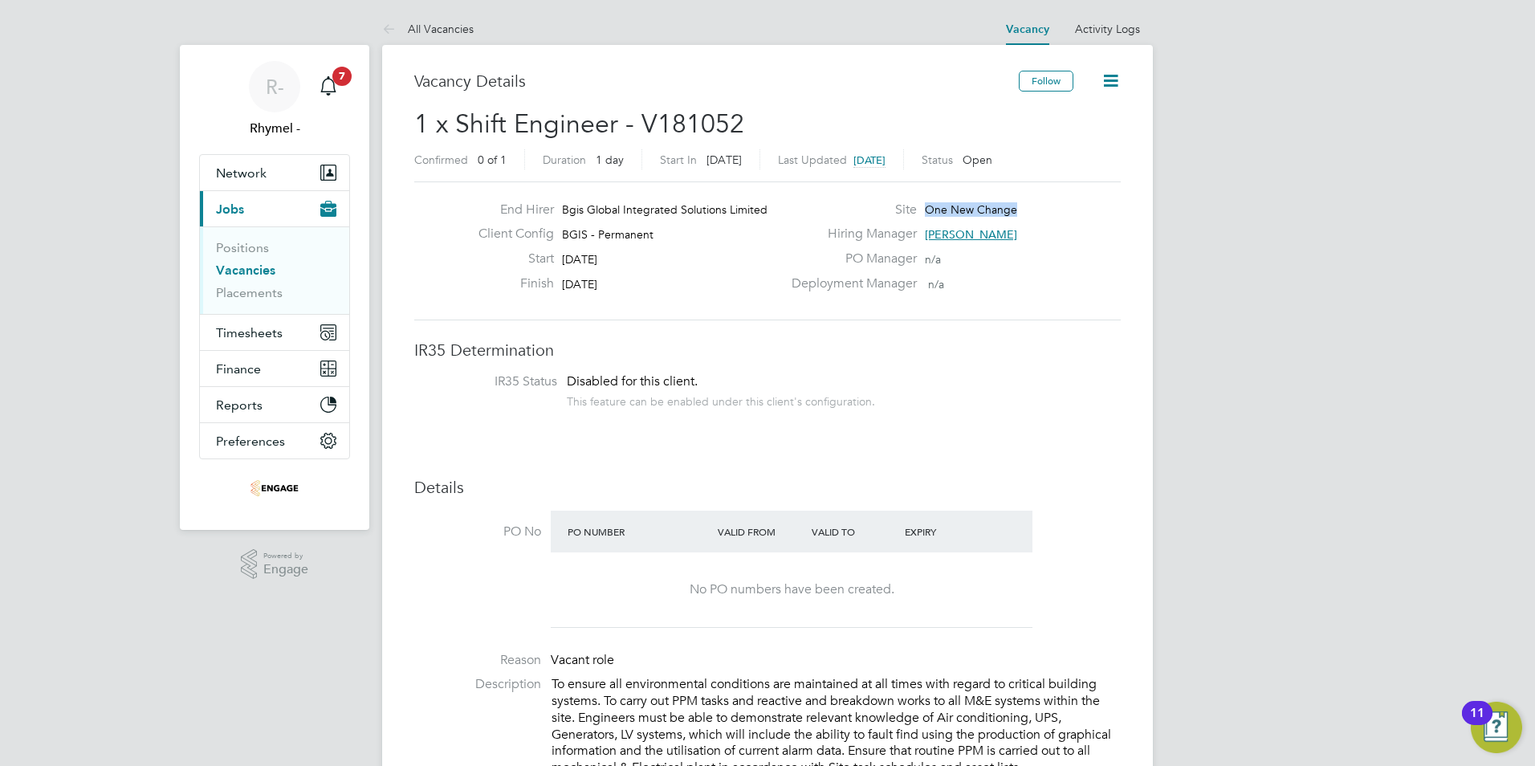
drag, startPoint x: 1016, startPoint y: 207, endPoint x: 922, endPoint y: 210, distance: 94.7
click at [922, 210] on div "Site One New Change" at bounding box center [954, 213] width 345 height 25
copy span "One New Change"
click at [245, 177] on span "Network" at bounding box center [241, 172] width 51 height 15
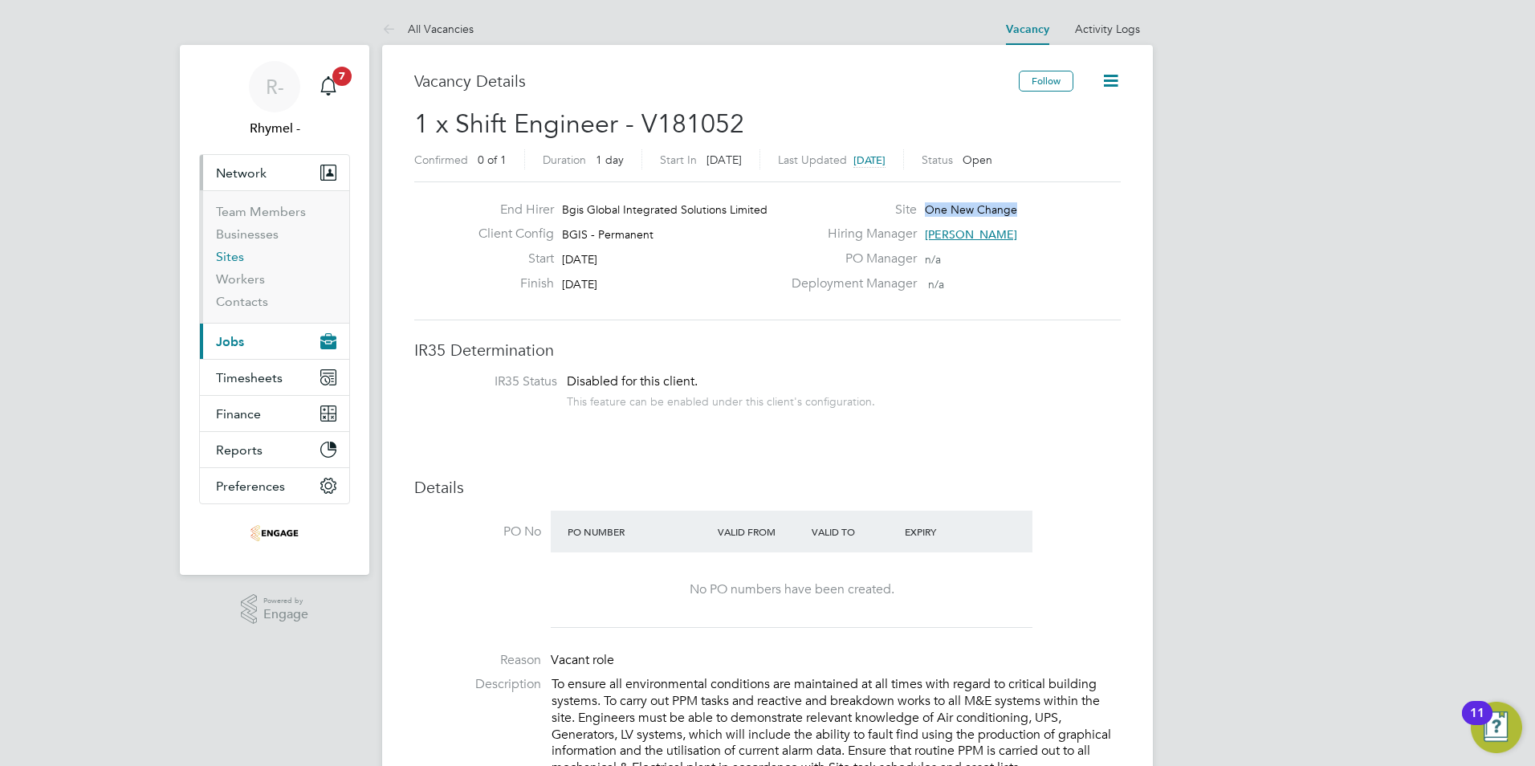
click at [242, 256] on link "Sites" at bounding box center [230, 256] width 28 height 15
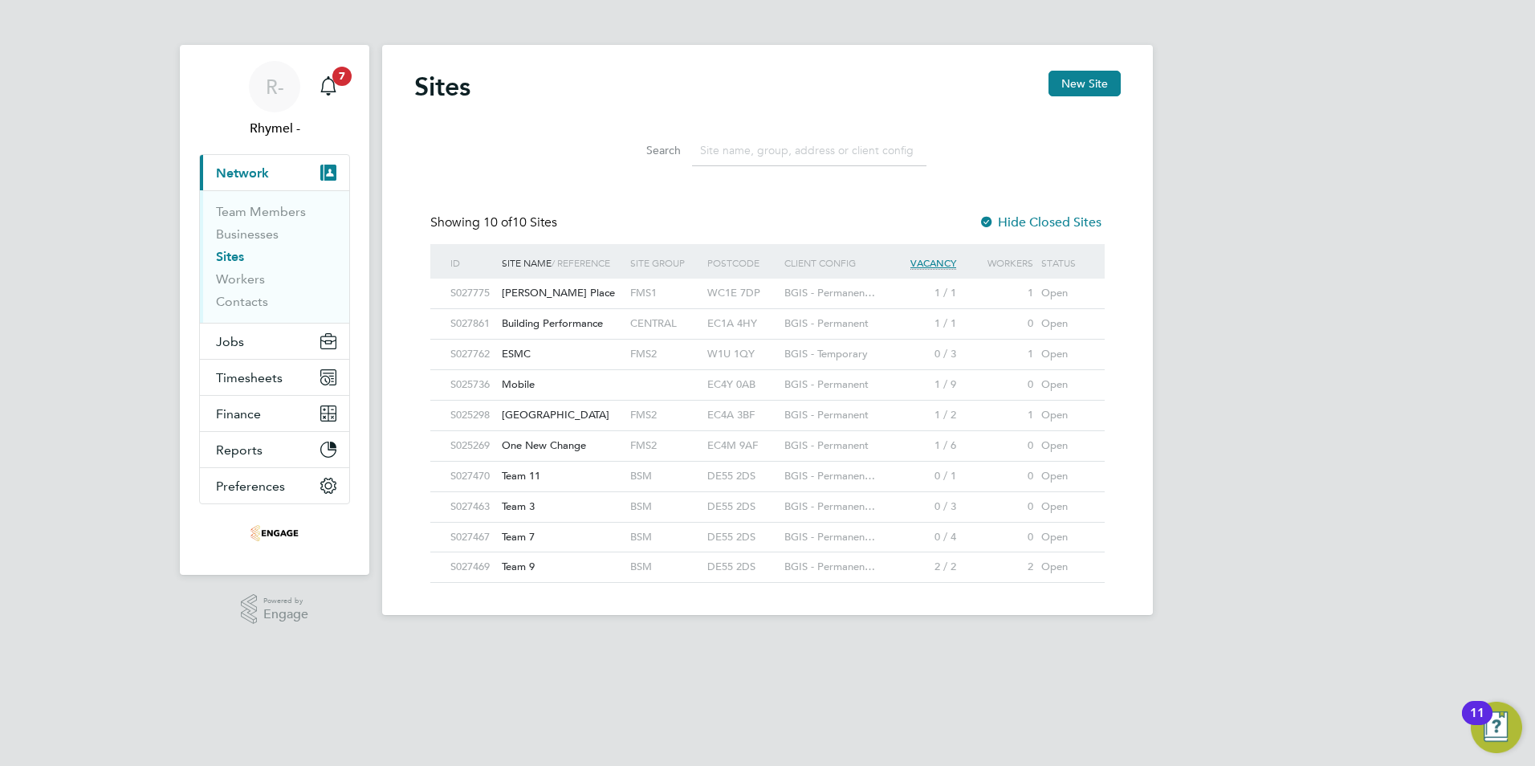
click at [753, 146] on input at bounding box center [809, 150] width 234 height 31
paste input "One New Change"
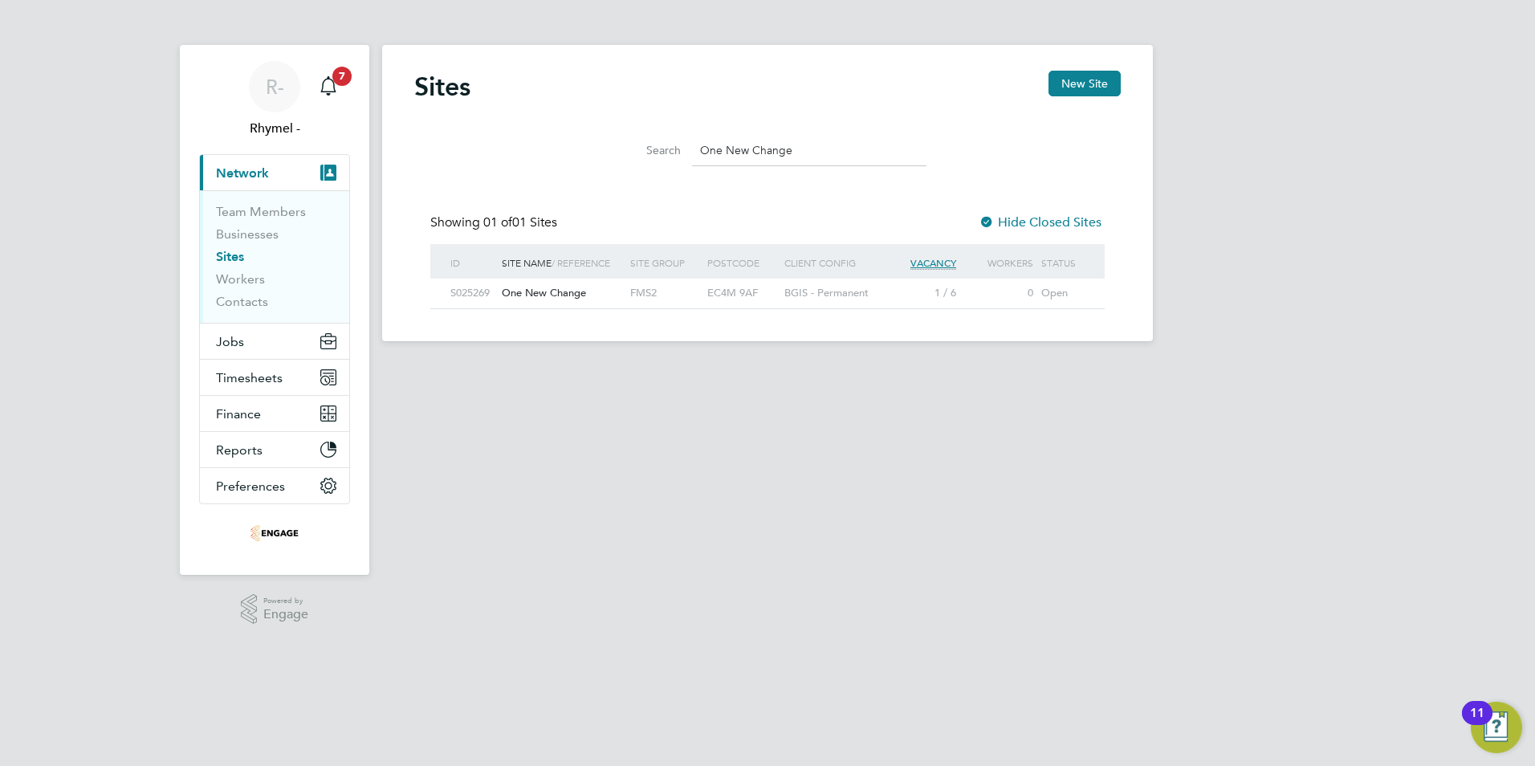
type input "One New Change"
click at [536, 293] on span "One New Change" at bounding box center [544, 293] width 84 height 14
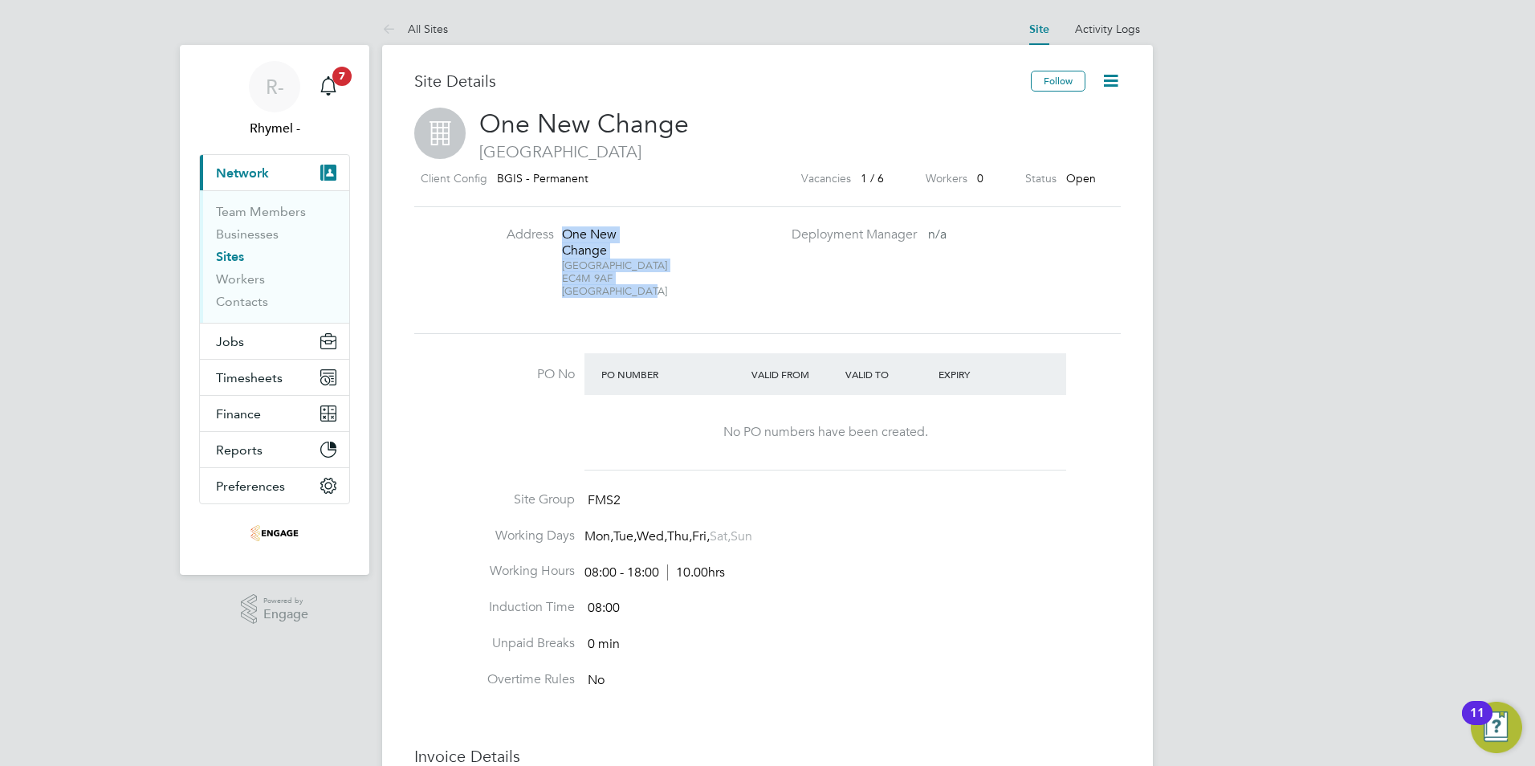
drag, startPoint x: 647, startPoint y: 294, endPoint x: 561, endPoint y: 235, distance: 104.0
click at [562, 235] on div "[STREET_ADDRESS]" at bounding box center [612, 262] width 100 height 72
click at [248, 343] on button "Jobs" at bounding box center [274, 340] width 149 height 35
click at [234, 342] on span "Jobs" at bounding box center [230, 341] width 28 height 15
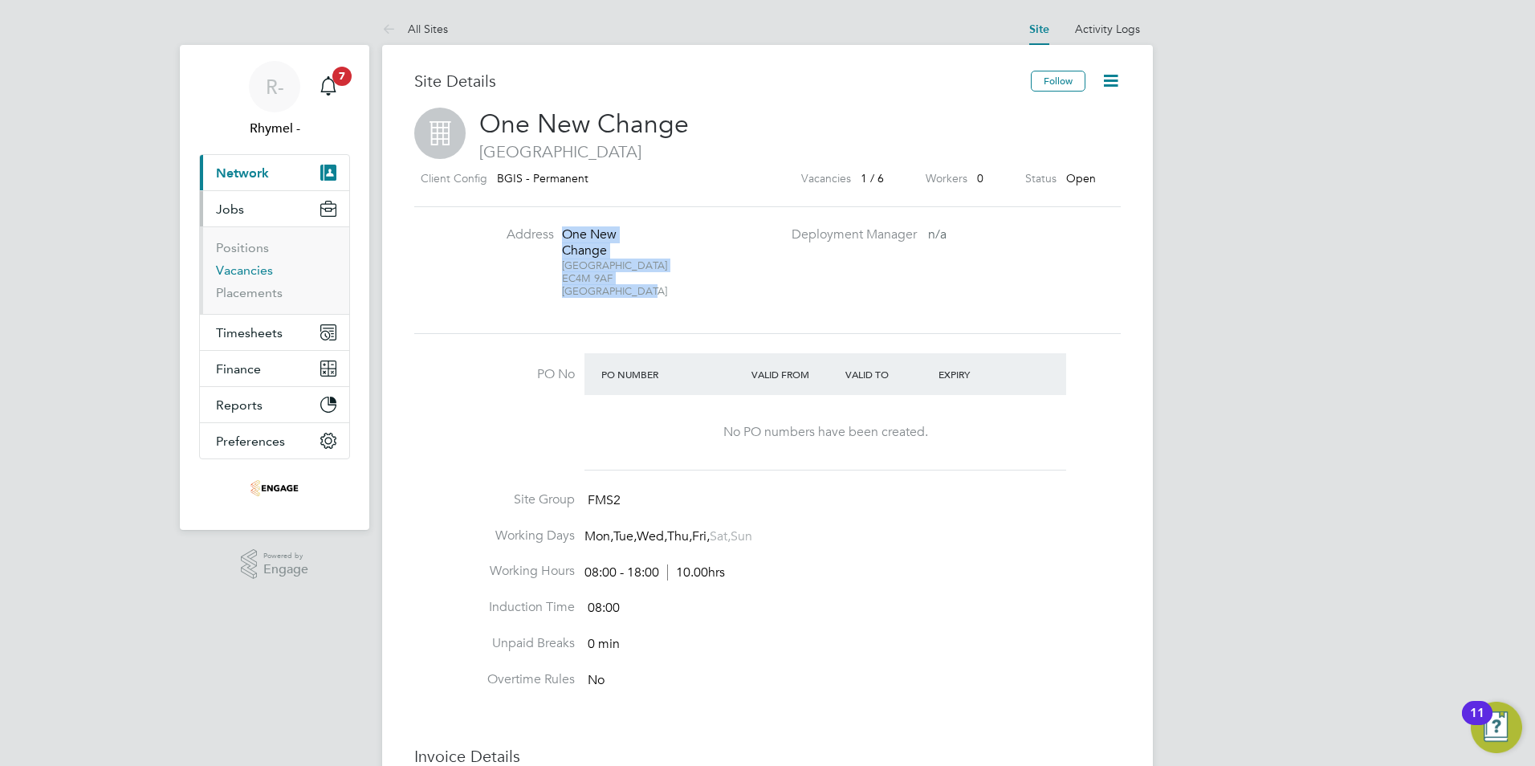
click at [255, 268] on link "Vacancies" at bounding box center [244, 269] width 57 height 15
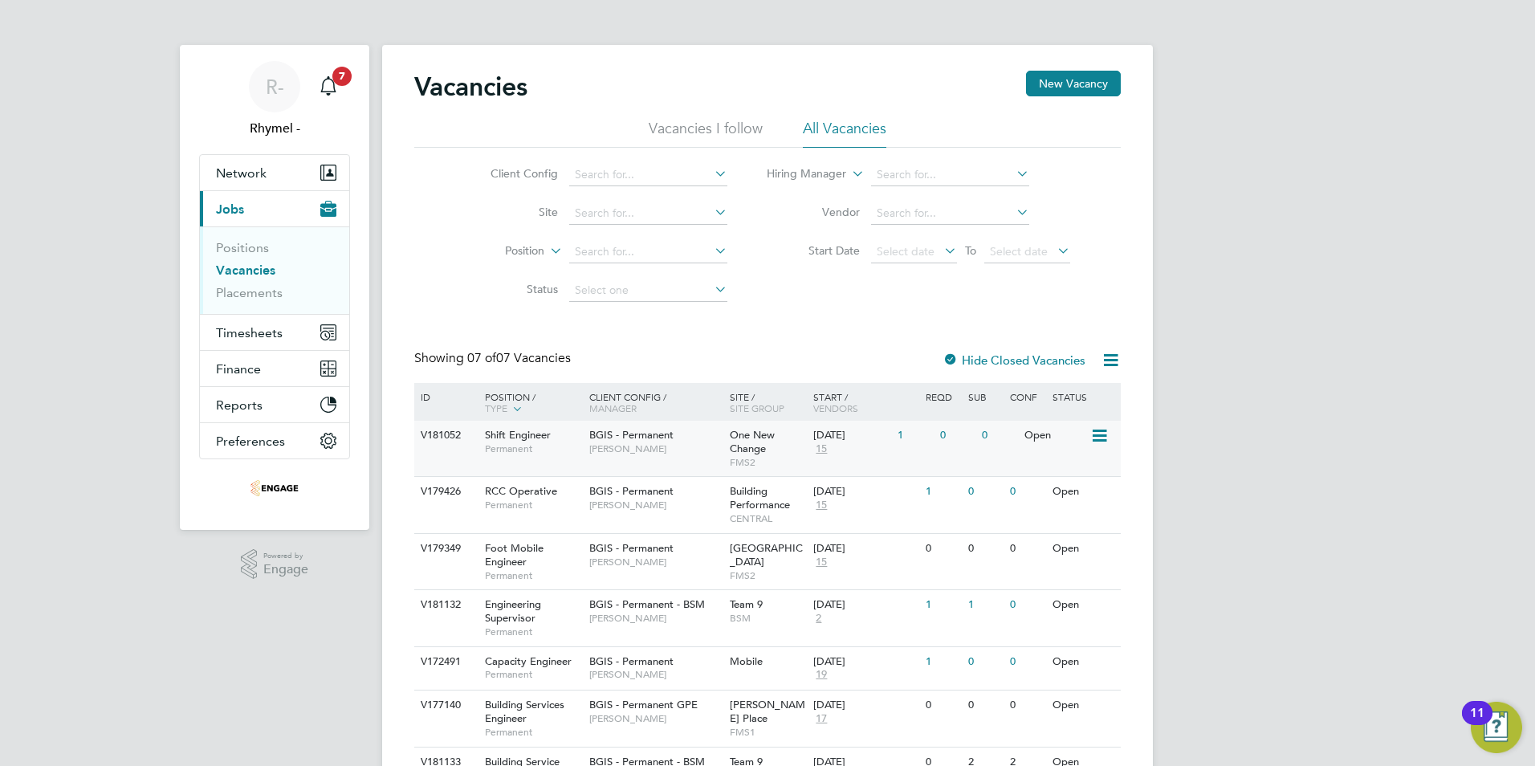
click at [522, 439] on span "Shift Engineer" at bounding box center [518, 435] width 66 height 14
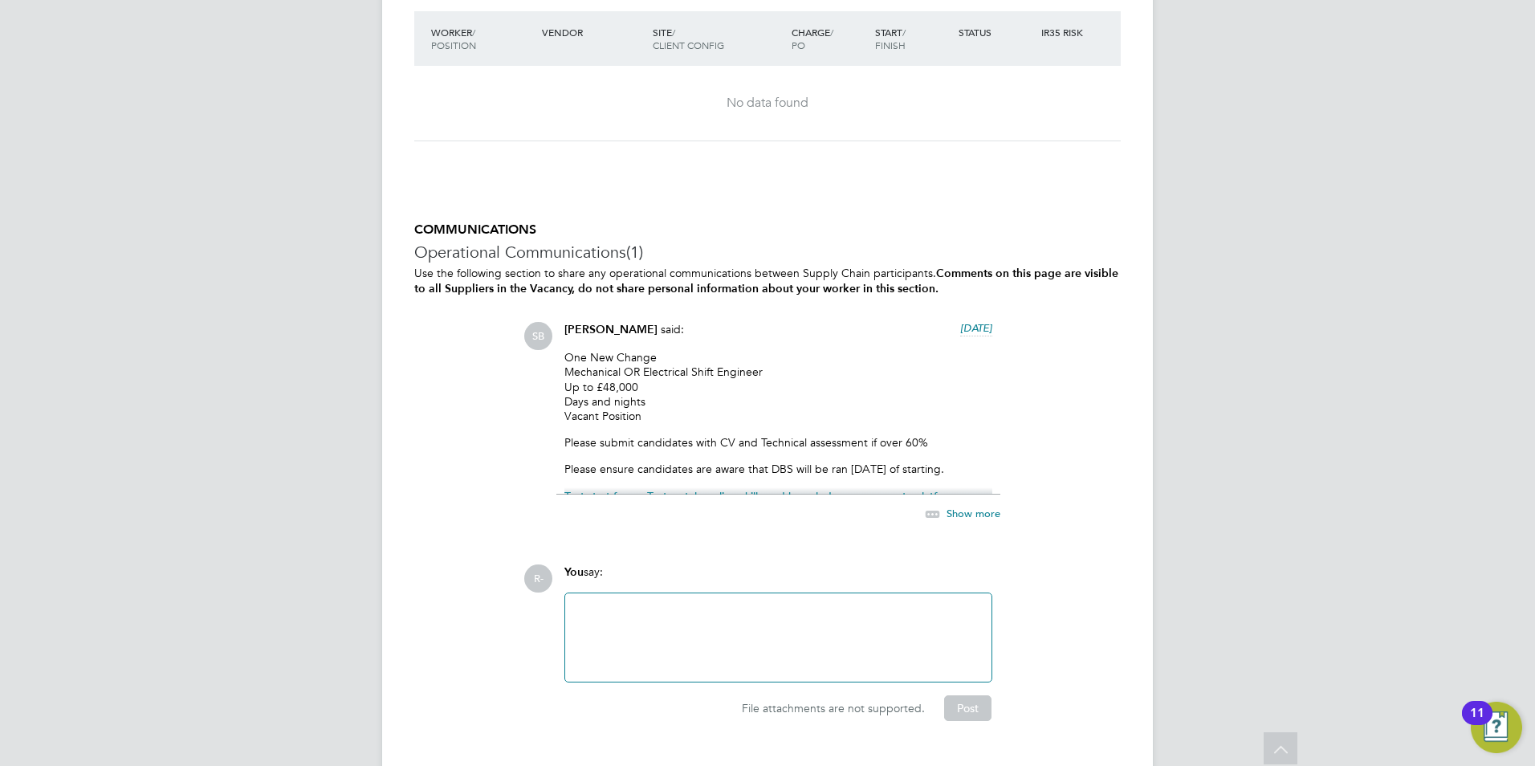
scroll to position [2408, 0]
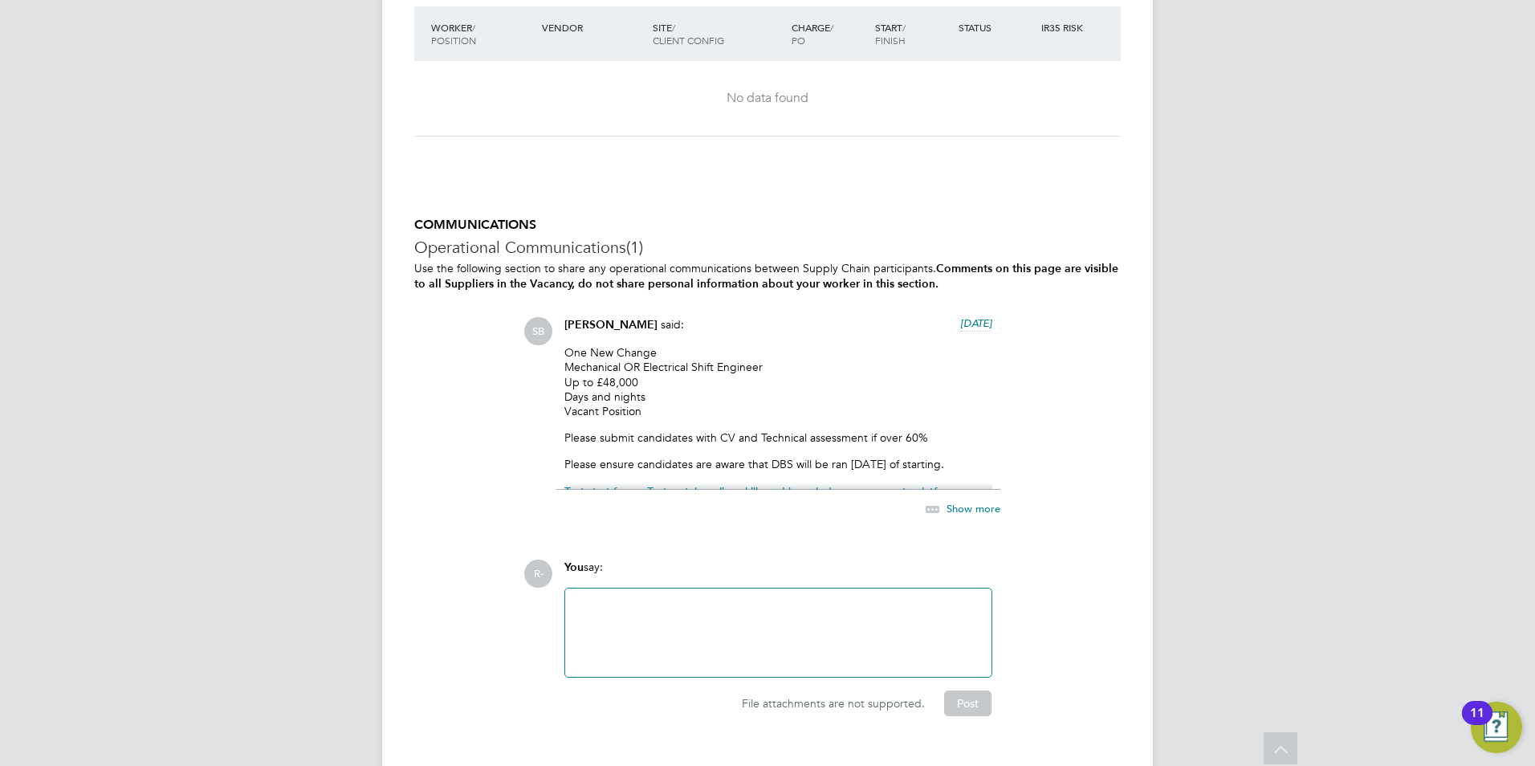
click at [960, 506] on span "Show more" at bounding box center [973, 509] width 54 height 14
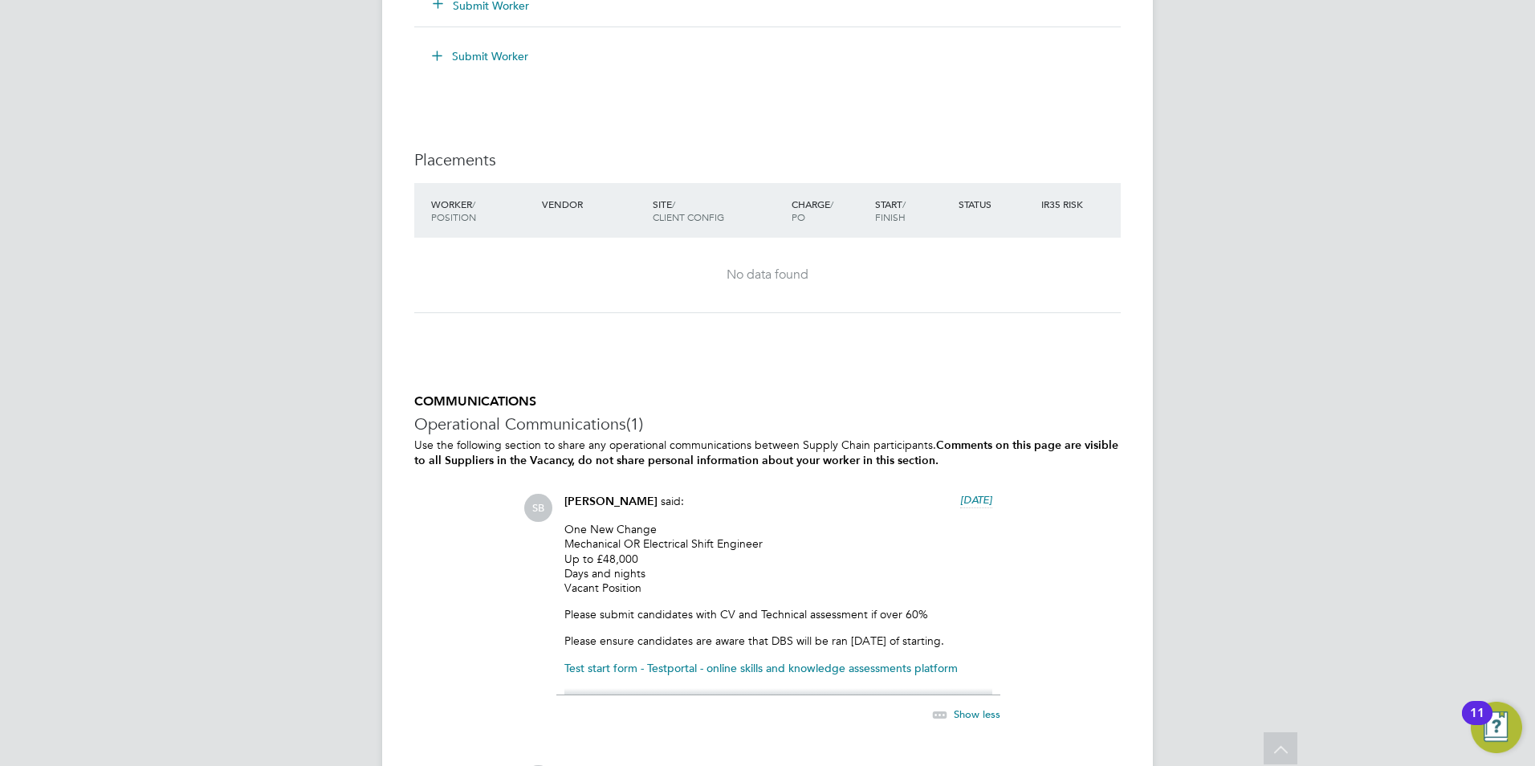
scroll to position [2248, 0]
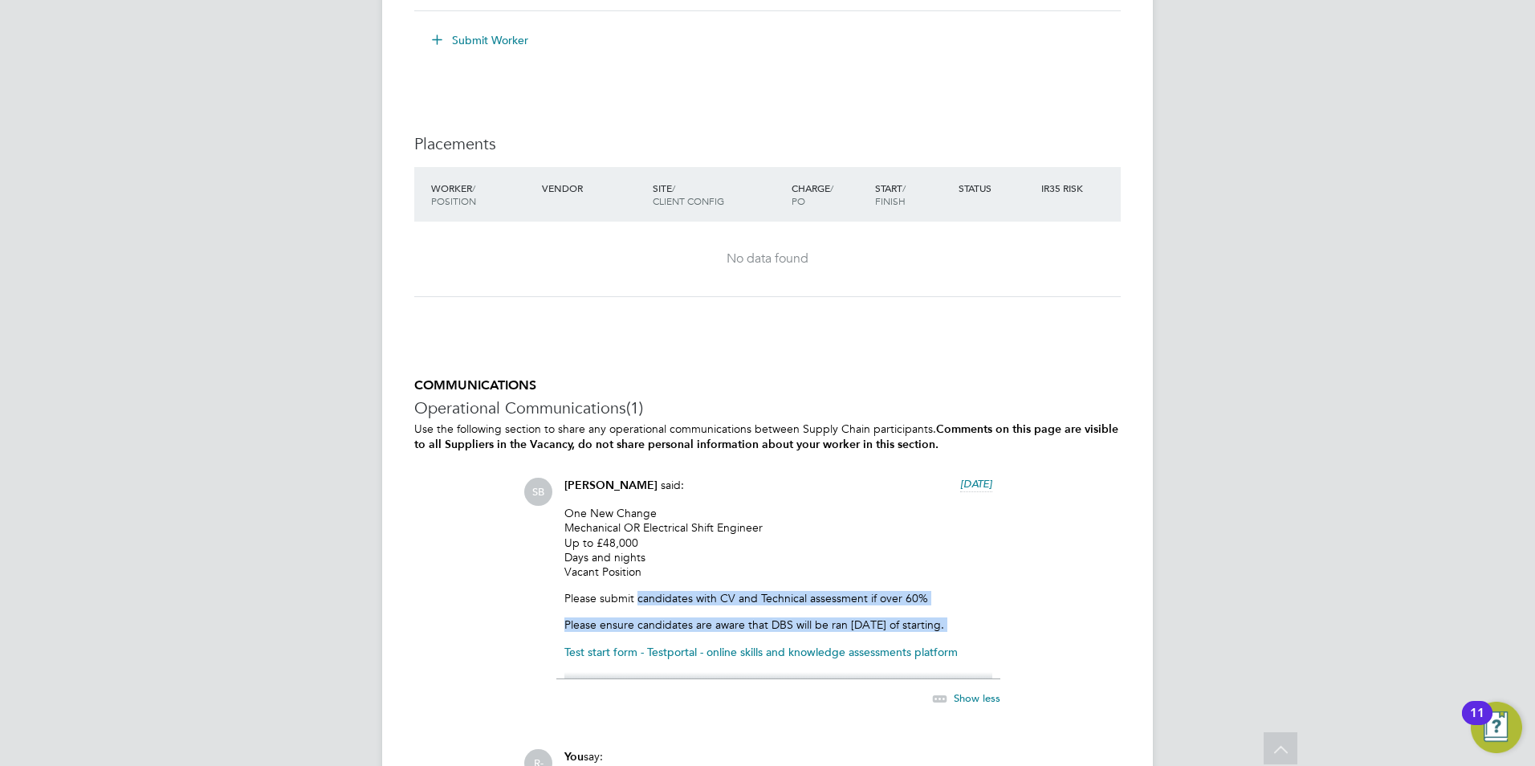
drag, startPoint x: -199, startPoint y: 670, endPoint x: 115, endPoint y: 652, distance: 314.4
click at [958, 567] on p "One New Change Mechanical OR Electrical Shift Engineer Up to £48,000 Days and n…" at bounding box center [778, 542] width 428 height 73
